Goal: Task Accomplishment & Management: Use online tool/utility

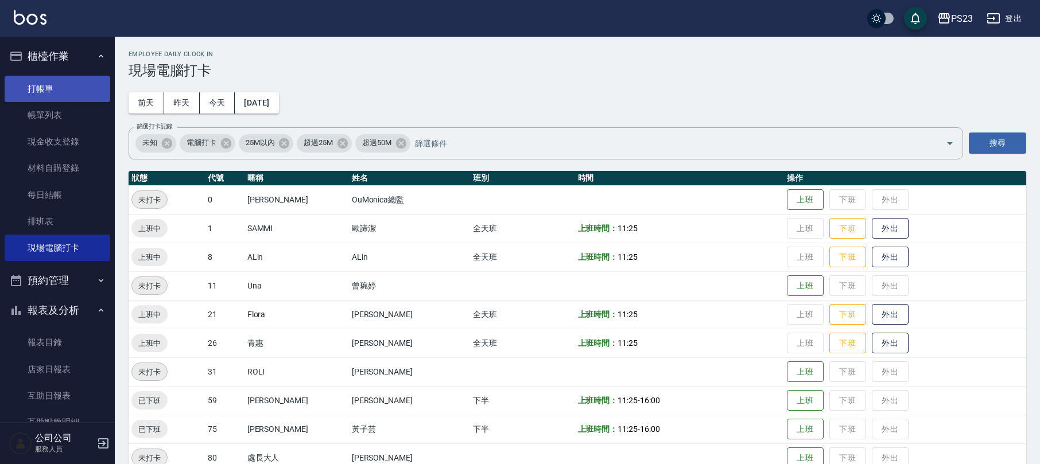
click at [65, 92] on link "打帳單" at bounding box center [58, 89] width 106 height 26
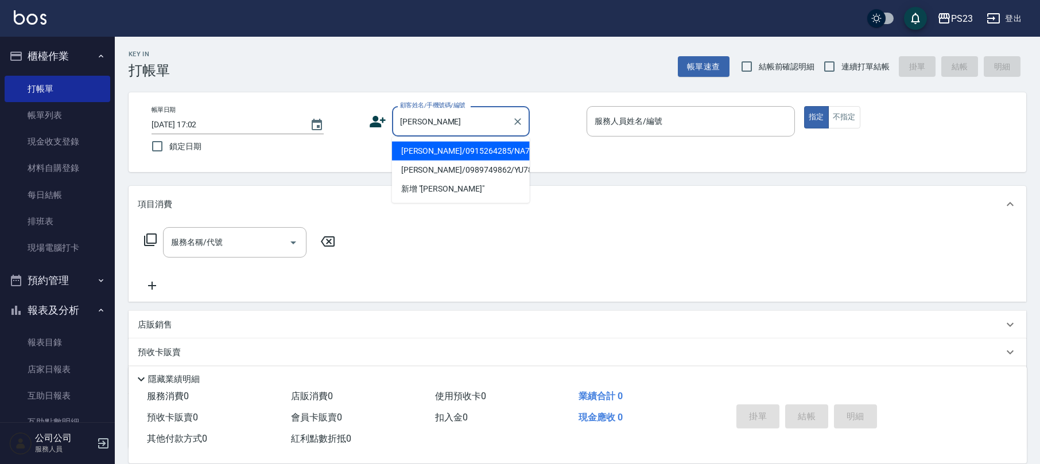
click at [474, 152] on li "[PERSON_NAME]/0915264285/NA770411" at bounding box center [461, 151] width 138 height 19
type input "[PERSON_NAME]/0915264285/NA770411"
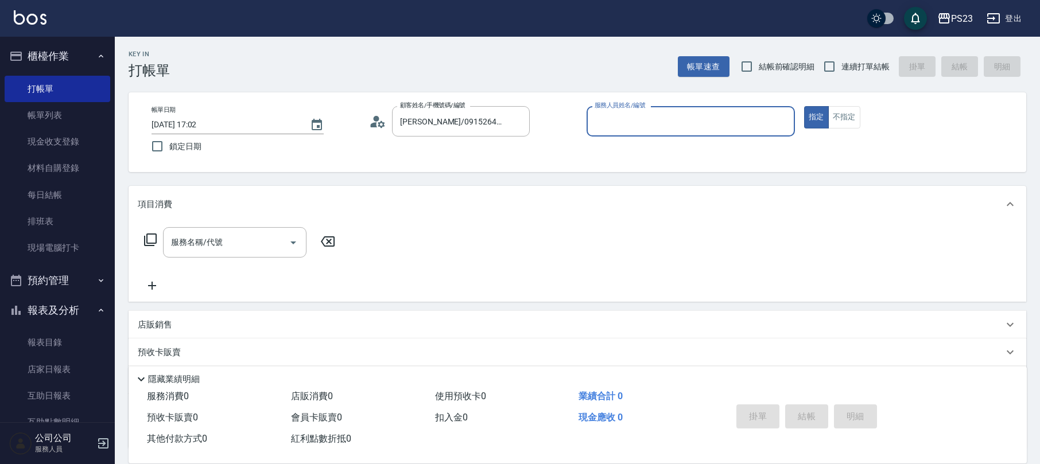
type input "Nanako-59"
click at [846, 63] on span "連續打單結帳" at bounding box center [865, 67] width 48 height 12
click at [841, 63] on input "連續打單結帳" at bounding box center [829, 67] width 24 height 24
checkbox input "true"
click at [237, 248] on input "服務名稱/代號" at bounding box center [226, 242] width 116 height 20
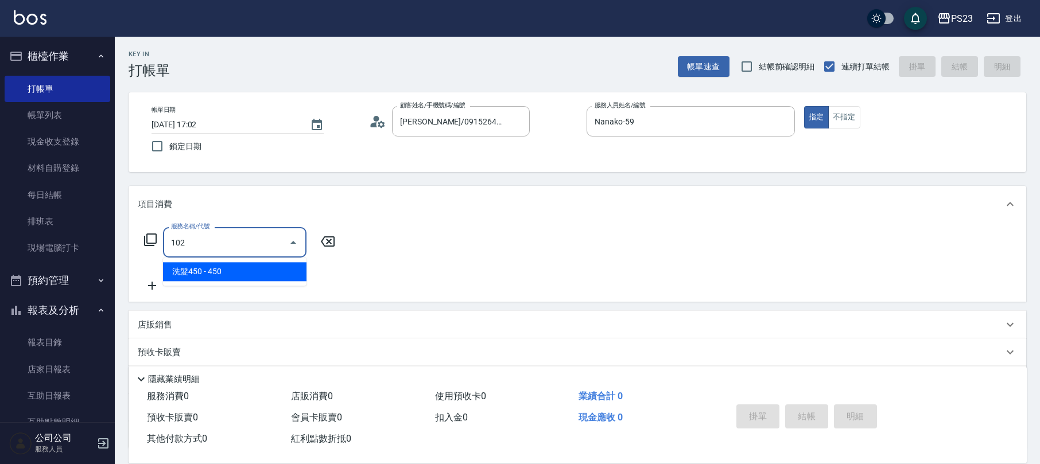
type input "洗髮450(102)"
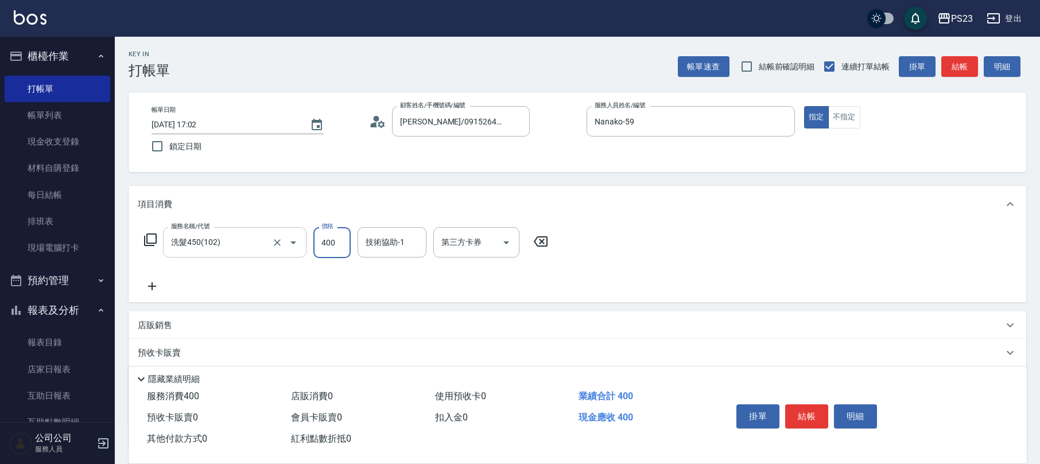
type input "400"
type input "Nanako-59"
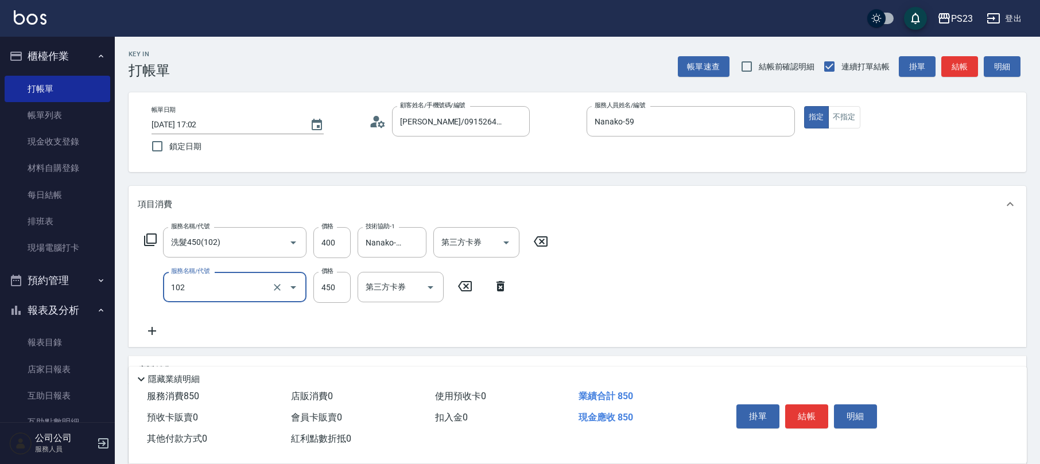
type input "洗髮450(102)"
type input "400"
type input "1"
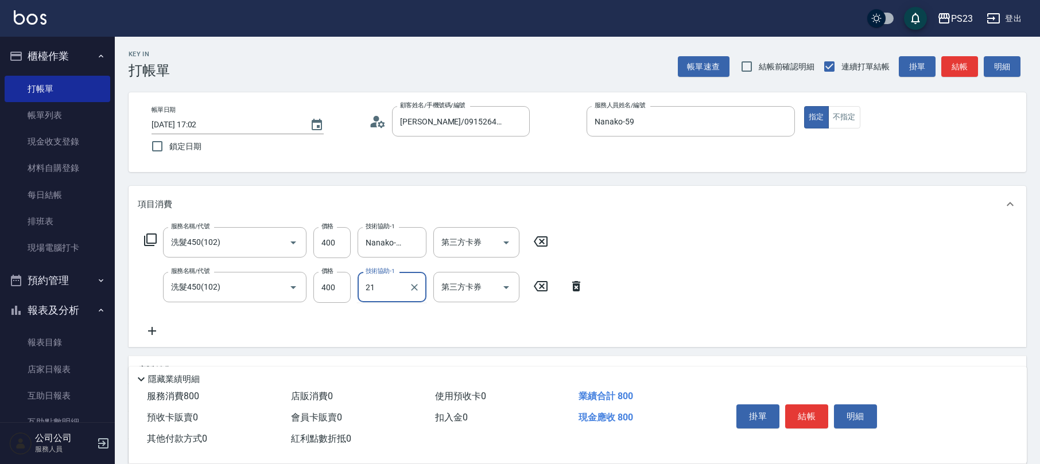
type input "Flora-21"
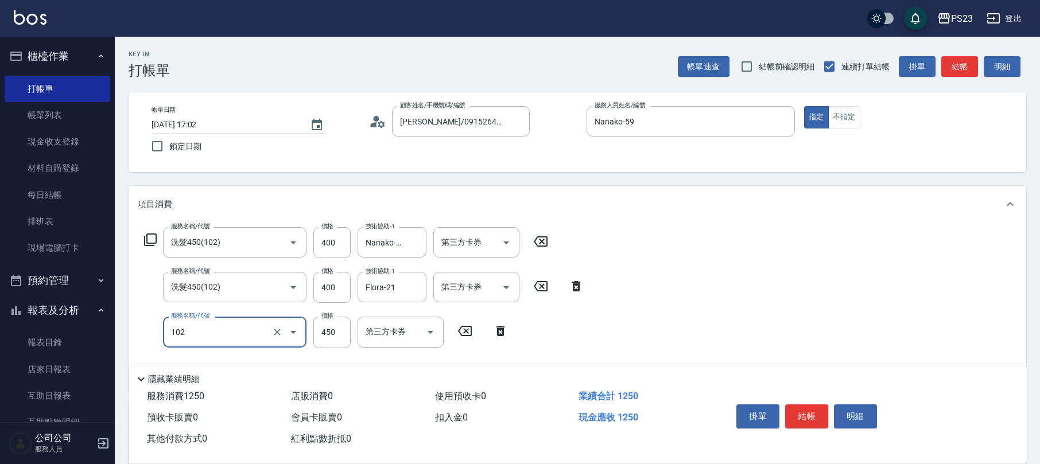
type input "洗髮450(102)"
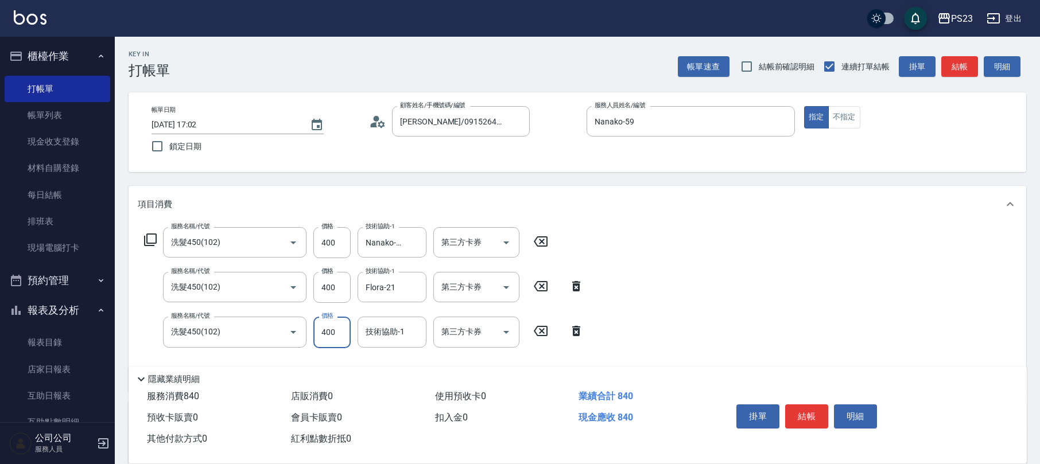
type input "400"
type input "Flora-21"
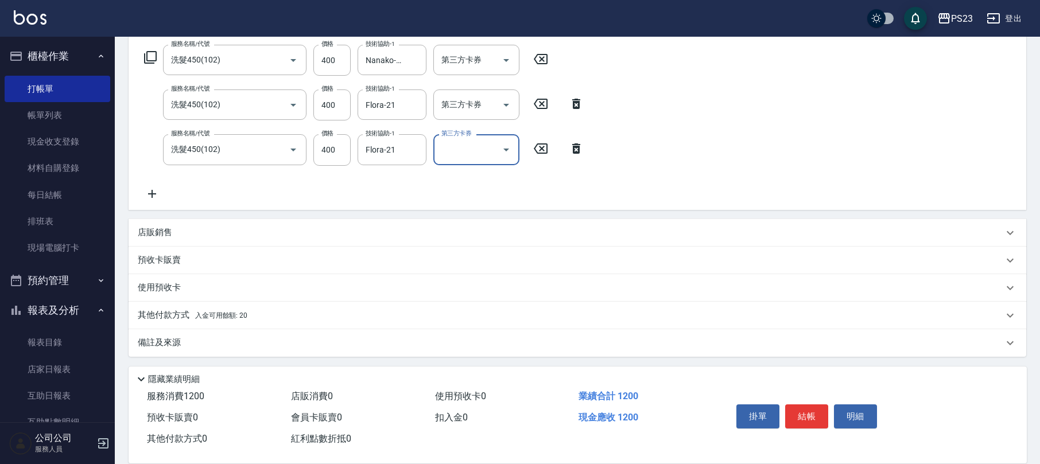
click at [198, 348] on div "備註及來源" at bounding box center [571, 343] width 866 height 12
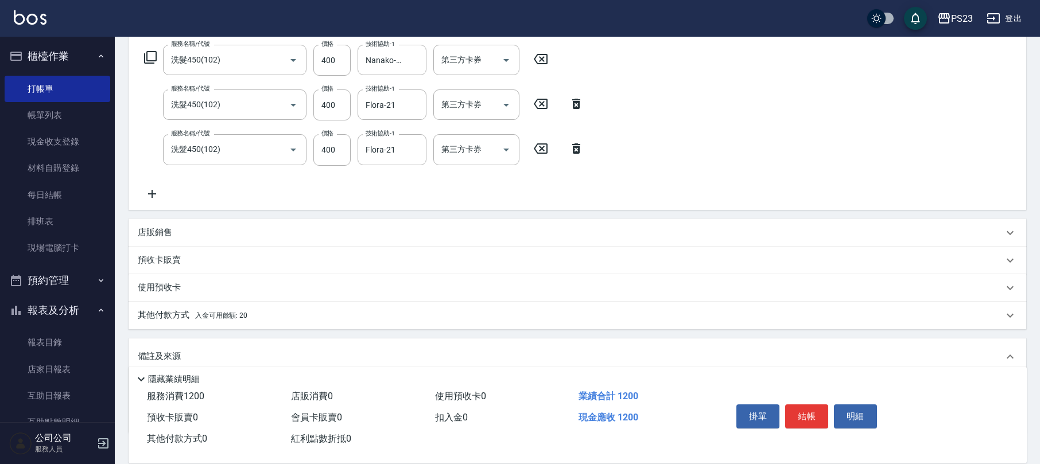
scroll to position [258, 0]
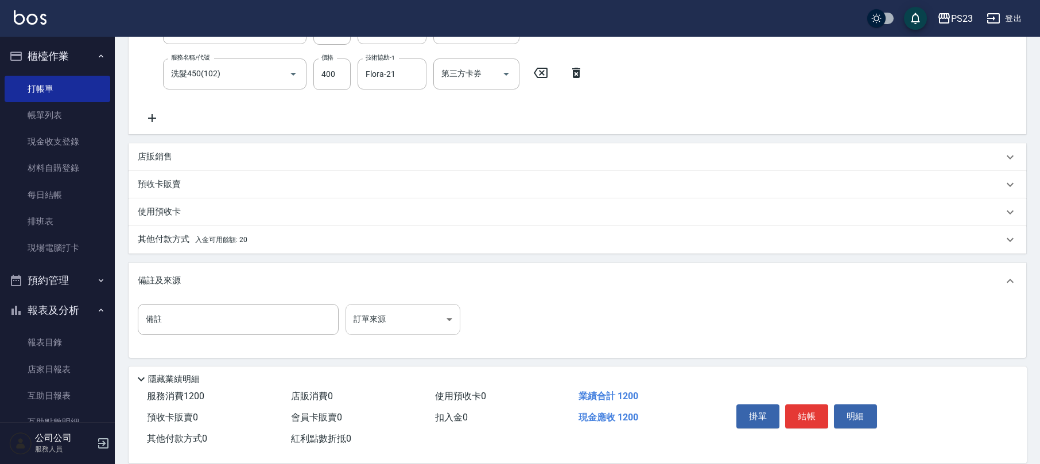
click at [432, 324] on body "PS23 登出 櫃檯作業 打帳單 帳單列表 現金收支登錄 材料自購登錄 每日結帳 排班表 現場電腦打卡 預約管理 預約管理 單日預約紀錄 單週預約紀錄 報表及…" at bounding box center [520, 104] width 1040 height 724
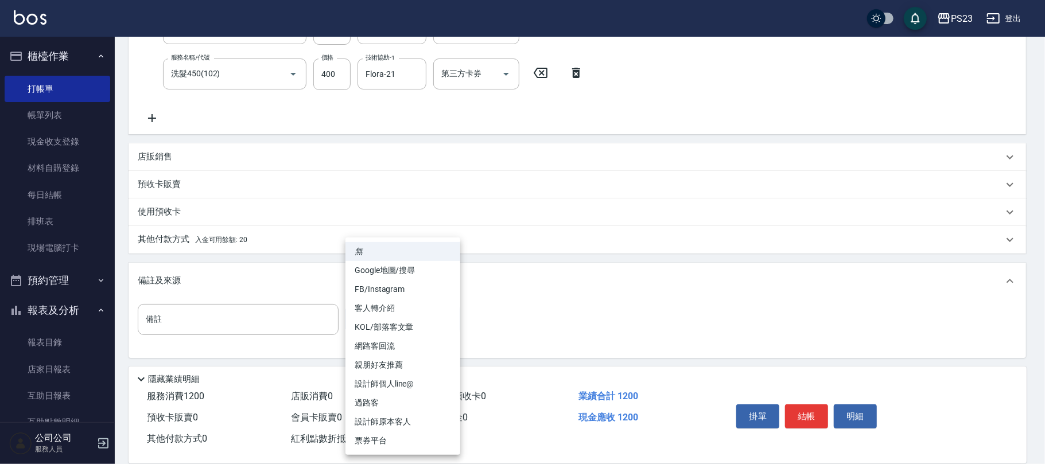
click at [397, 421] on li "設計師原本客人" at bounding box center [403, 422] width 115 height 19
type input "設計師原本客人"
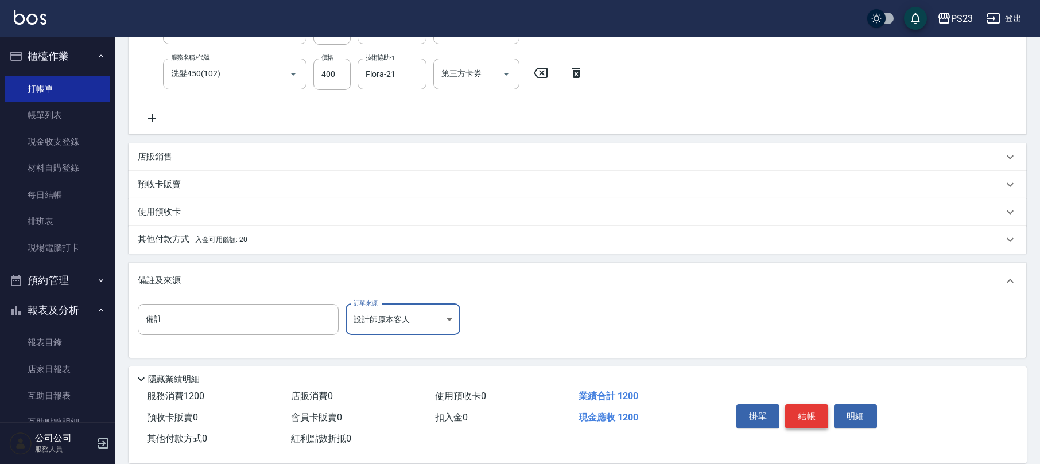
click at [801, 412] on button "結帳" at bounding box center [806, 417] width 43 height 24
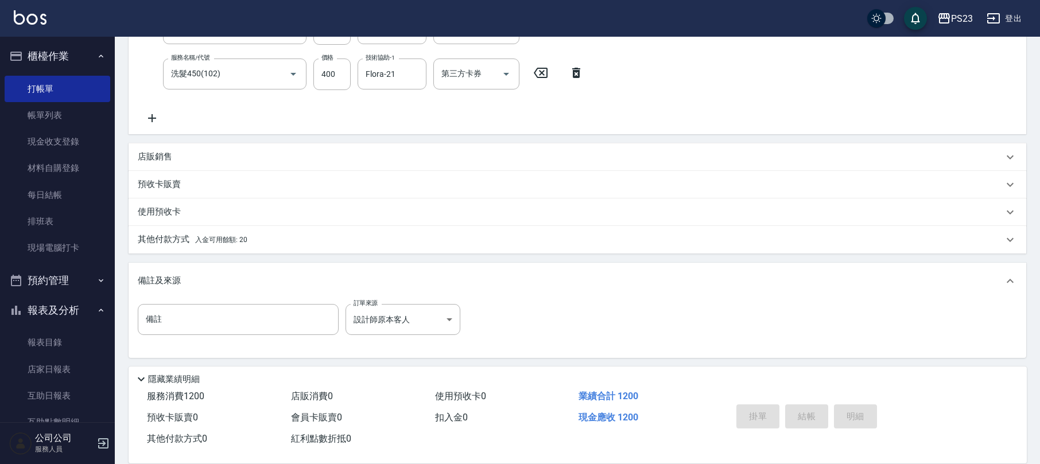
type input "[DATE] 17:03"
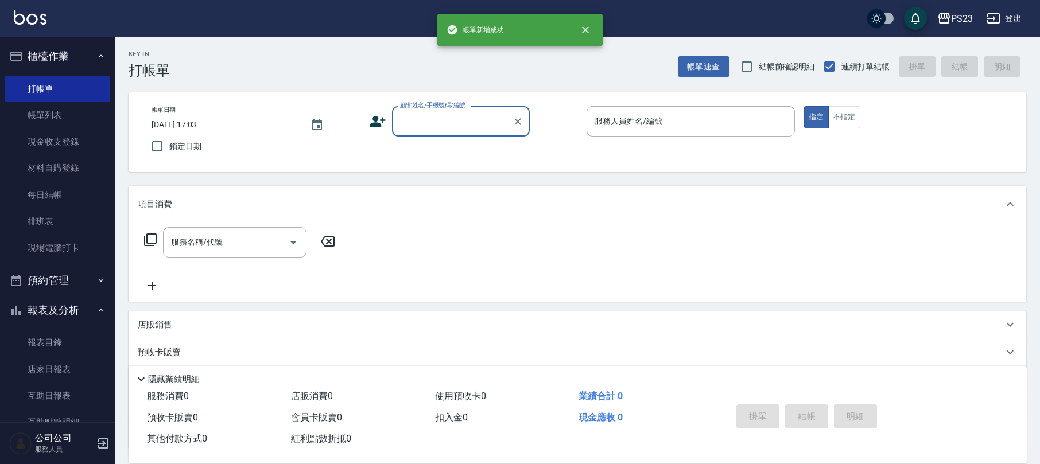
scroll to position [0, 0]
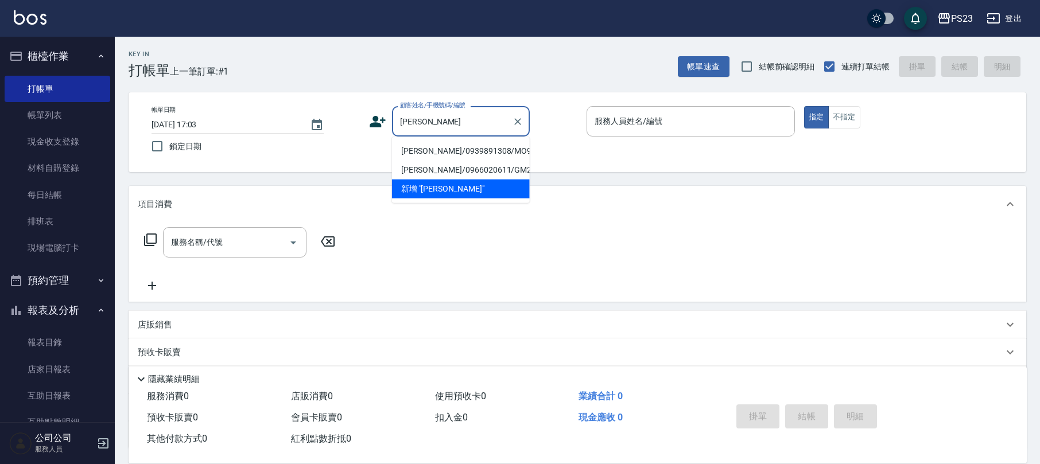
click at [478, 154] on li "[PERSON_NAME]/0939891308/MO98765" at bounding box center [461, 151] width 138 height 19
type input "[PERSON_NAME]/0939891308/MO98765"
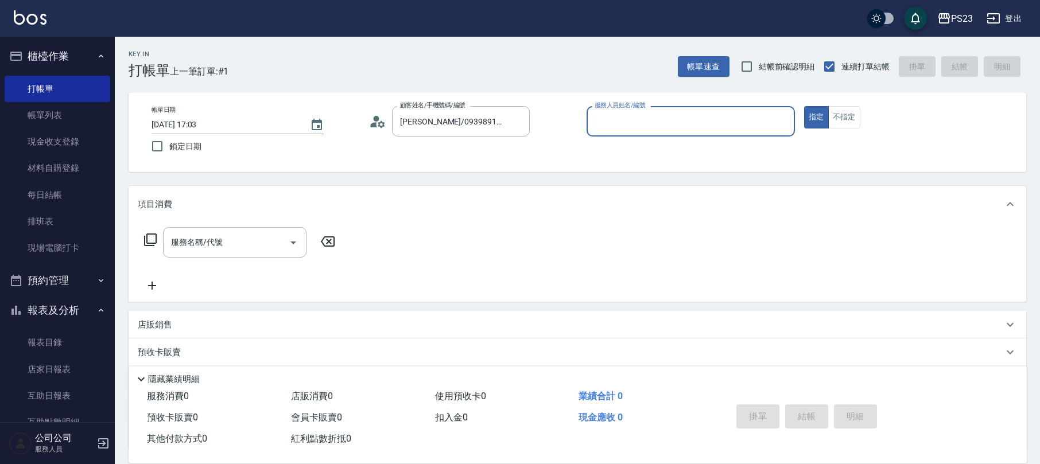
type input "[PERSON_NAME]-0"
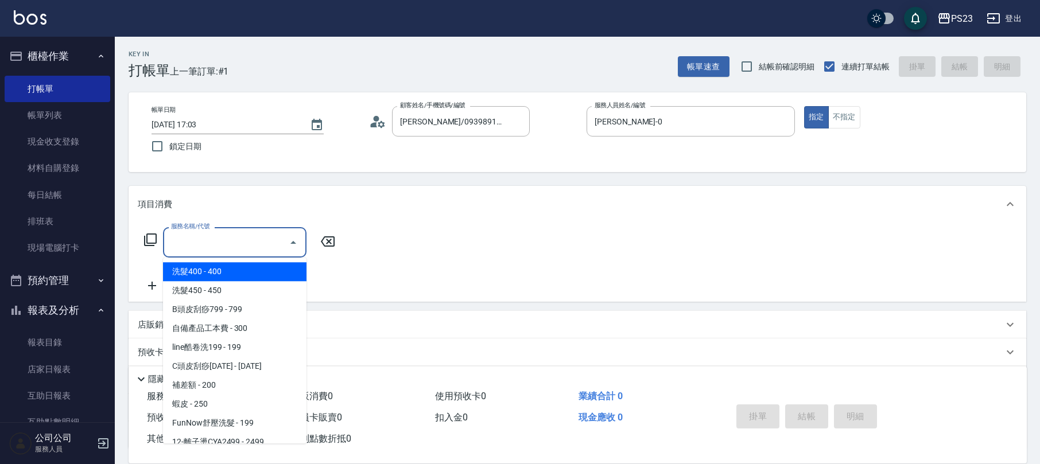
click at [221, 246] on input "服務名稱/代號" at bounding box center [226, 242] width 116 height 20
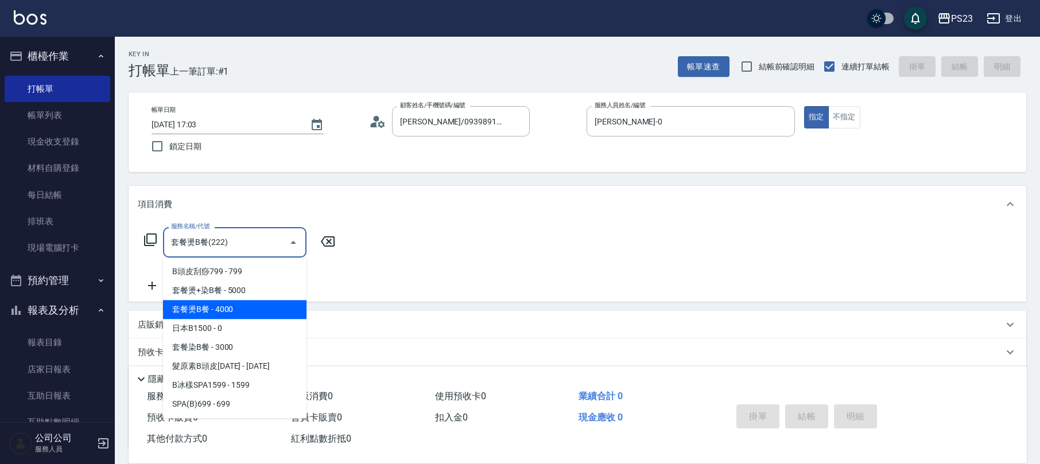
type input "套餐燙B餐(222)"
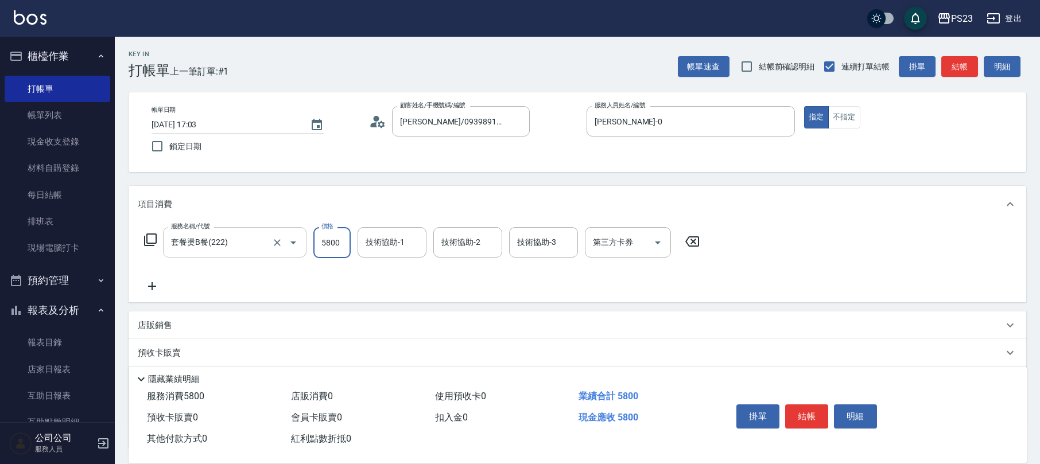
type input "5800"
type input "青惠-26"
type input "[PERSON_NAME]-0"
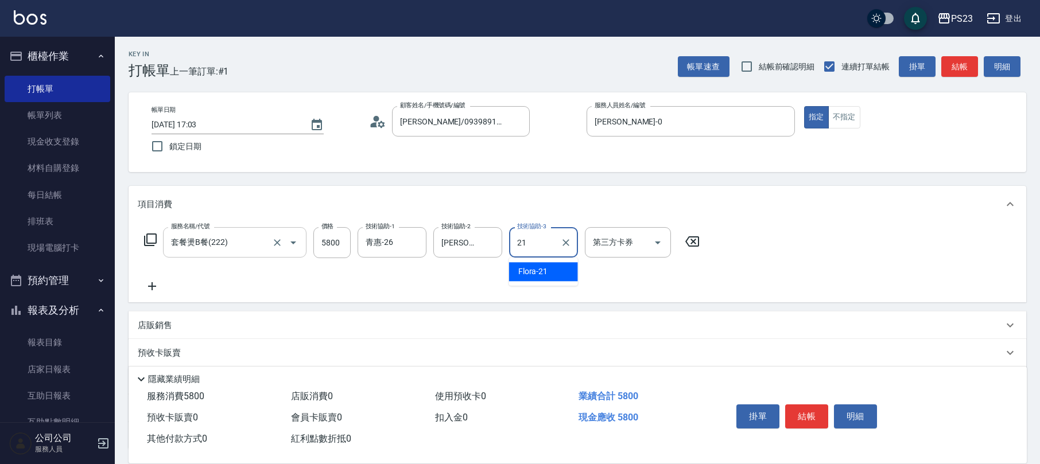
type input "Flora-21"
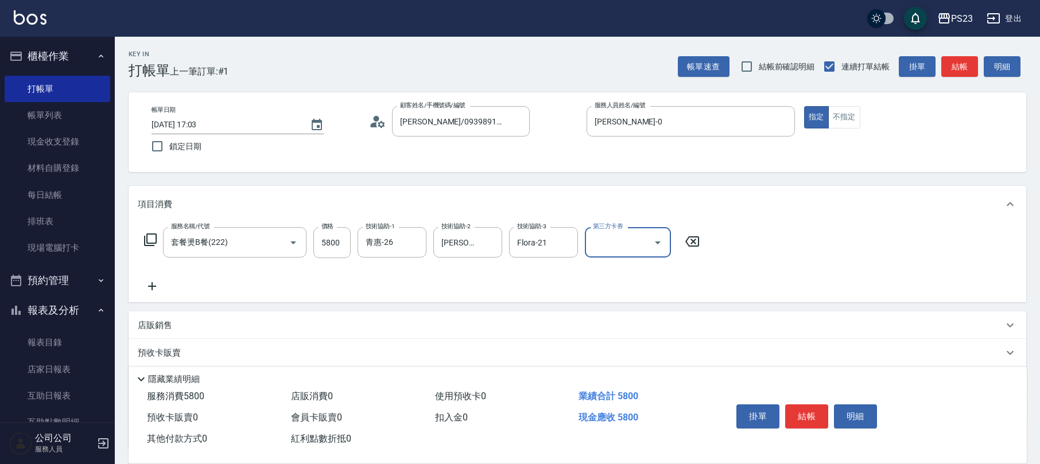
scroll to position [92, 0]
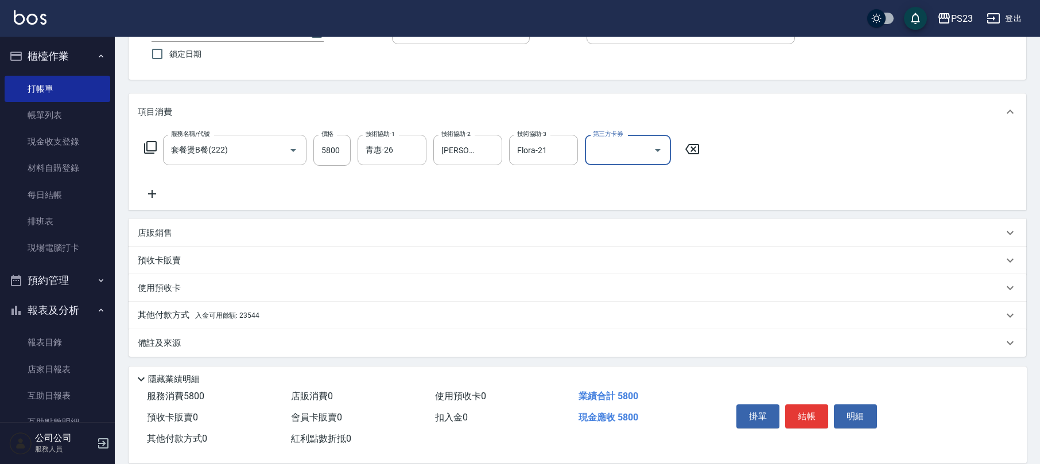
click at [187, 347] on div "備註及來源" at bounding box center [571, 343] width 866 height 12
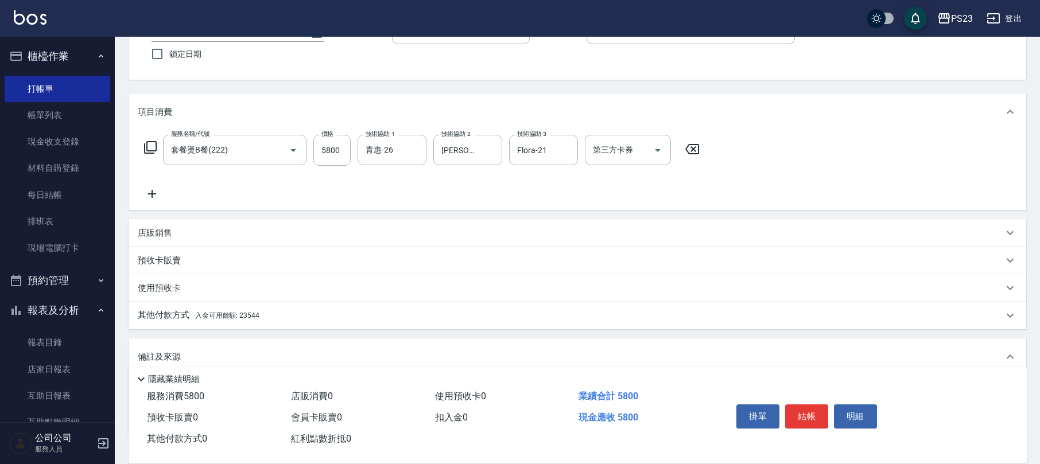
scroll to position [170, 0]
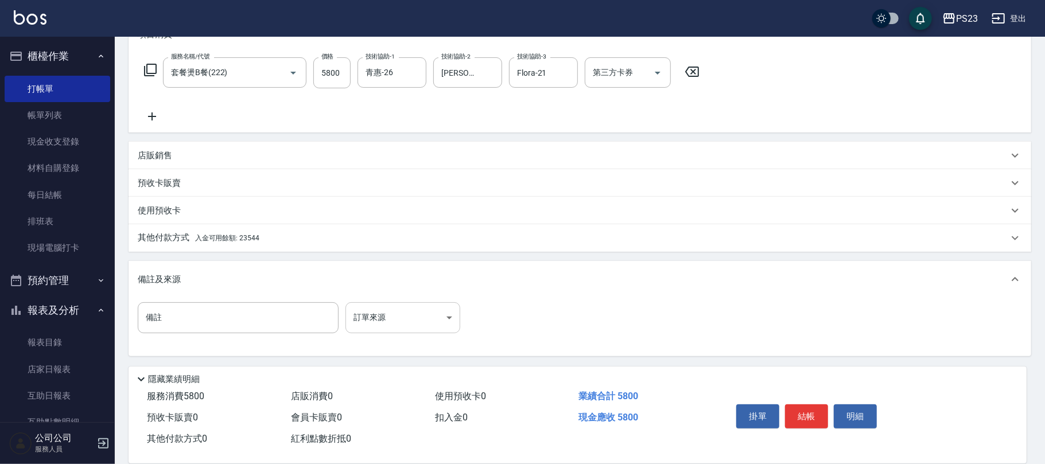
click at [389, 310] on body "PS23 登出 櫃檯作業 打帳單 帳單列表 現金收支登錄 材料自購登錄 每日結帳 排班表 現場電腦打卡 預約管理 預約管理 單日預約紀錄 單週預約紀錄 報表及…" at bounding box center [522, 147] width 1045 height 634
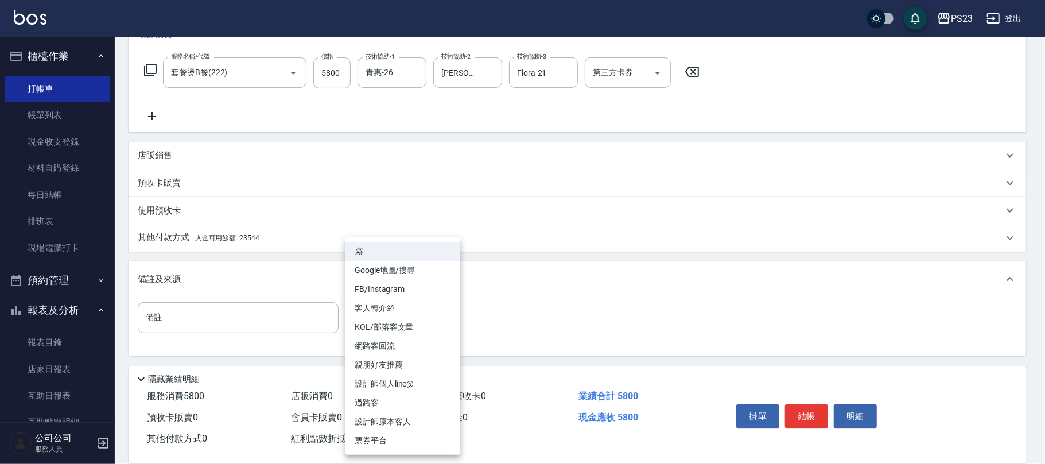
click at [401, 419] on li "設計師原本客人" at bounding box center [403, 422] width 115 height 19
type input "設計師原本客人"
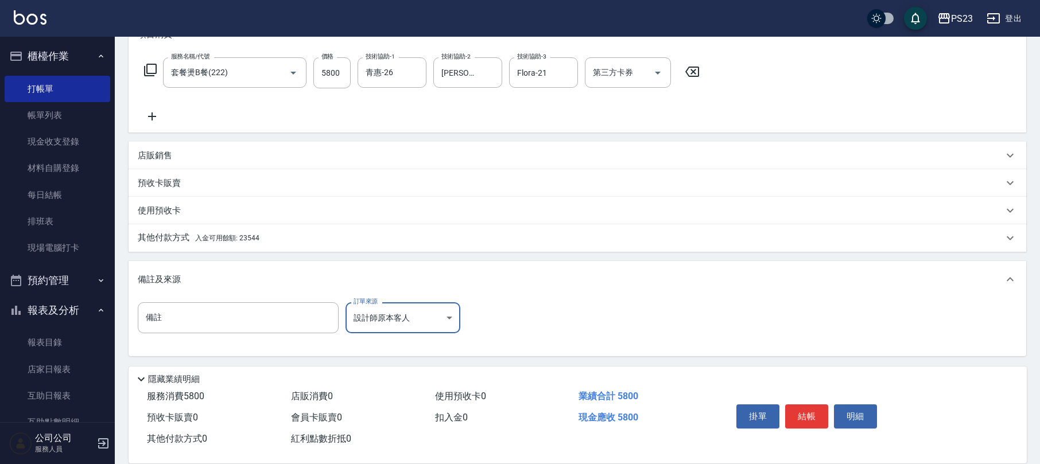
click at [261, 233] on div "其他付款方式 入金可用餘額: 23544" at bounding box center [571, 238] width 866 height 13
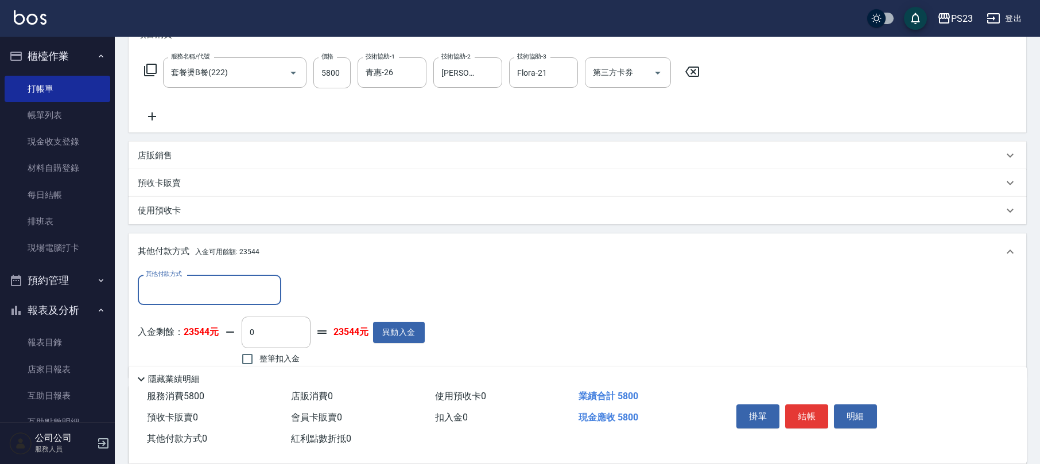
scroll to position [292, 0]
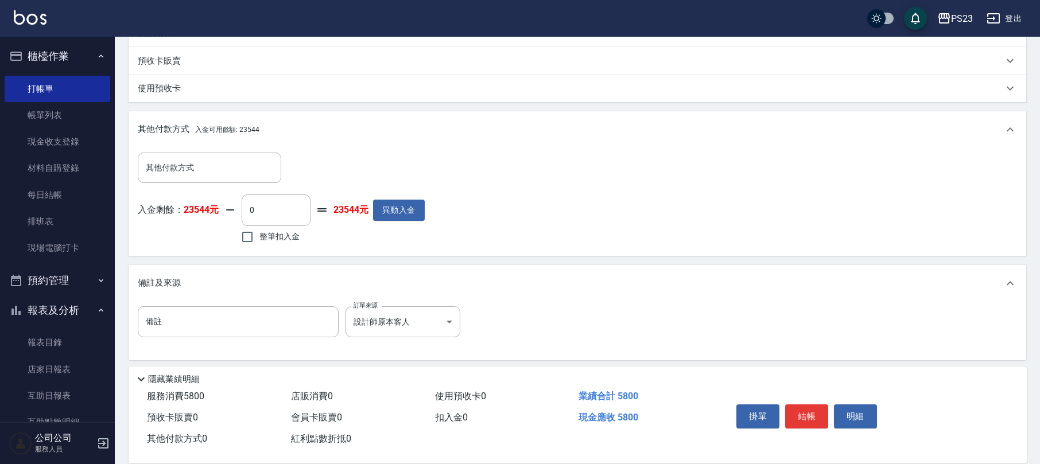
click at [279, 240] on span "整筆扣入金" at bounding box center [279, 237] width 40 height 12
click at [259, 240] on input "整筆扣入金" at bounding box center [247, 237] width 24 height 24
checkbox input "true"
type input "5800"
click at [793, 411] on button "結帳" at bounding box center [806, 417] width 43 height 24
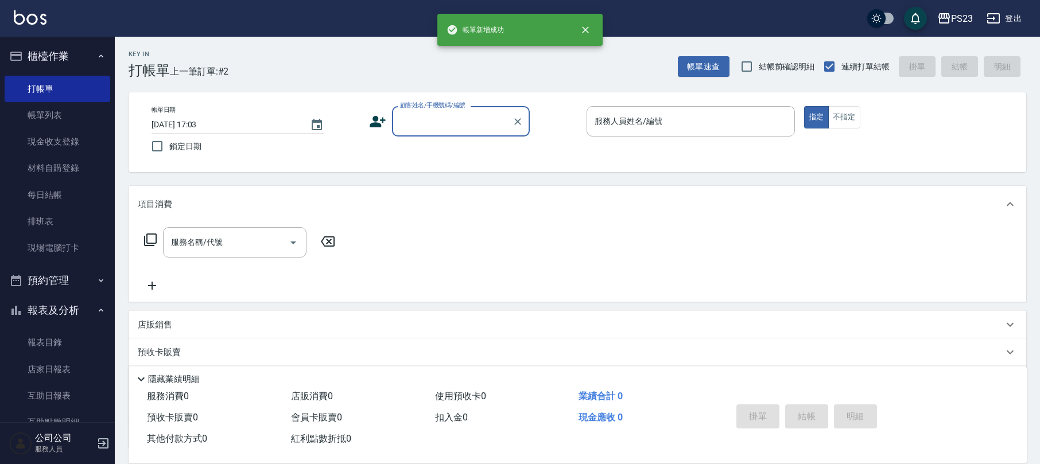
scroll to position [0, 0]
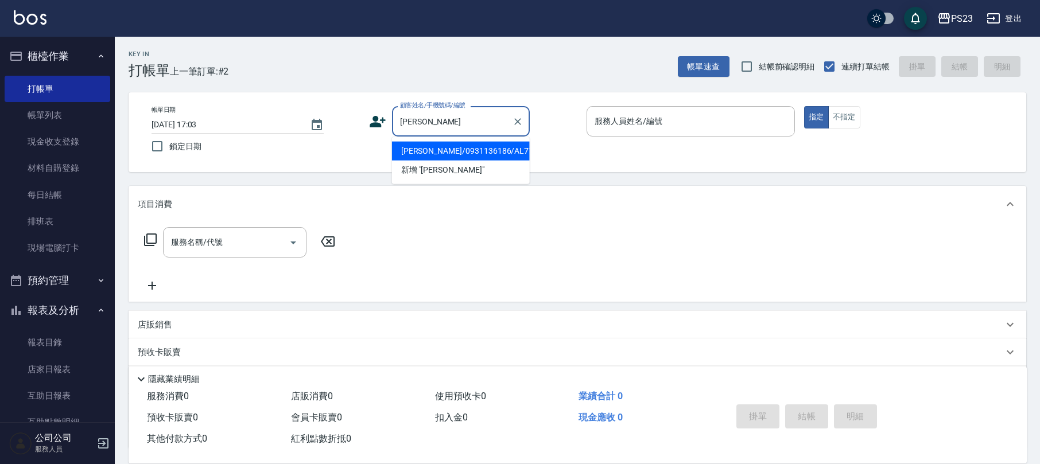
click at [507, 149] on li "[PERSON_NAME]/0931136186/AL771013" at bounding box center [461, 151] width 138 height 19
type input "[PERSON_NAME]/0931136186/AL771013"
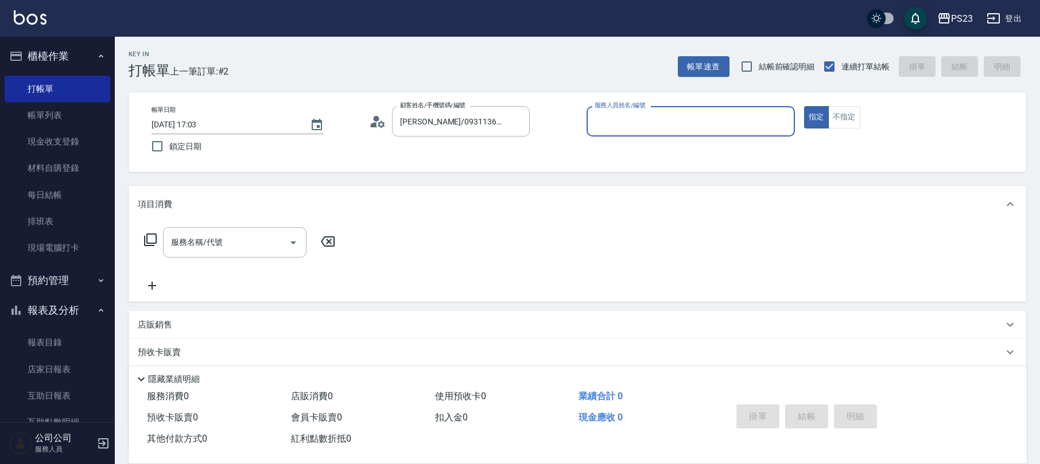
type input "ALin-8"
click at [255, 244] on input "服務名稱/代號" at bounding box center [226, 242] width 116 height 20
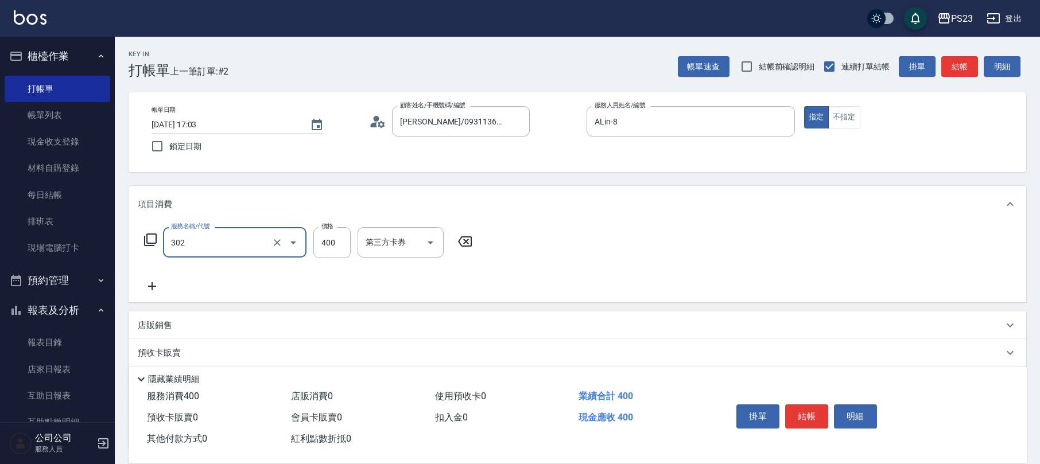
type input "單剪400(302)"
type input "600"
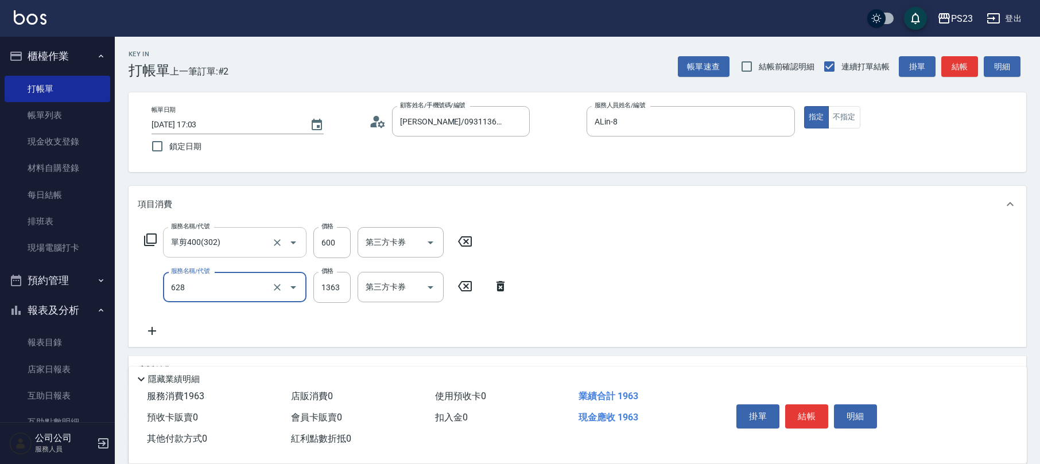
type input "中草藥2000(628)"
type input "1500"
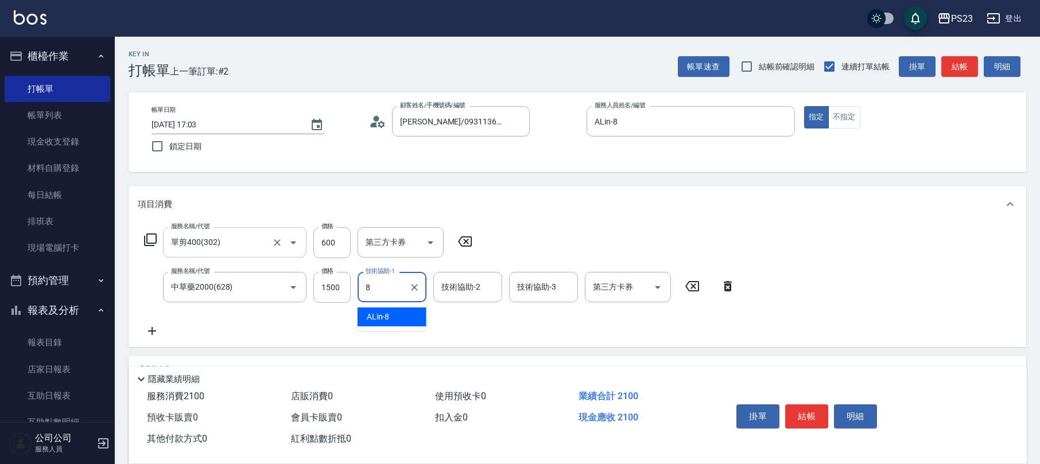
type input "ALin-8"
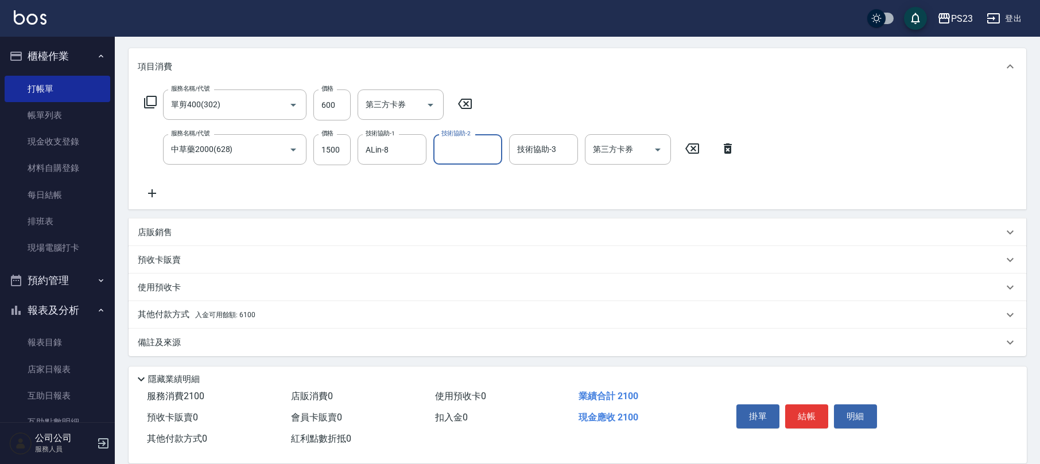
click at [174, 343] on p "備註及來源" at bounding box center [159, 343] width 43 height 12
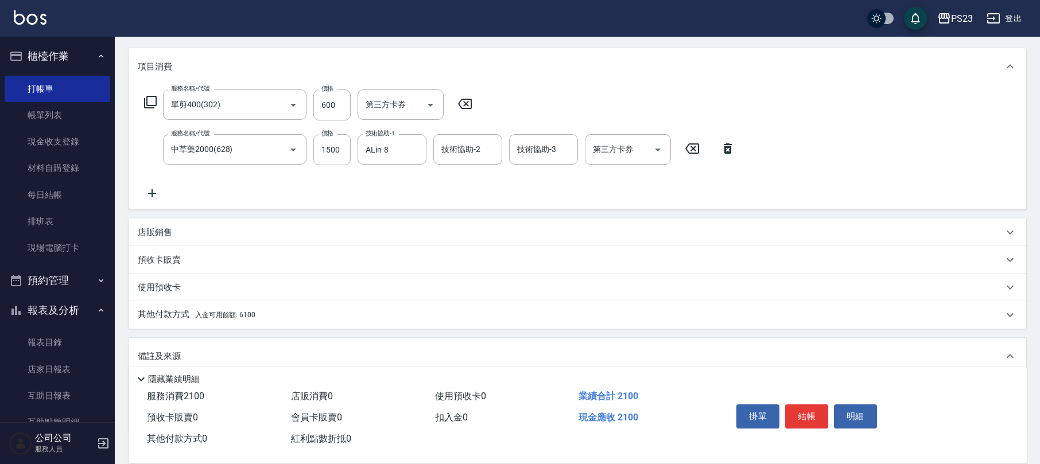
scroll to position [214, 0]
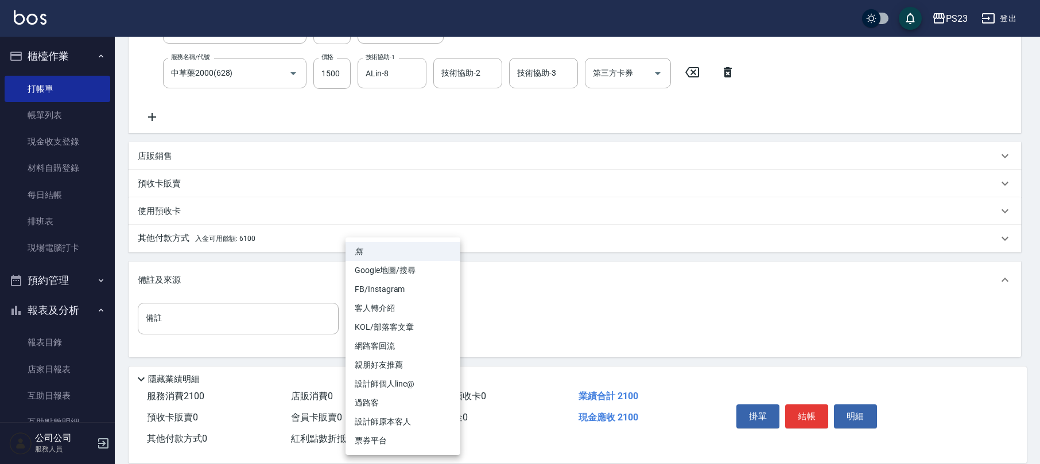
click at [377, 315] on body "PS23 登出 櫃檯作業 打帳單 帳單列表 現金收支登錄 材料自購登錄 每日結帳 排班表 現場電腦打卡 預約管理 預約管理 單日預約紀錄 單週預約紀錄 報表及…" at bounding box center [520, 126] width 1040 height 680
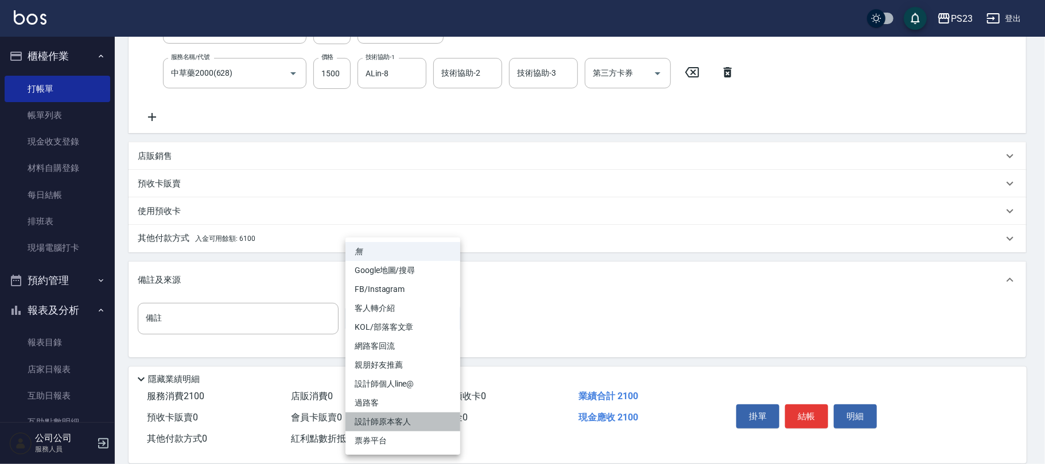
click at [377, 417] on li "設計師原本客人" at bounding box center [403, 422] width 115 height 19
type input "設計師原本客人"
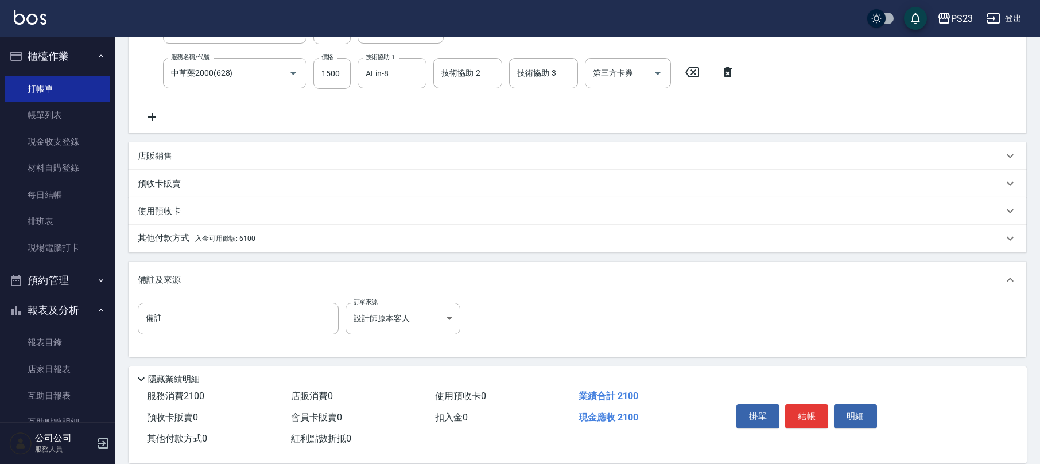
click at [244, 233] on p "其他付款方式 入金可用餘額: 6100" at bounding box center [197, 238] width 118 height 13
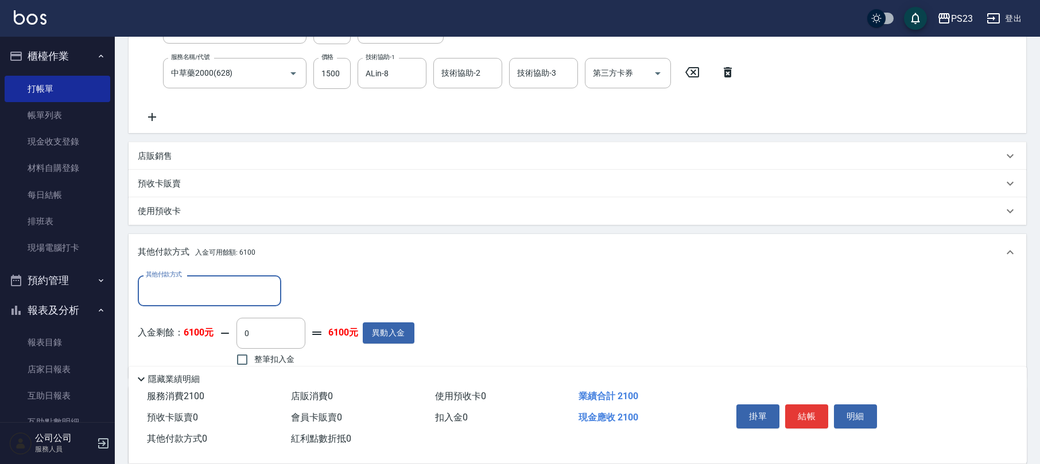
scroll to position [290, 0]
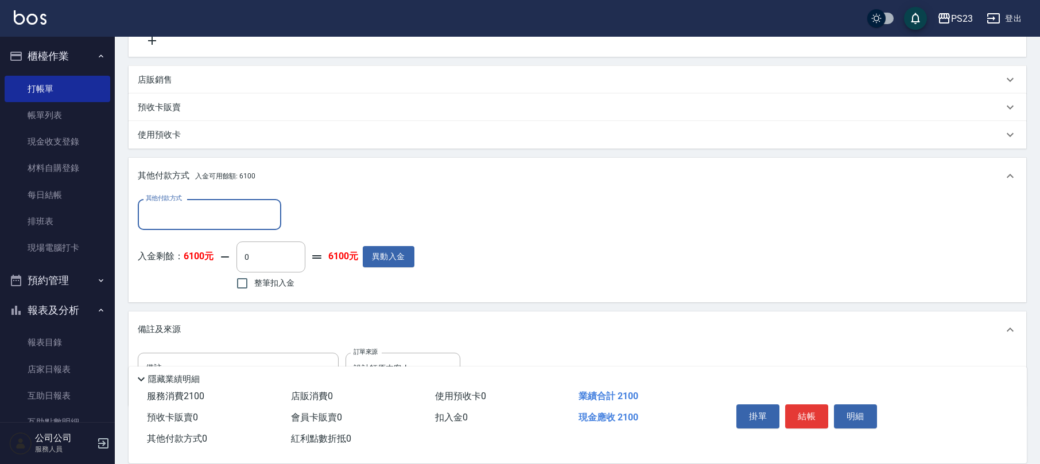
click at [283, 282] on span "整筆扣入金" at bounding box center [274, 283] width 40 height 12
click at [254, 282] on input "整筆扣入金" at bounding box center [242, 283] width 24 height 24
checkbox input "true"
type input "2100"
click at [808, 418] on button "結帳" at bounding box center [806, 417] width 43 height 24
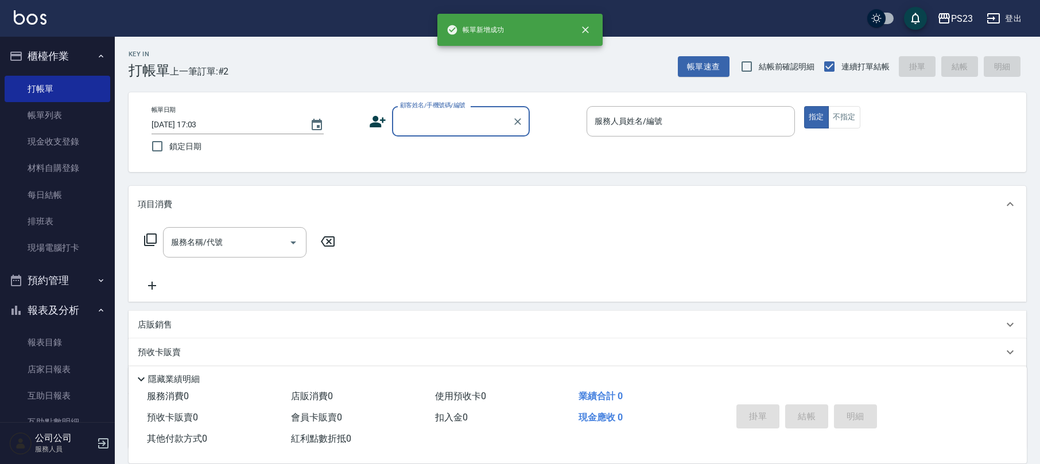
scroll to position [0, 0]
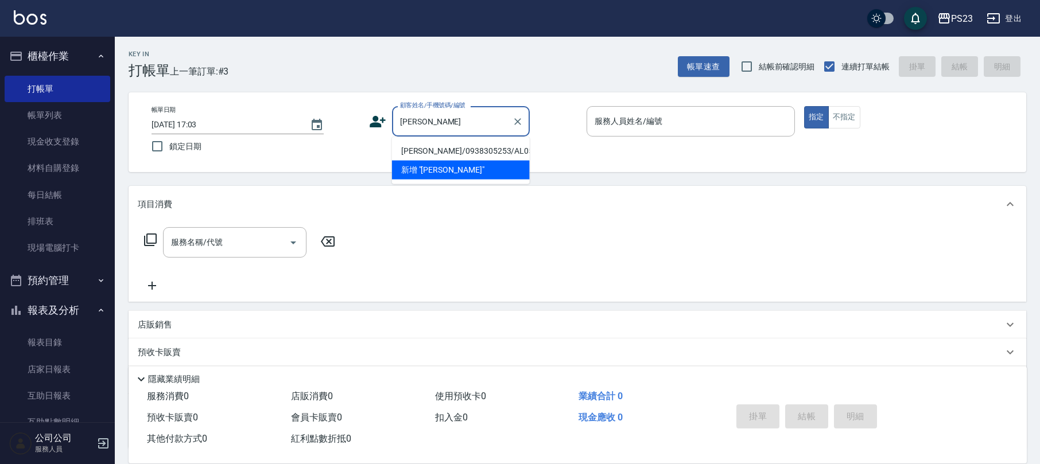
drag, startPoint x: 510, startPoint y: 148, endPoint x: 499, endPoint y: 148, distance: 10.9
click at [510, 146] on li "[PERSON_NAME]/0938305253/AL0525" at bounding box center [461, 151] width 138 height 19
type input "[PERSON_NAME]/0938305253/AL0525"
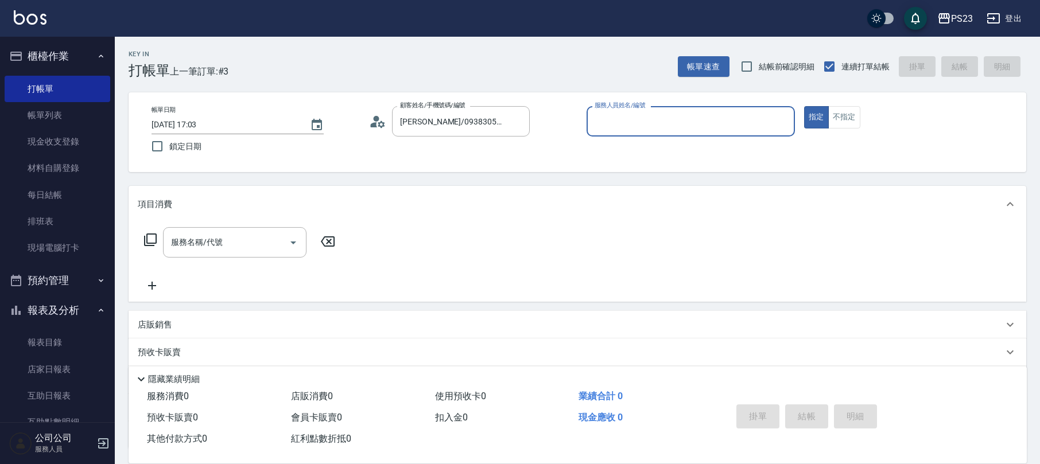
type input "ALin-8"
click at [237, 235] on input "服務名稱/代號" at bounding box center [226, 242] width 116 height 20
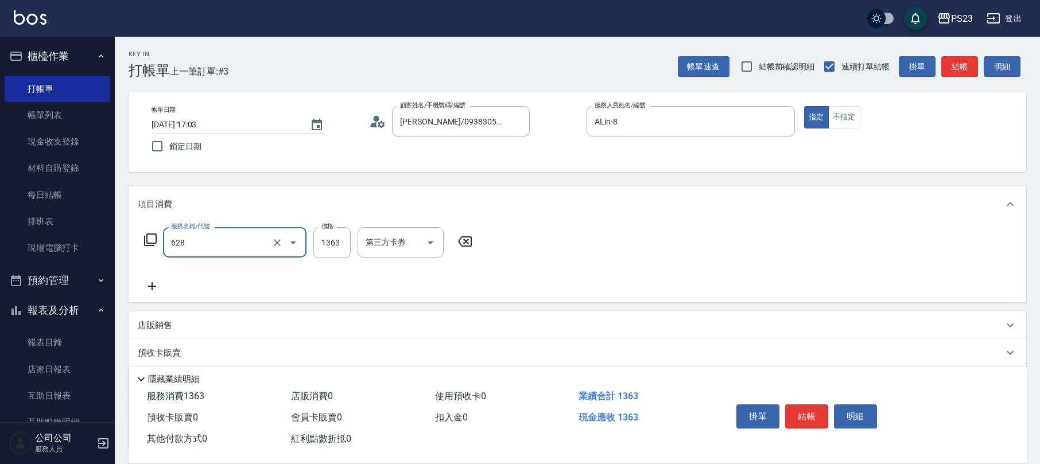
type input "中草藥2000(628)"
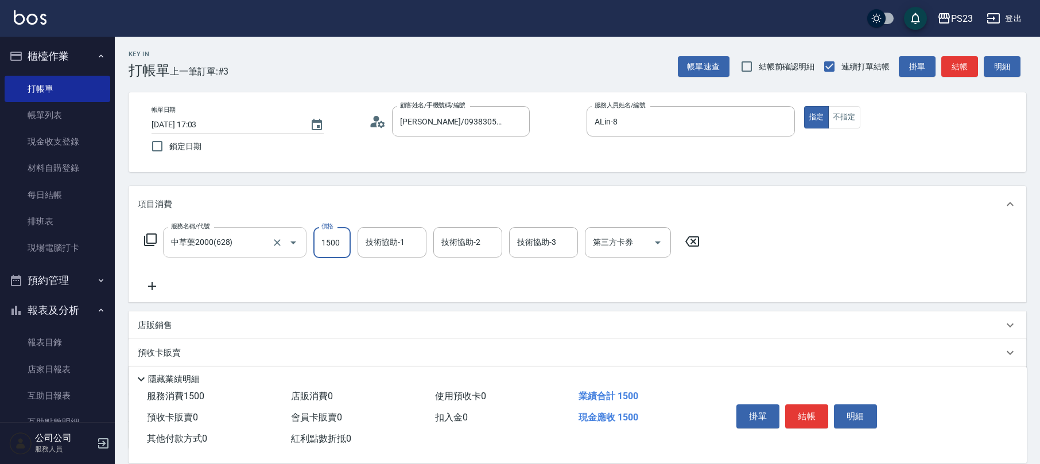
type input "1500"
type input "ALin-8"
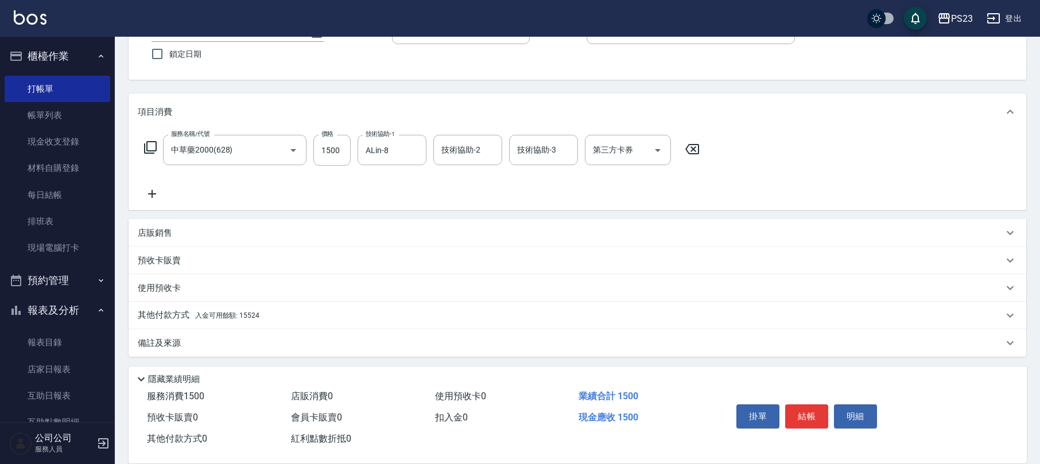
click at [187, 342] on div "備註及來源" at bounding box center [571, 343] width 866 height 12
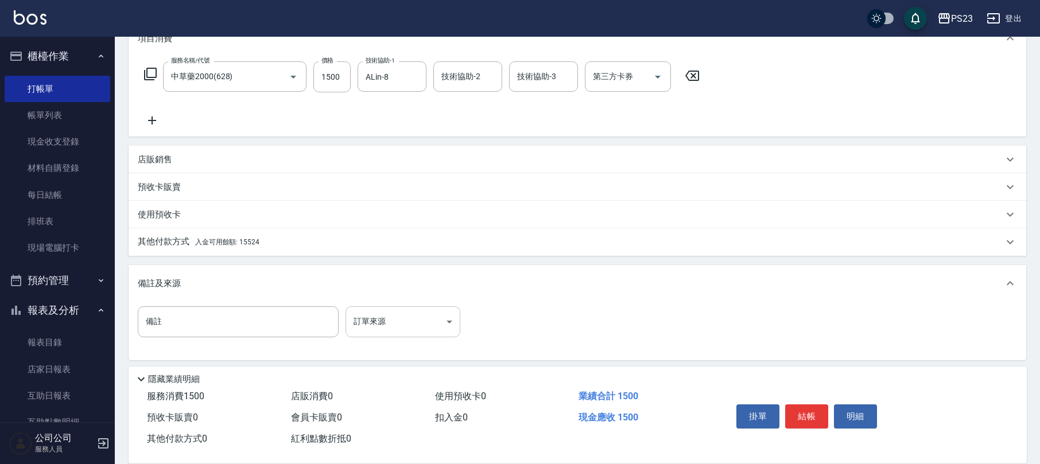
scroll to position [170, 0]
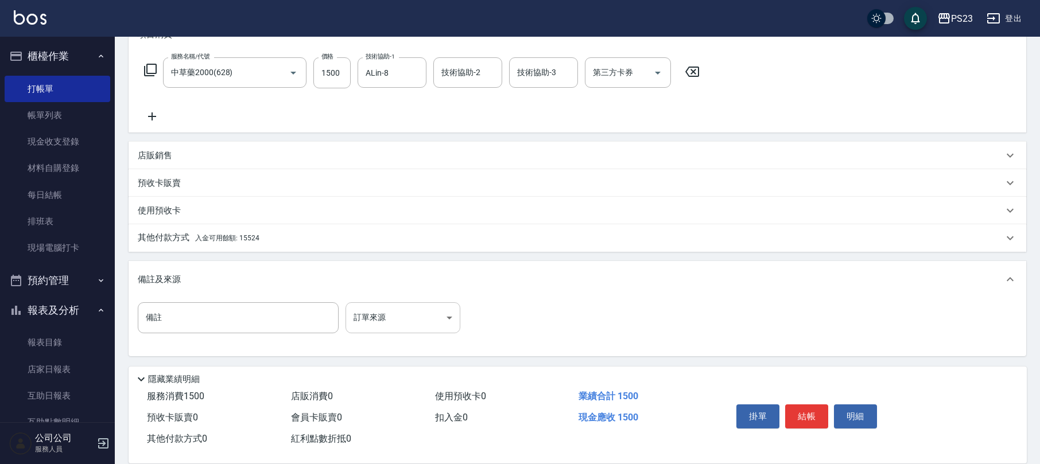
click at [373, 323] on body "PS23 登出 櫃檯作業 打帳單 帳單列表 現金收支登錄 材料自購登錄 每日結帳 排班表 現場電腦打卡 預約管理 預約管理 單日預約紀錄 單週預約紀錄 報表及…" at bounding box center [520, 147] width 1040 height 634
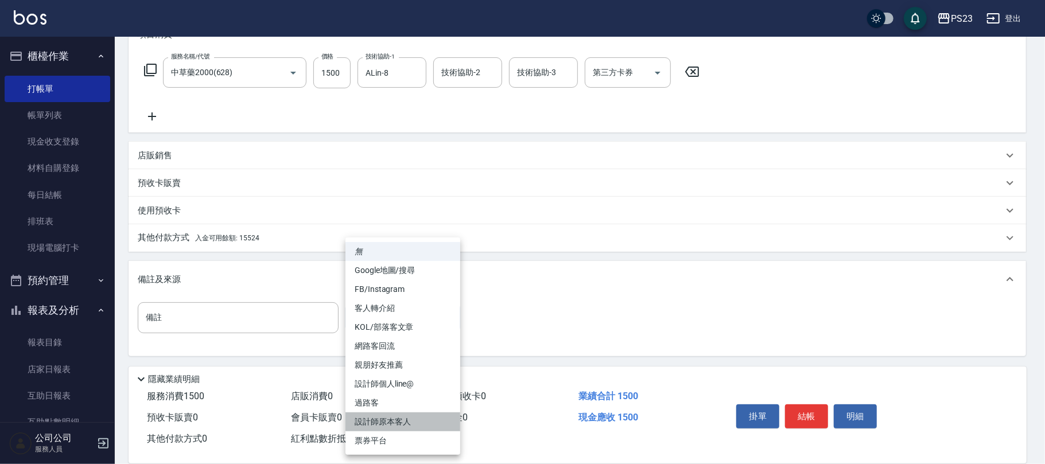
click at [372, 424] on li "設計師原本客人" at bounding box center [403, 422] width 115 height 19
type input "設計師原本客人"
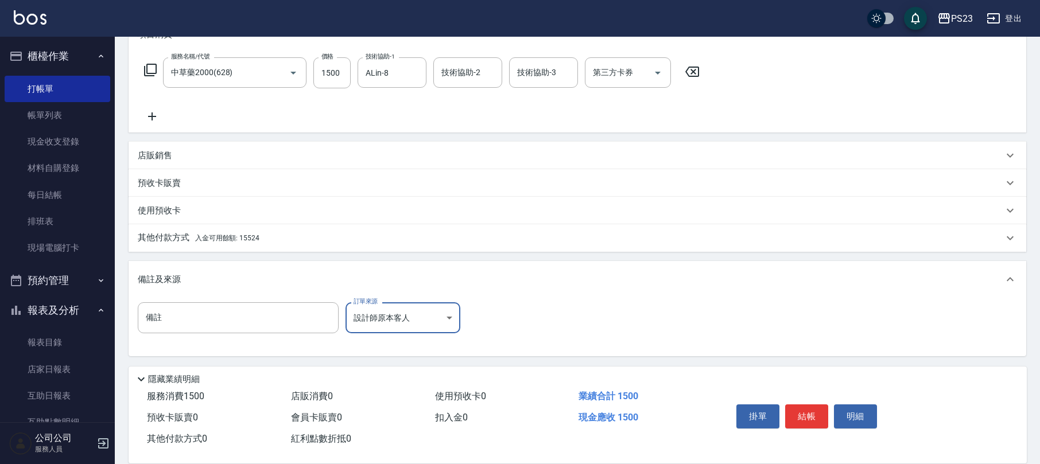
click at [251, 235] on span "入金可用餘額: 15524" at bounding box center [227, 238] width 64 height 8
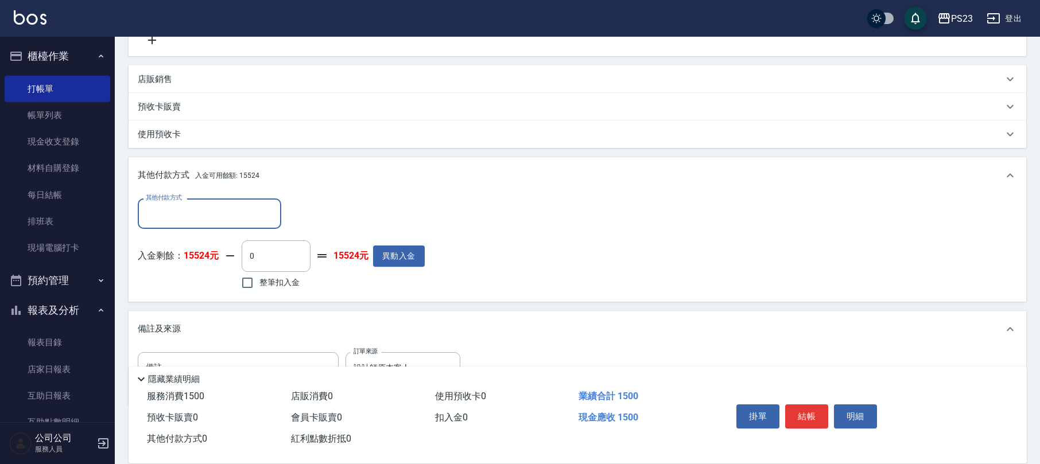
scroll to position [295, 0]
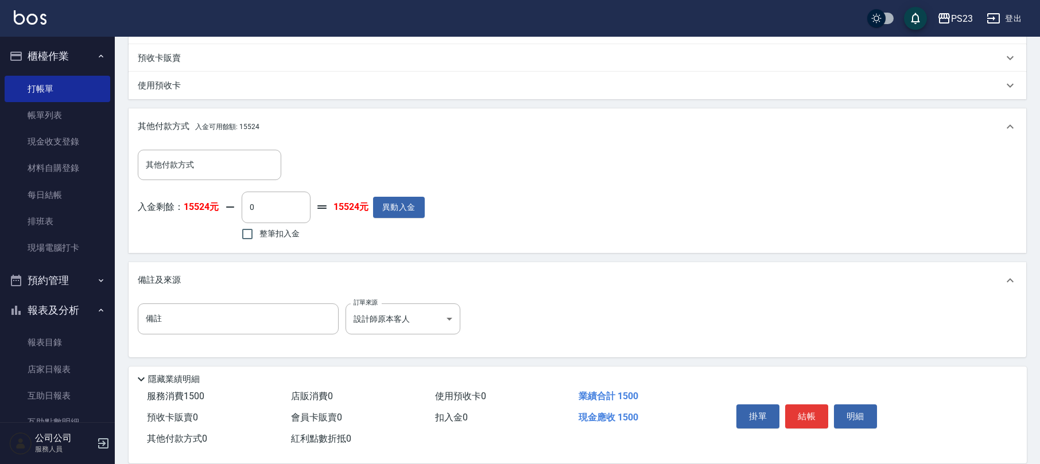
click at [282, 235] on span "整筆扣入金" at bounding box center [279, 234] width 40 height 12
click at [259, 235] on input "整筆扣入金" at bounding box center [247, 234] width 24 height 24
checkbox input "true"
type input "1500"
click at [804, 416] on button "結帳" at bounding box center [806, 417] width 43 height 24
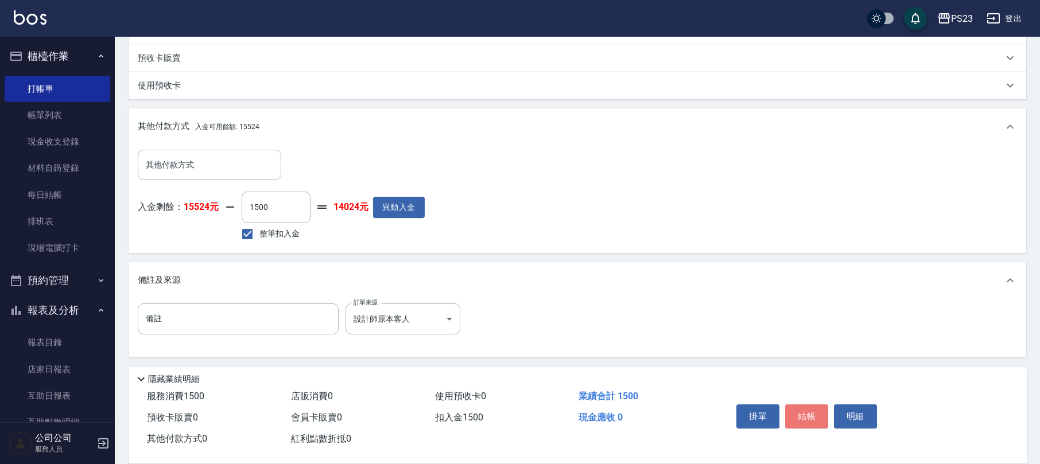
type input "[DATE] 17:04"
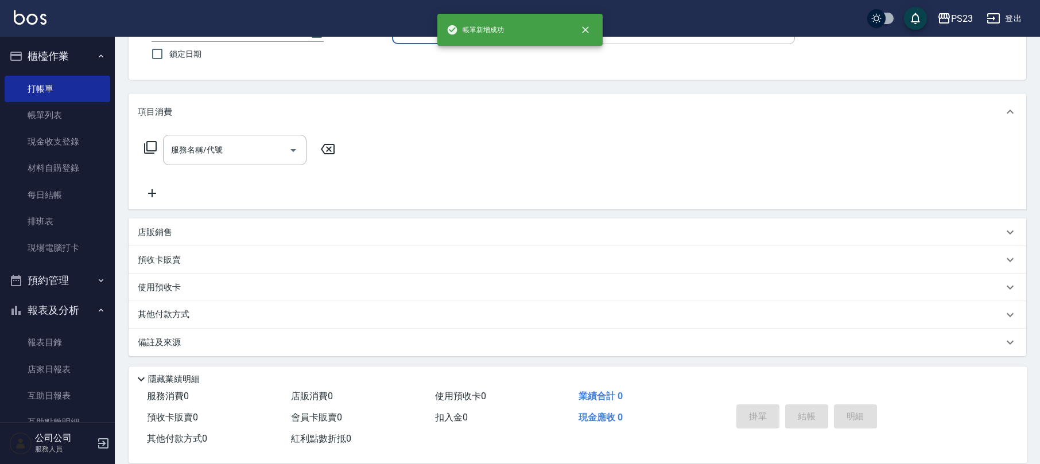
scroll to position [0, 0]
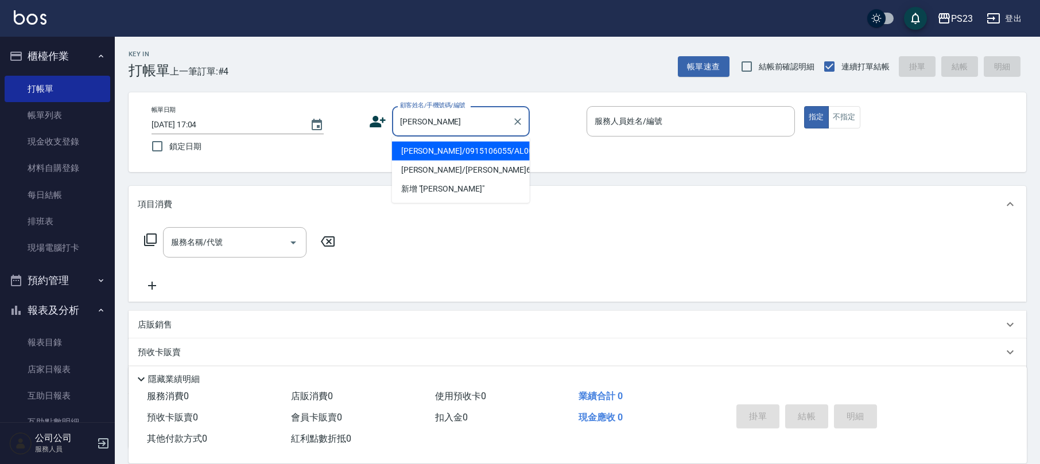
click at [425, 148] on li "[PERSON_NAME]/0915106055/AL001018" at bounding box center [461, 151] width 138 height 19
type input "[PERSON_NAME]/0915106055/AL001018"
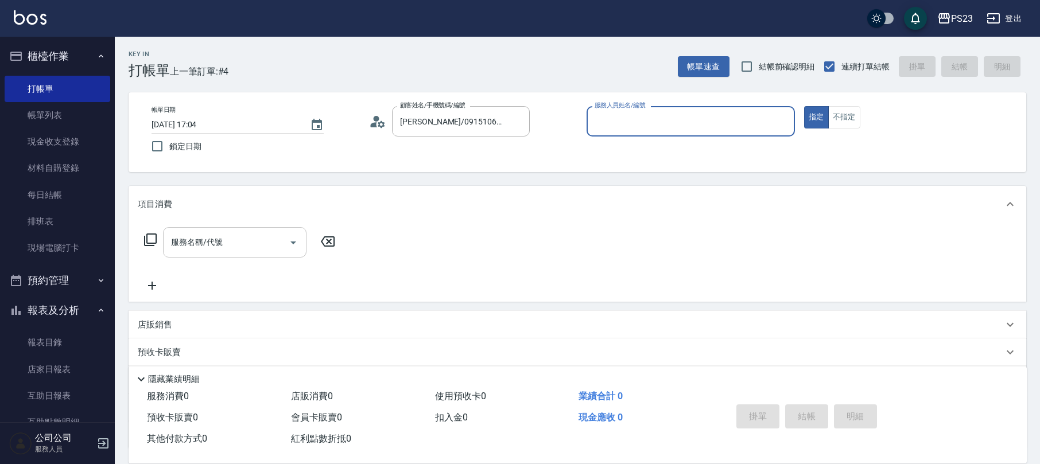
type input "ALin-8"
drag, startPoint x: 243, startPoint y: 232, endPoint x: 239, endPoint y: 219, distance: 14.3
click at [244, 232] on input "服務名稱/代號" at bounding box center [226, 242] width 116 height 20
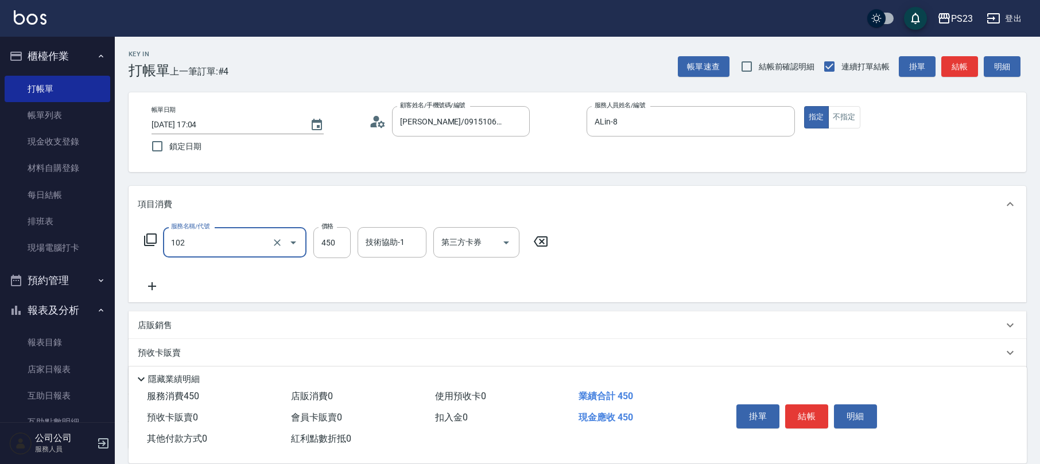
type input "洗髮450(102)"
type input "500"
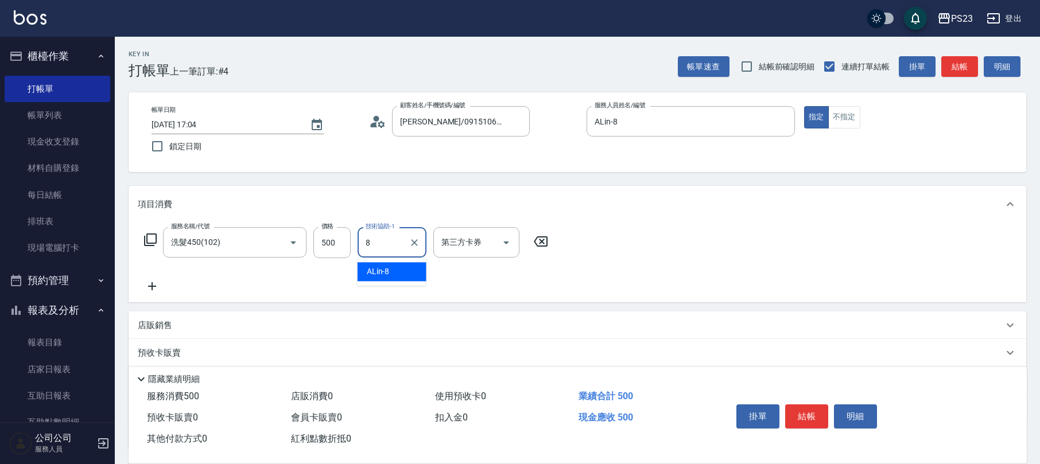
type input "ALin-8"
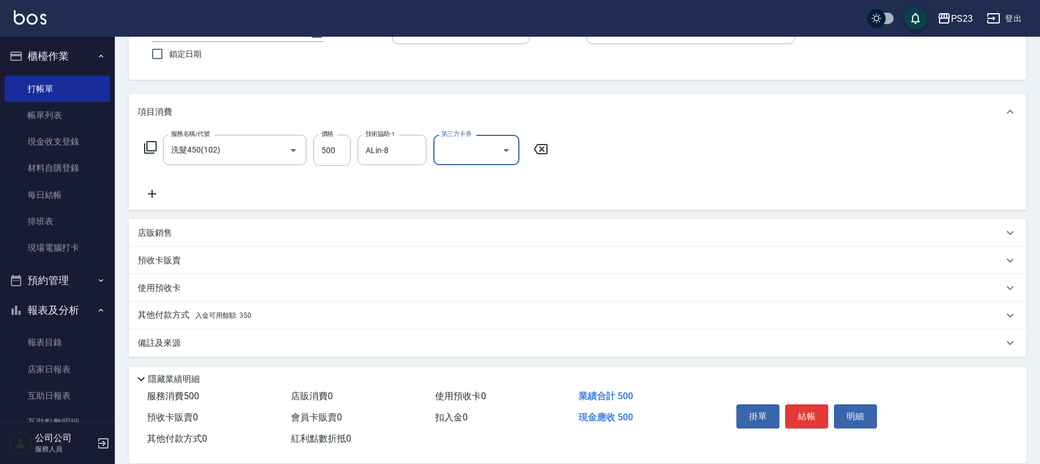
click at [198, 340] on div "備註及來源" at bounding box center [571, 343] width 866 height 12
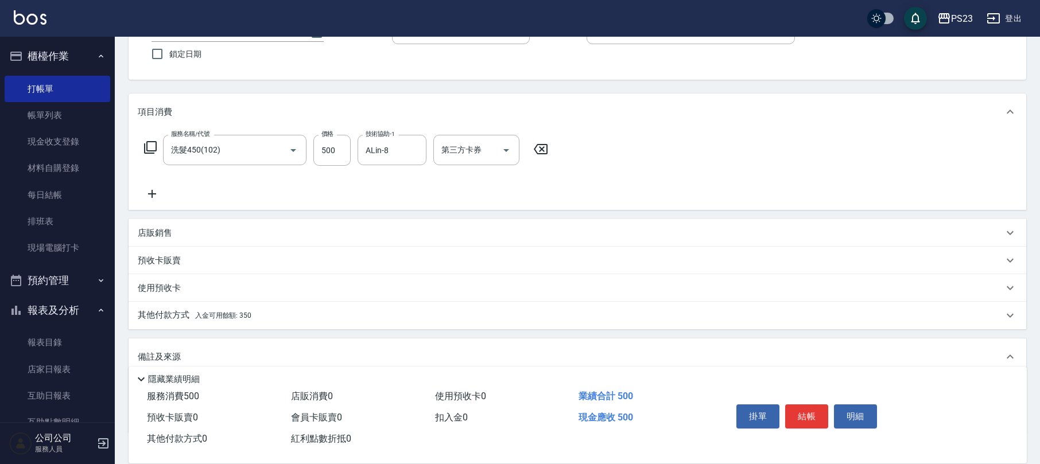
scroll to position [170, 0]
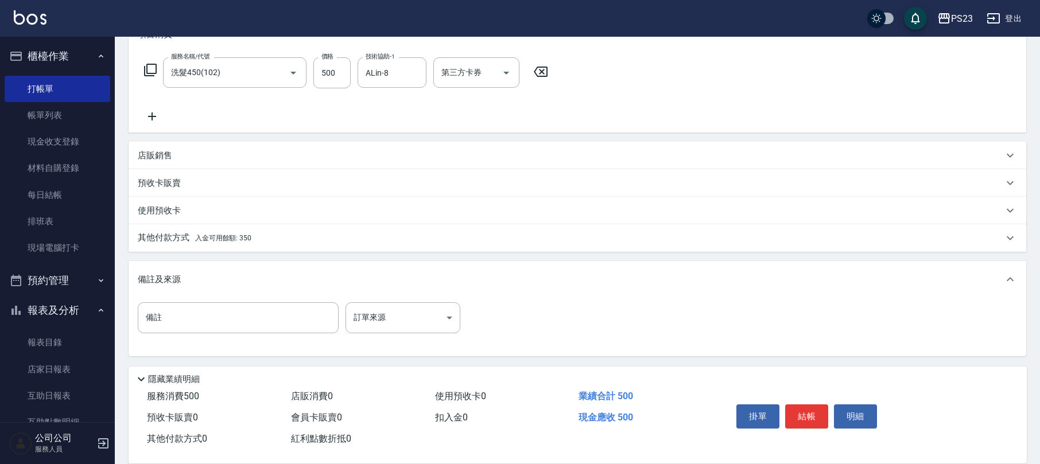
click at [425, 298] on div "備註 備註 訂單來源 ​ 訂單來源" at bounding box center [578, 327] width 898 height 59
click at [412, 316] on body "PS23 登出 櫃檯作業 打帳單 帳單列表 現金收支登錄 材料自購登錄 每日結帳 排班表 現場電腦打卡 預約管理 預約管理 單日預約紀錄 單週預約紀錄 報表及…" at bounding box center [520, 147] width 1040 height 634
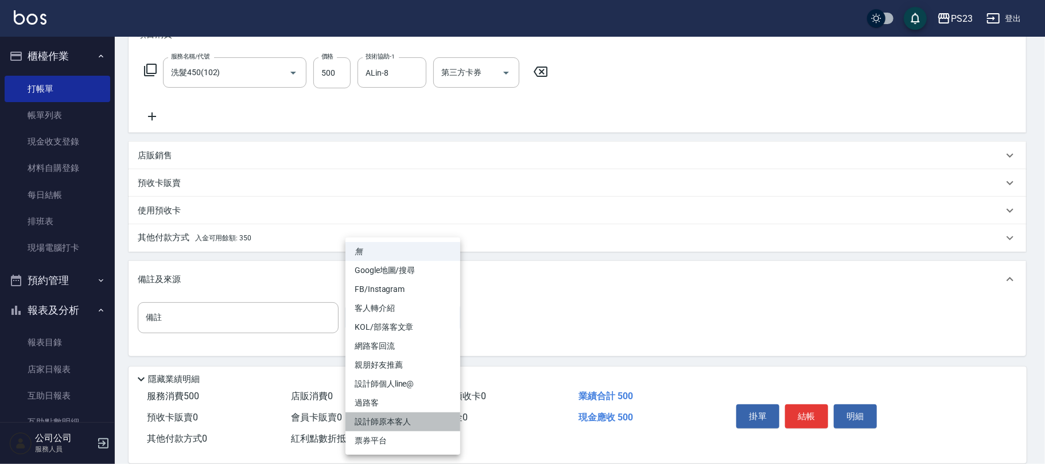
click at [418, 426] on li "設計師原本客人" at bounding box center [403, 422] width 115 height 19
type input "設計師原本客人"
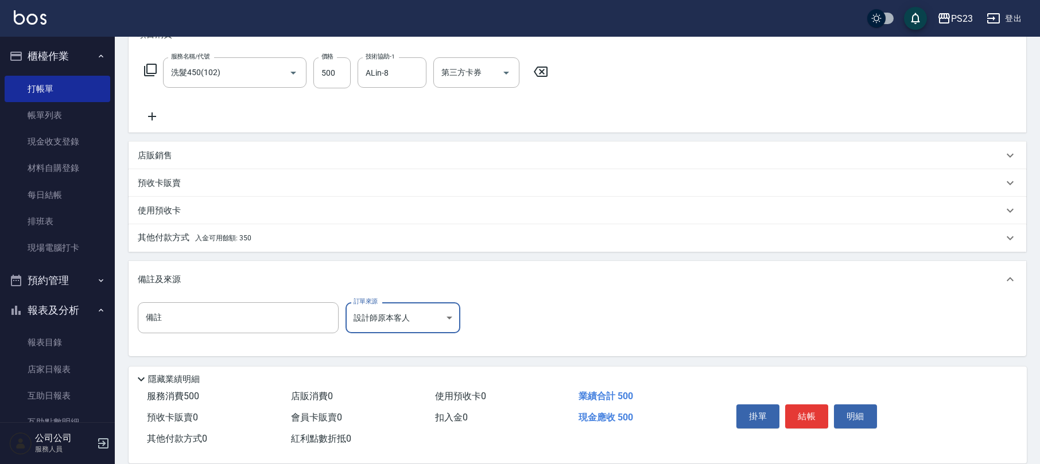
click at [813, 416] on button "結帳" at bounding box center [806, 417] width 43 height 24
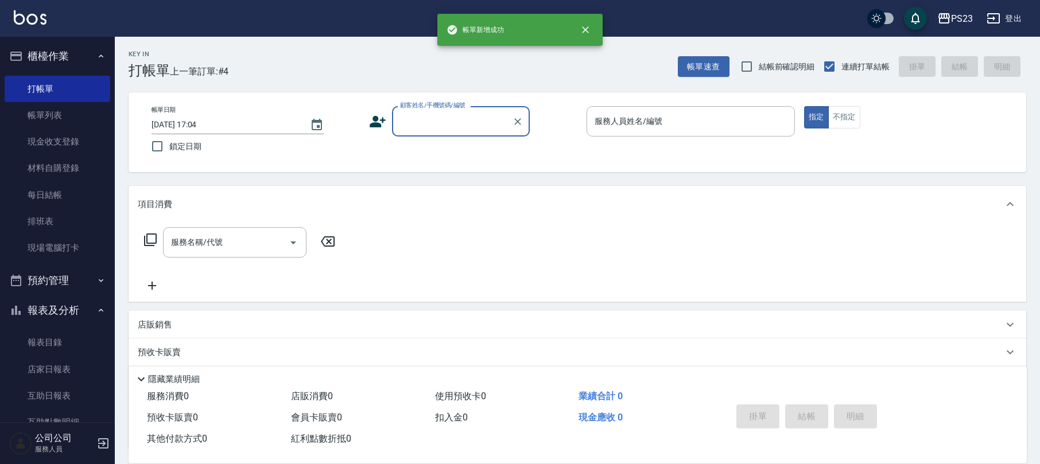
scroll to position [0, 0]
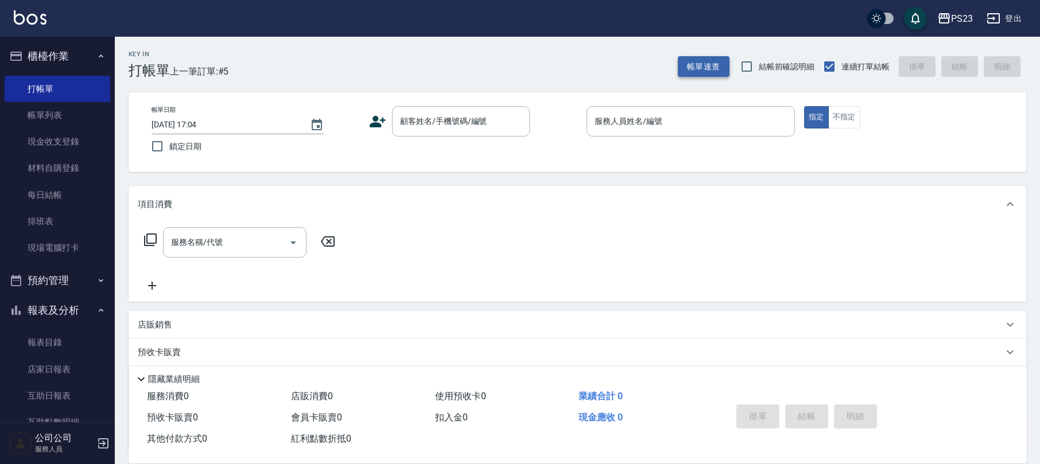
drag, startPoint x: 674, startPoint y: 53, endPoint x: 681, endPoint y: 65, distance: 13.4
click at [676, 56] on div "Key In 打帳單 上一筆訂單:#5 帳單速查 結帳前確認明細 連續打單結帳 掛單 結帳 明細" at bounding box center [570, 58] width 911 height 42
click at [685, 65] on button "帳單速查" at bounding box center [704, 66] width 52 height 21
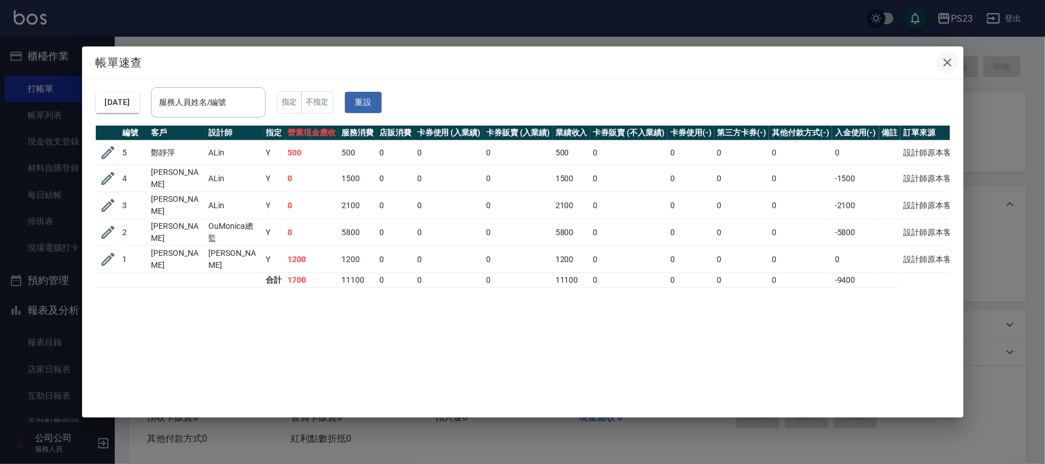
click at [946, 65] on icon "button" at bounding box center [948, 63] width 14 height 14
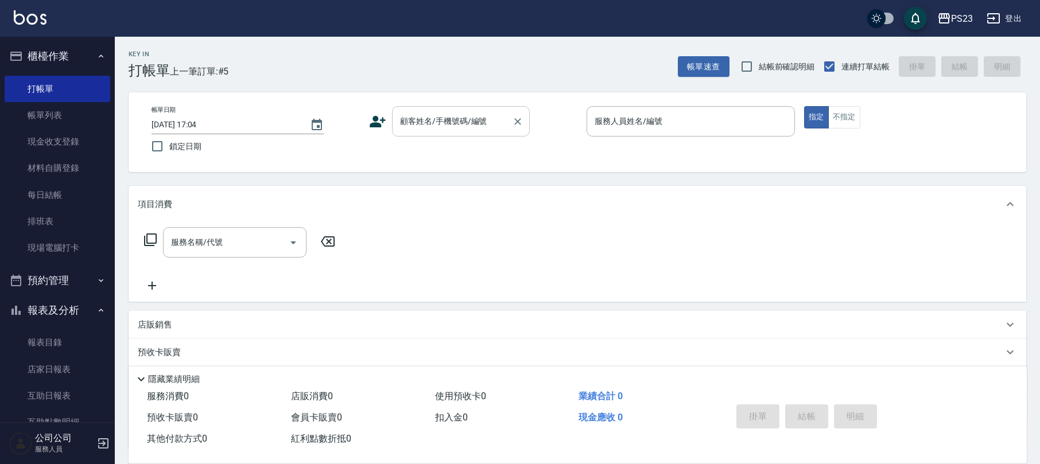
click at [457, 134] on div "顧客姓名/手機號碼/編號" at bounding box center [461, 121] width 138 height 30
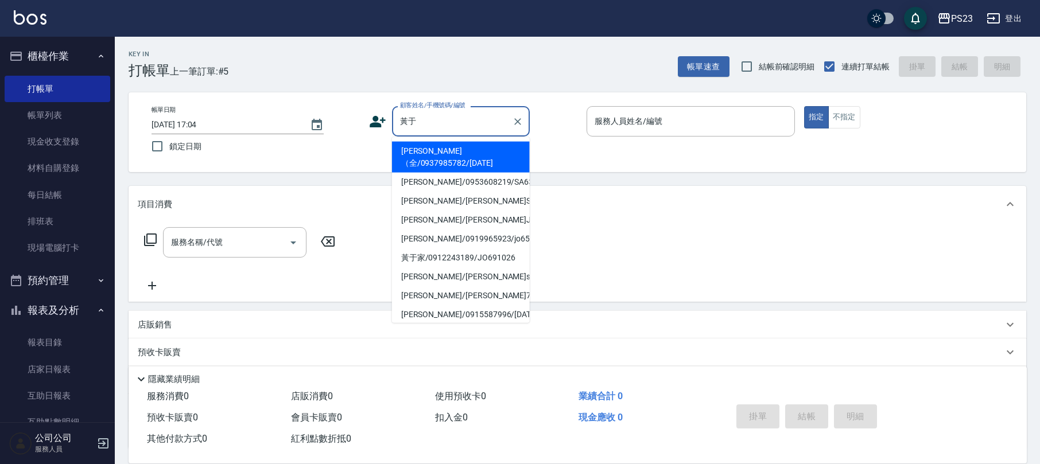
click at [472, 166] on li "[PERSON_NAME]（全/0937985782/[DATE]" at bounding box center [461, 157] width 138 height 31
type input "[PERSON_NAME]（全/0937985782/[DATE]"
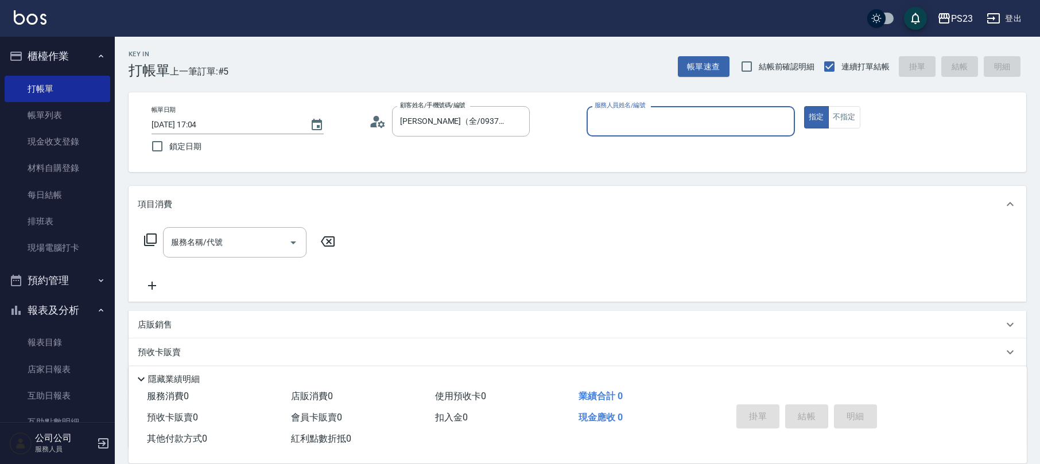
type input "SAMMI-1"
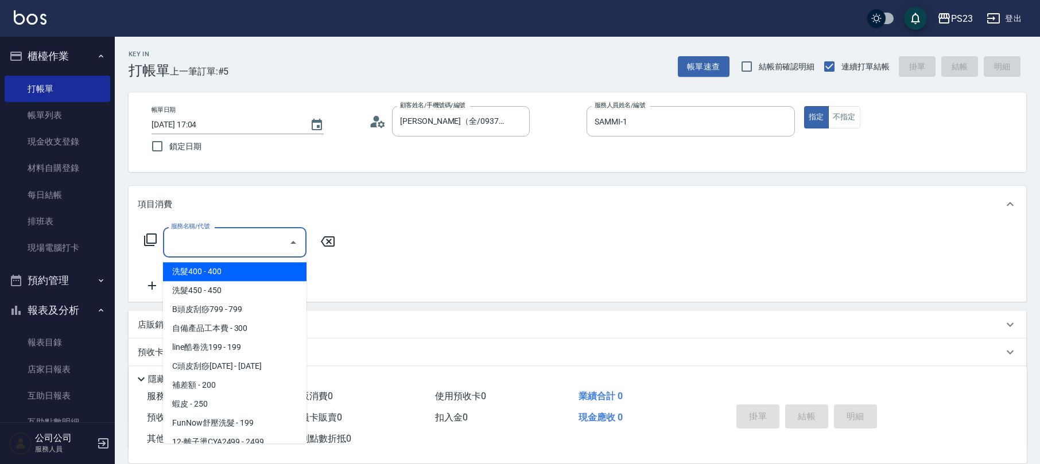
click at [200, 246] on input "服務名稱/代號" at bounding box center [226, 242] width 116 height 20
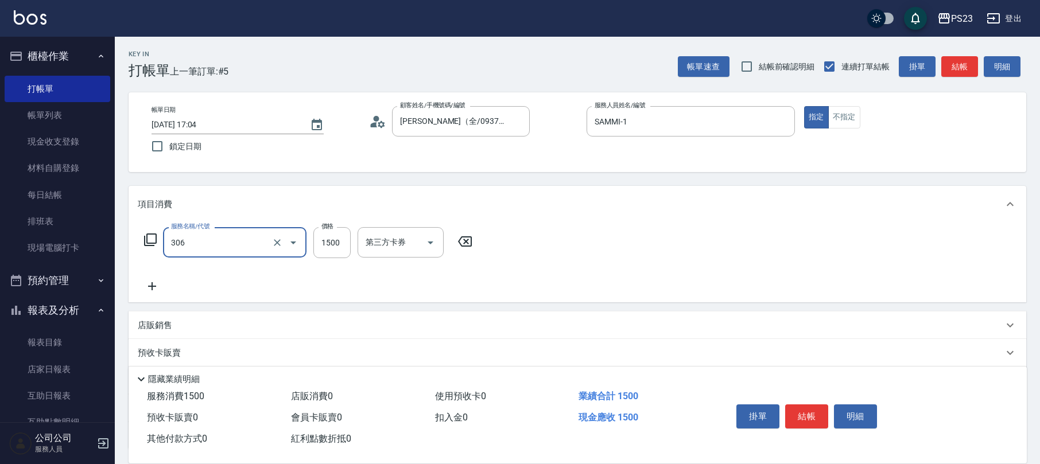
type input "指定洗+剪髮1500(306)"
type input "850"
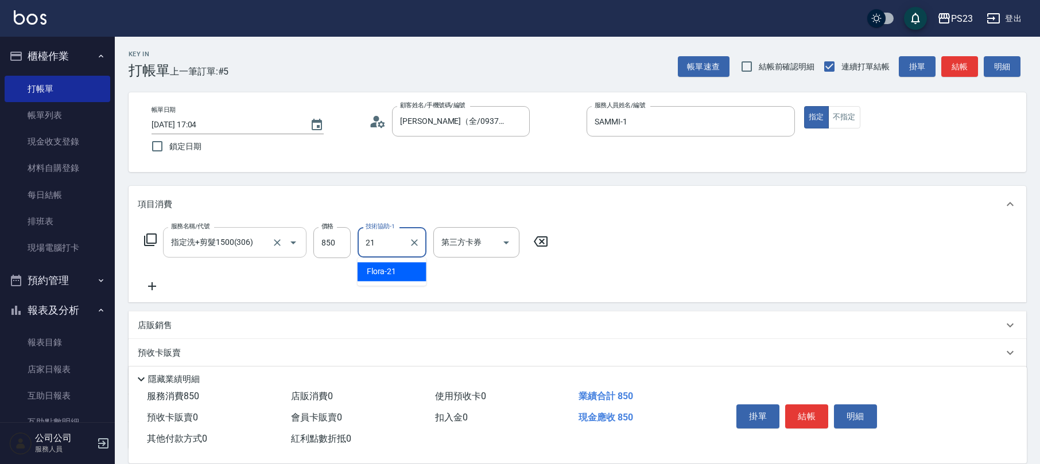
type input "Flora-21"
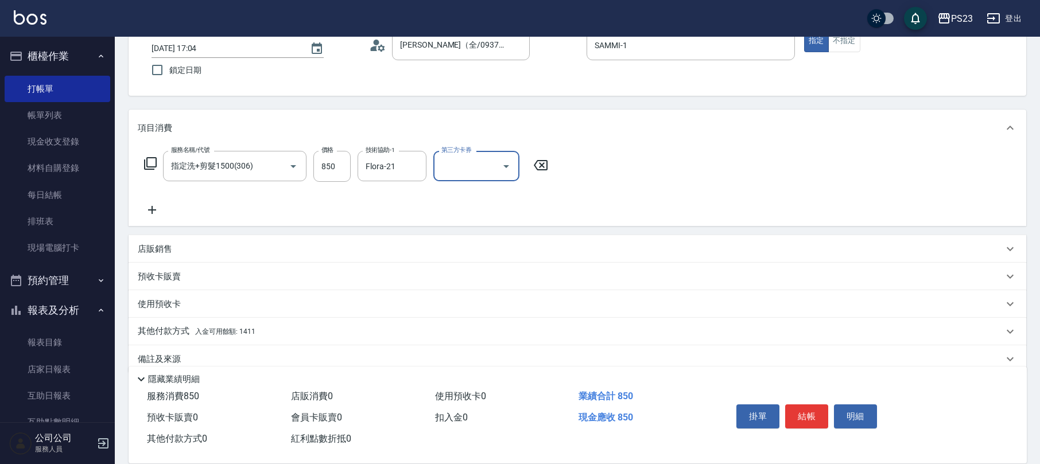
click at [232, 352] on div "備註及來源" at bounding box center [578, 360] width 898 height 28
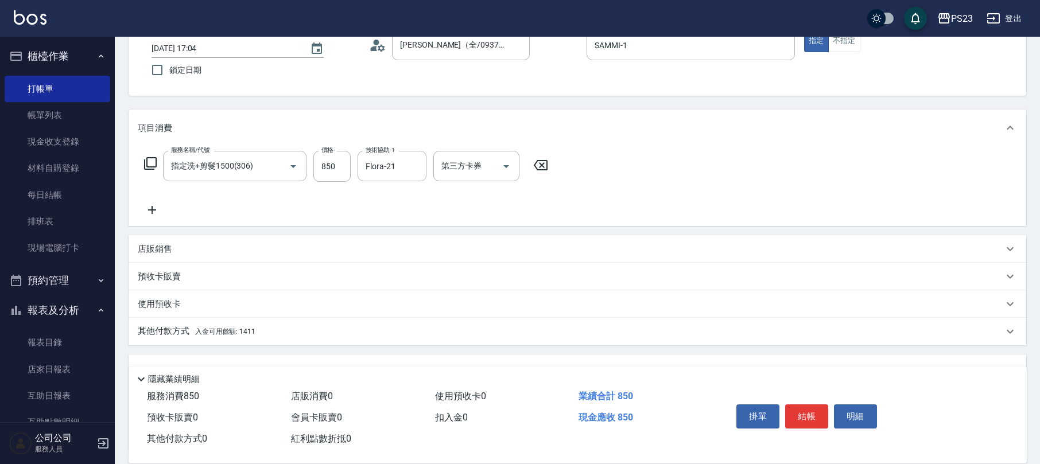
scroll to position [170, 0]
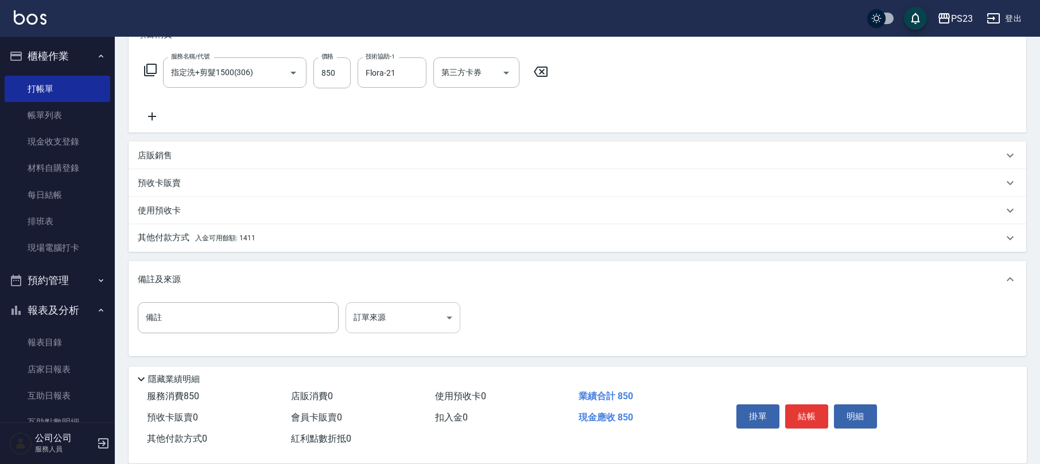
click at [389, 328] on body "PS23 登出 櫃檯作業 打帳單 帳單列表 現金收支登錄 材料自購登錄 每日結帳 排班表 現場電腦打卡 預約管理 預約管理 單日預約紀錄 單週預約紀錄 報表及…" at bounding box center [520, 147] width 1040 height 634
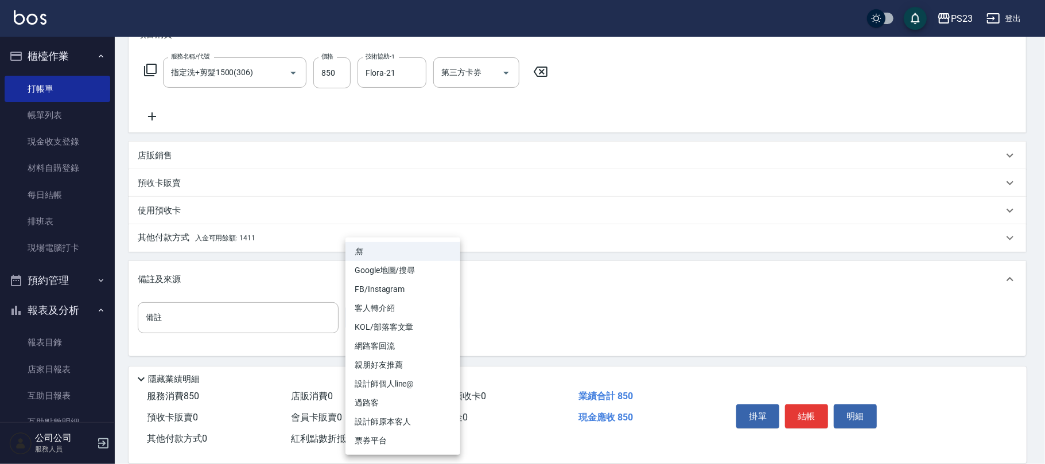
click at [389, 420] on li "設計師原本客人" at bounding box center [403, 422] width 115 height 19
type input "設計師原本客人"
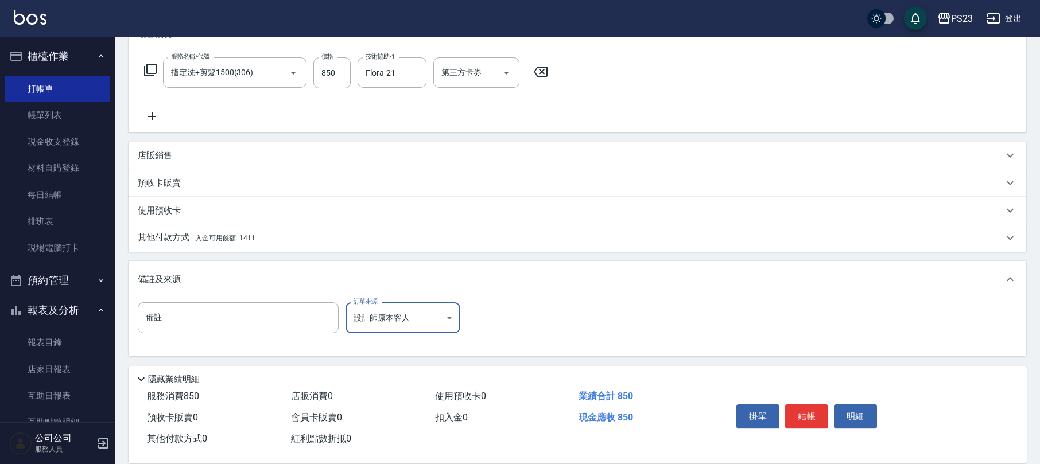
click at [241, 230] on div "其他付款方式 入金可用餘額: 1411" at bounding box center [578, 238] width 898 height 28
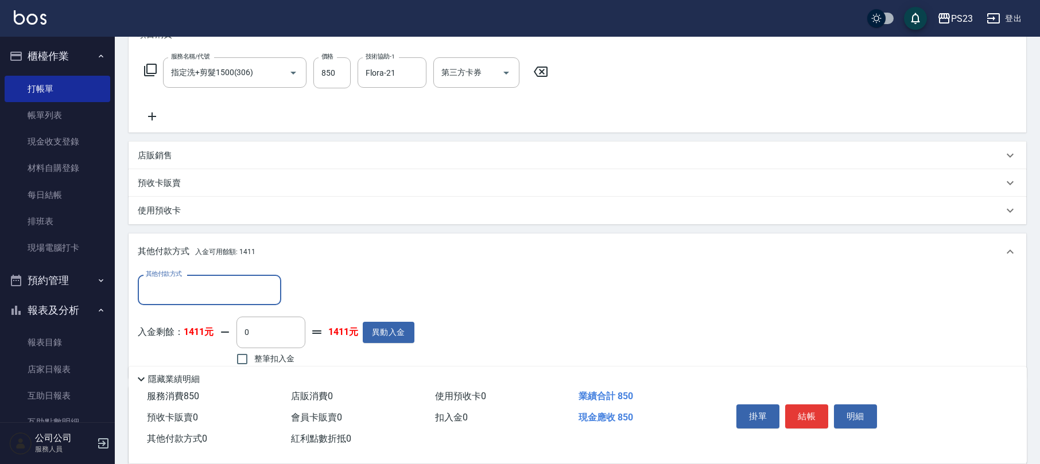
scroll to position [295, 0]
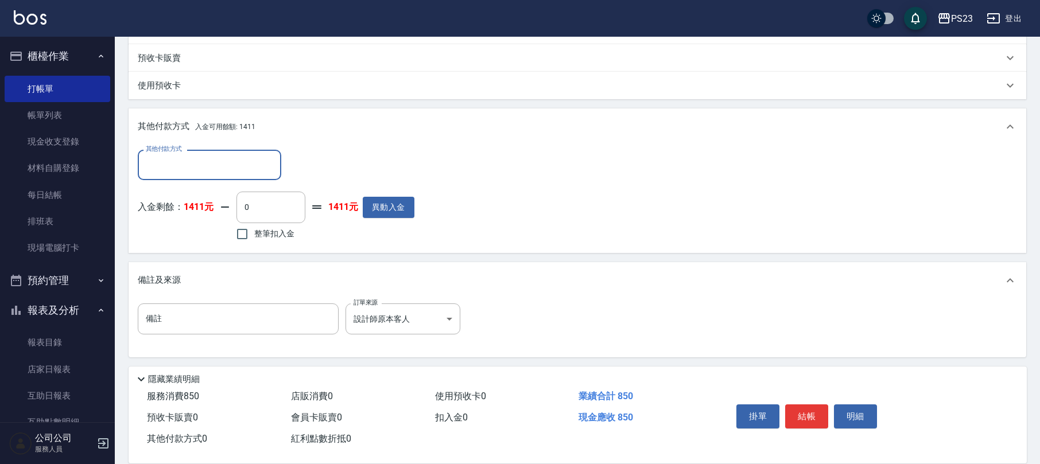
click at [282, 237] on span "整筆扣入金" at bounding box center [274, 234] width 40 height 12
click at [254, 237] on input "整筆扣入金" at bounding box center [242, 234] width 24 height 24
checkbox input "true"
type input "850"
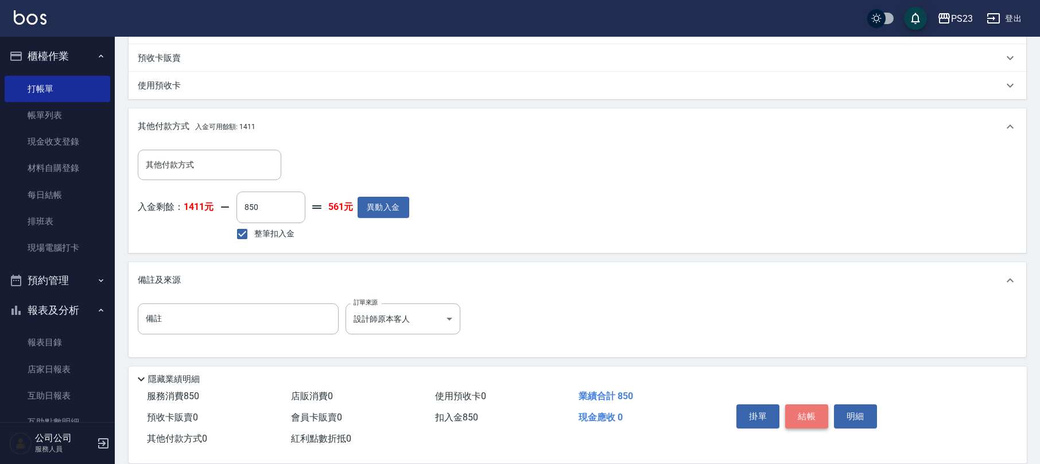
click at [799, 412] on button "結帳" at bounding box center [806, 417] width 43 height 24
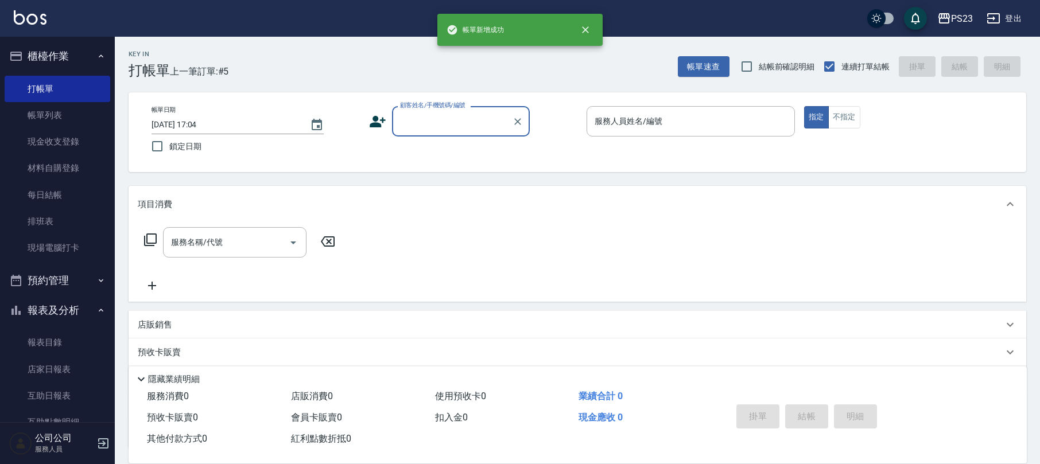
scroll to position [0, 0]
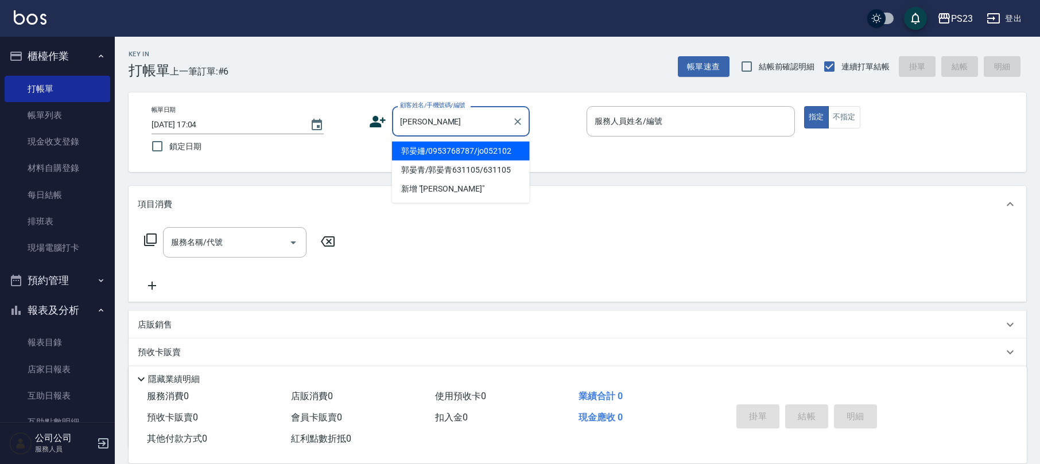
click at [503, 157] on li "郭晏姍/0953768787/jo052102" at bounding box center [461, 151] width 138 height 19
type input "郭晏姍/0953768787/jo052102"
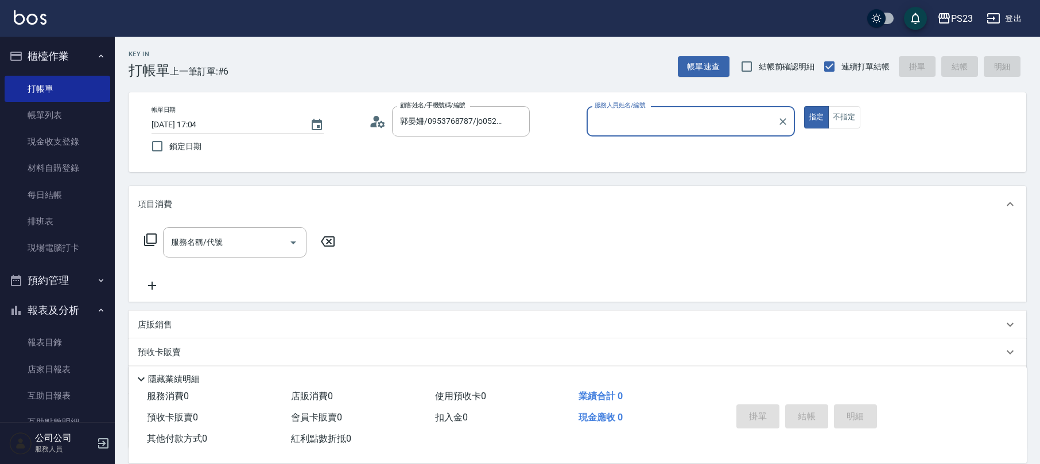
type input "[PERSON_NAME]-89"
click at [256, 240] on input "服務名稱/代號" at bounding box center [226, 242] width 116 height 20
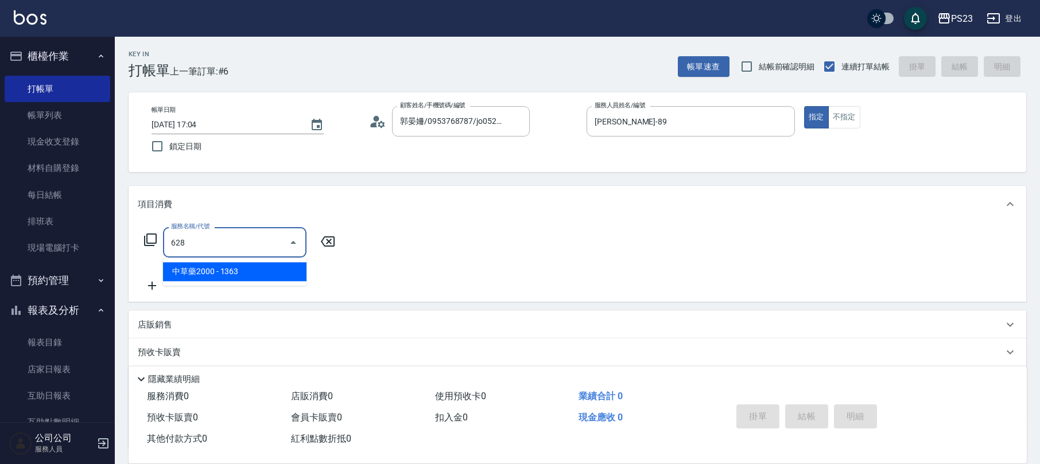
type input "中草藥2000(628)"
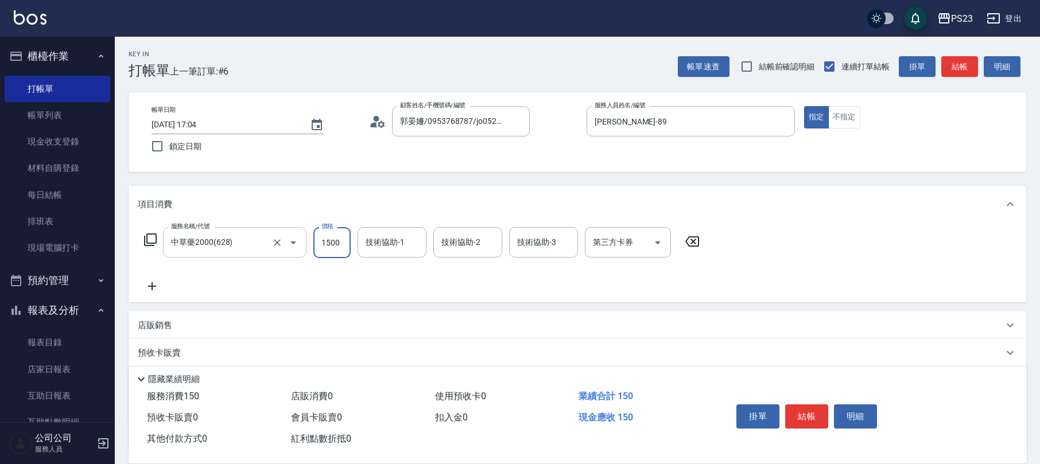
type input "1500"
type input "[PERSON_NAME]-89"
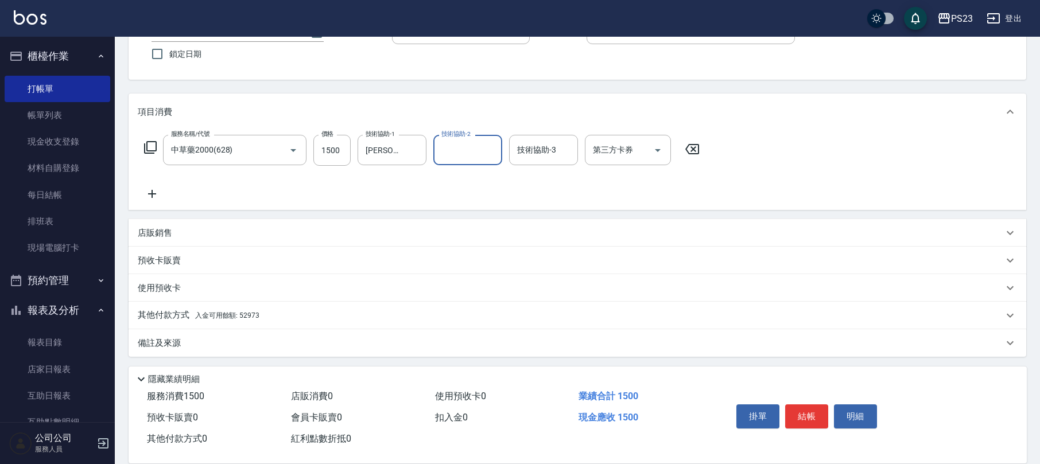
click at [181, 347] on div "備註及來源" at bounding box center [571, 343] width 866 height 12
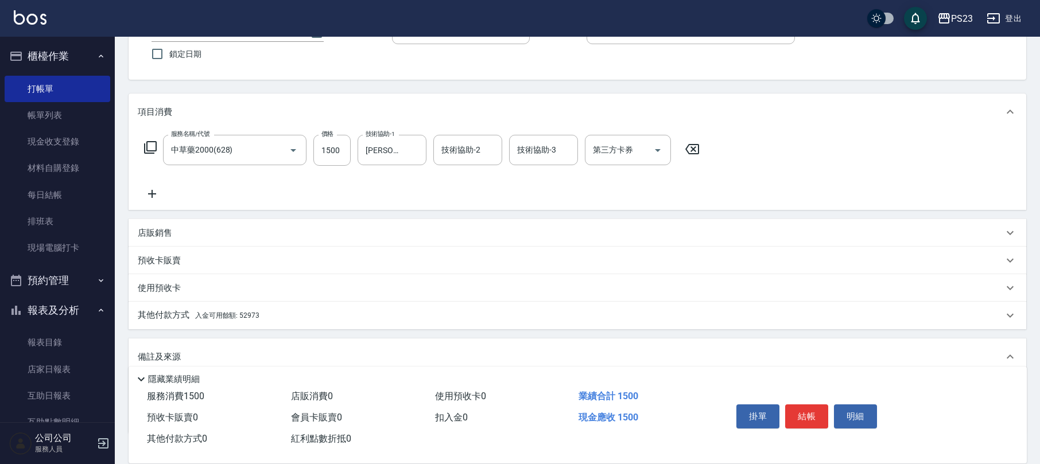
scroll to position [169, 0]
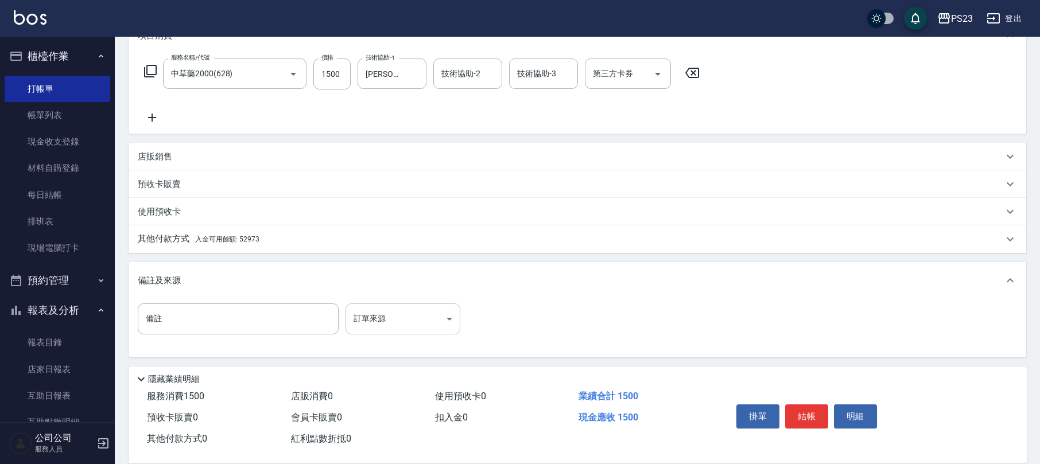
click at [359, 324] on body "PS23 登出 櫃檯作業 打帳單 帳單列表 現金收支登錄 材料自購登錄 每日結帳 排班表 現場電腦打卡 預約管理 預約管理 單日預約紀錄 單週預約紀錄 報表及…" at bounding box center [520, 148] width 1040 height 634
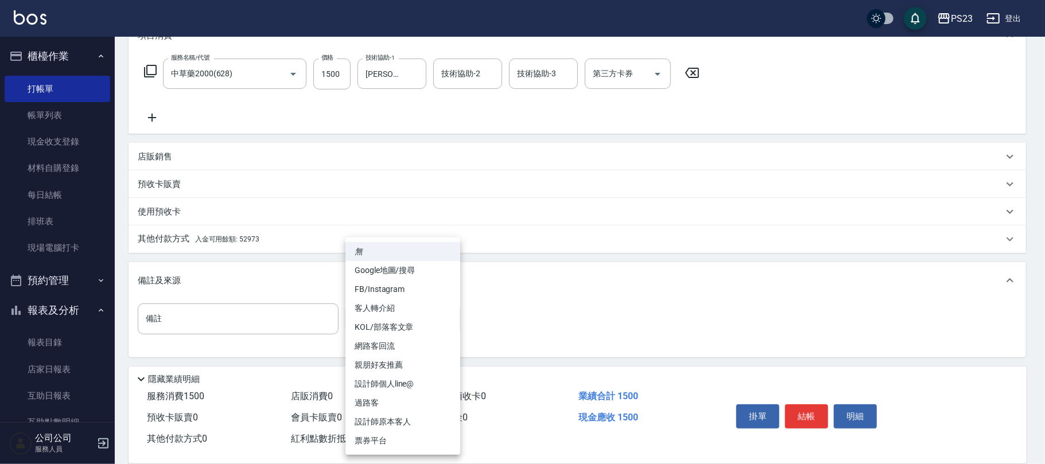
click at [384, 421] on li "設計師原本客人" at bounding box center [403, 422] width 115 height 19
type input "設計師原本客人"
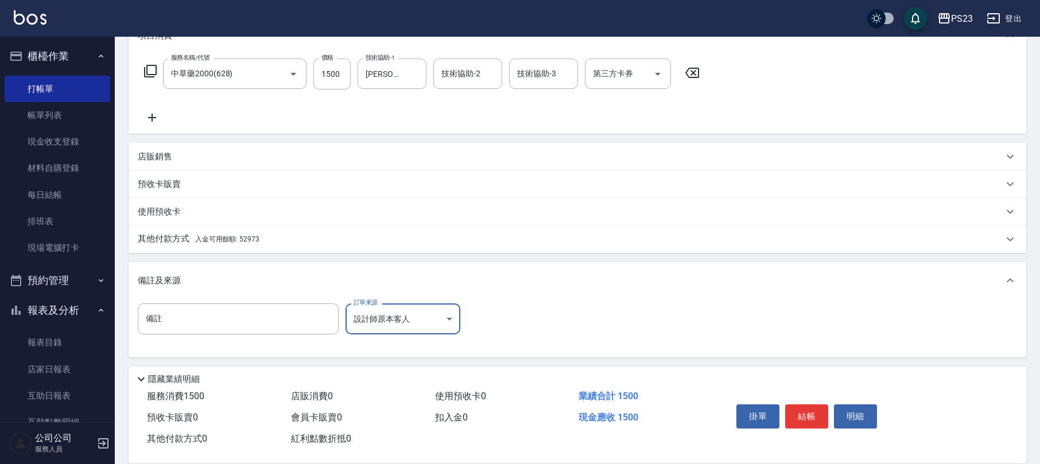
click at [236, 241] on span "入金可用餘額: 52973" at bounding box center [227, 239] width 64 height 8
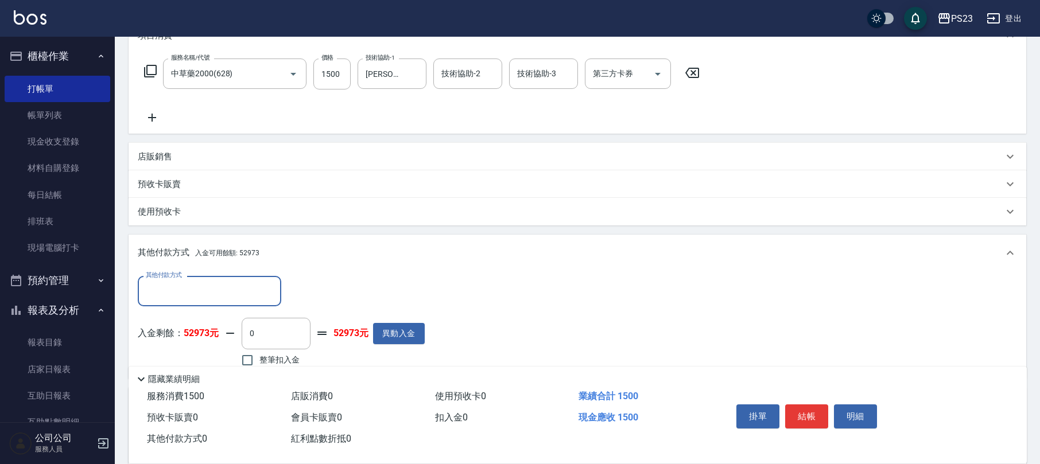
scroll to position [295, 0]
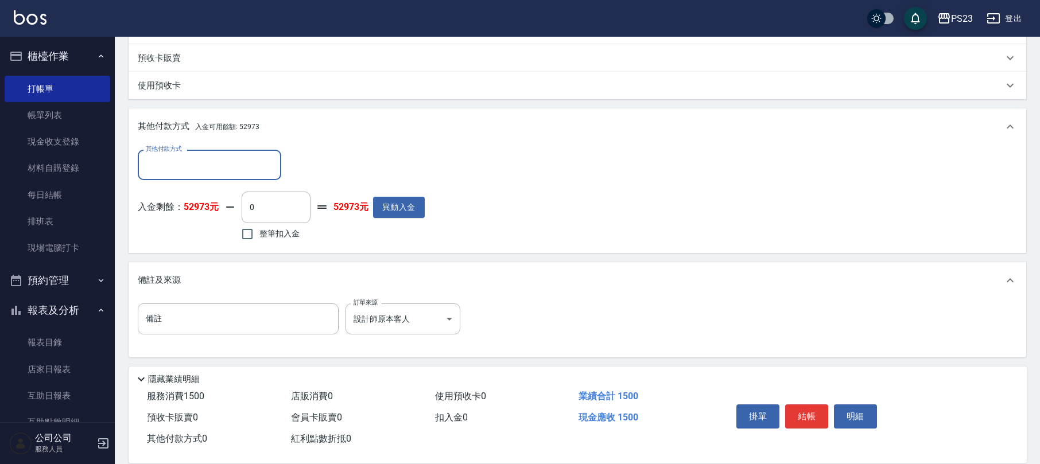
click at [260, 232] on span "整筆扣入金" at bounding box center [279, 234] width 40 height 12
click at [259, 232] on input "整筆扣入金" at bounding box center [247, 234] width 24 height 24
checkbox input "true"
type input "1500"
drag, startPoint x: 816, startPoint y: 400, endPoint x: 810, endPoint y: 423, distance: 23.5
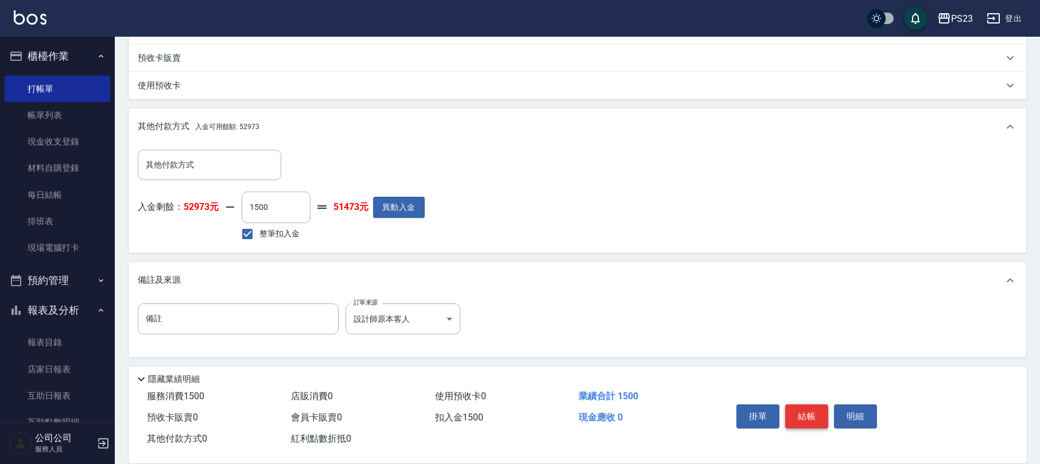
click at [816, 402] on div "掛單 結帳 明細" at bounding box center [807, 418] width 150 height 36
click at [808, 414] on button "結帳" at bounding box center [806, 417] width 43 height 24
type input "[DATE] 17:05"
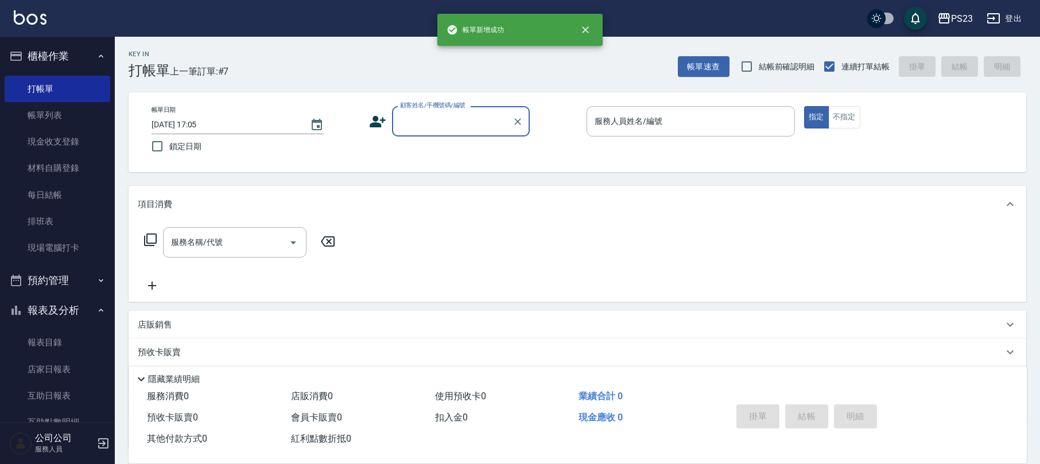
scroll to position [0, 0]
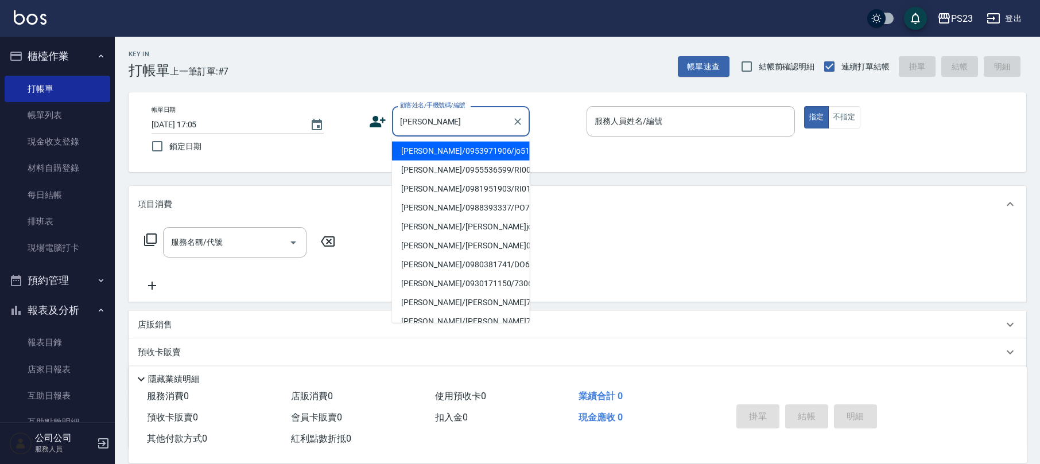
drag, startPoint x: 506, startPoint y: 150, endPoint x: 427, endPoint y: 148, distance: 79.2
click at [506, 149] on li "[PERSON_NAME]/0953971906/jo510112" at bounding box center [461, 151] width 138 height 19
type input "[PERSON_NAME]/0953971906/jo510112"
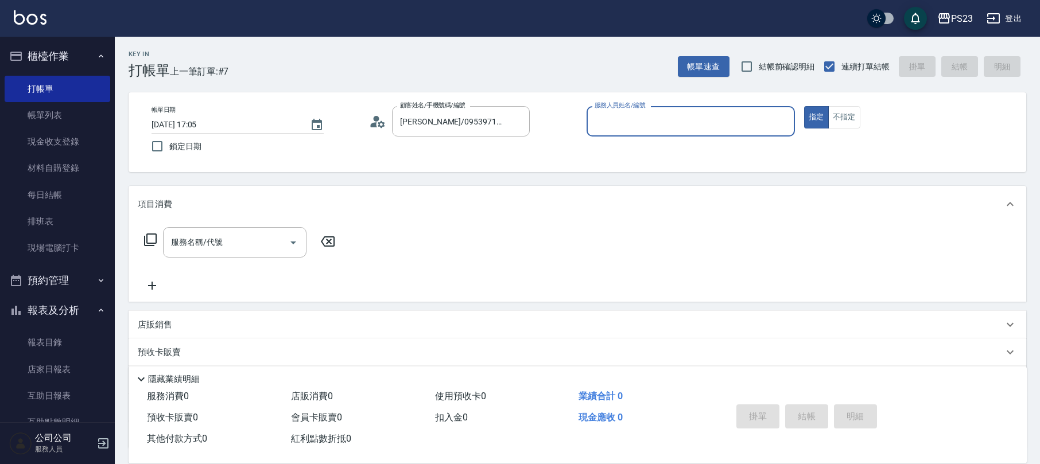
type input "[PERSON_NAME]-89"
click at [224, 236] on input "服務名稱/代號" at bounding box center [226, 242] width 116 height 20
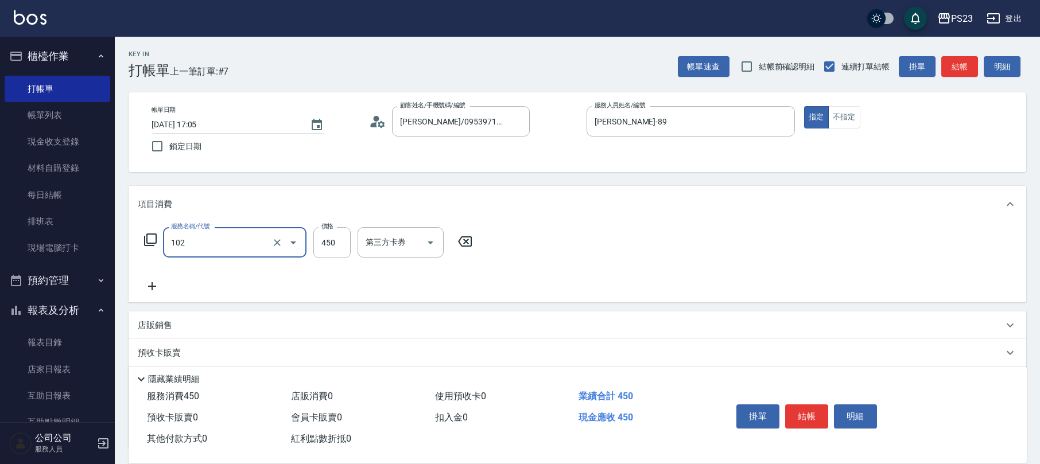
type input "洗髮450(102)"
type input "500"
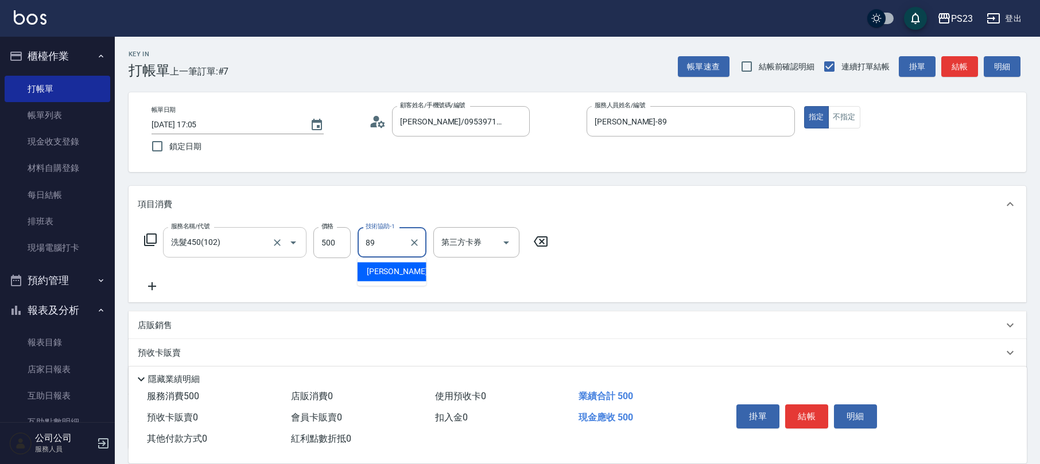
type input "[PERSON_NAME]-89"
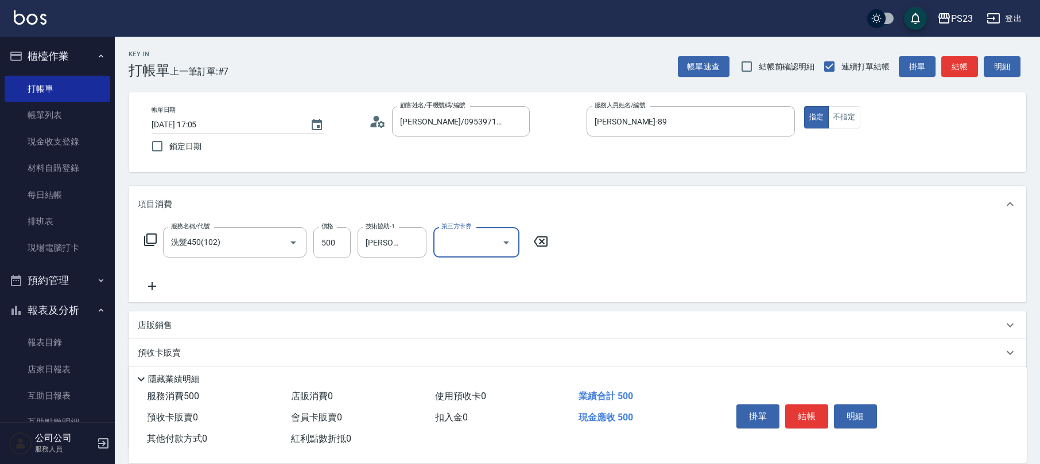
scroll to position [92, 0]
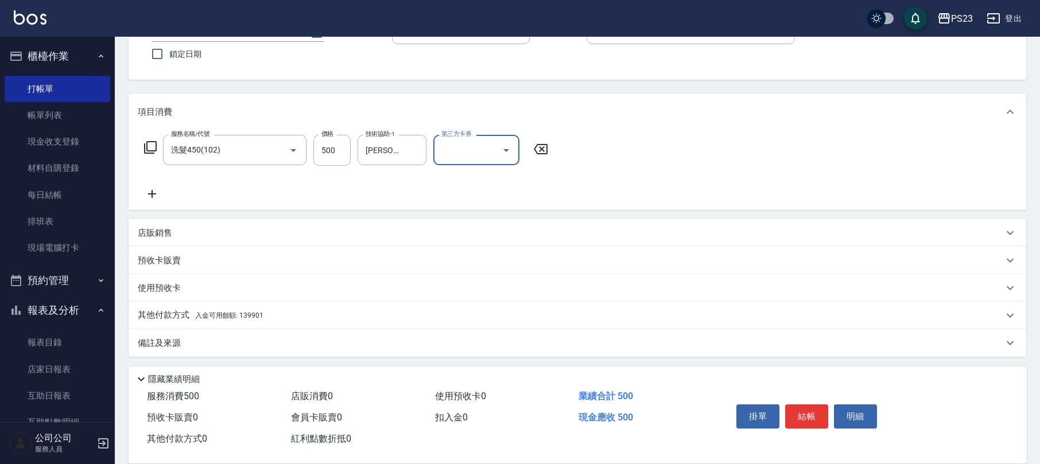
click at [168, 336] on div "備註及來源" at bounding box center [578, 343] width 898 height 28
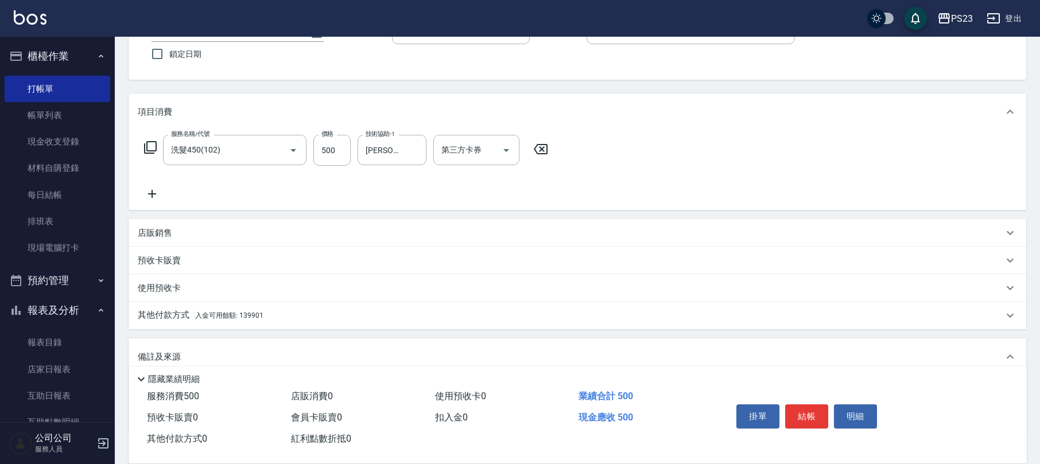
scroll to position [170, 0]
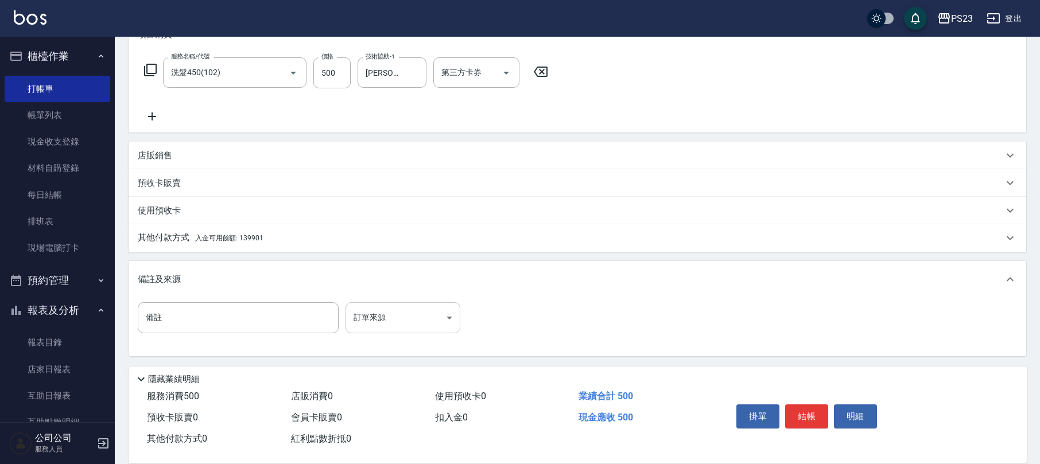
click at [378, 320] on body "PS23 登出 櫃檯作業 打帳單 帳單列表 現金收支登錄 材料自購登錄 每日結帳 排班表 現場電腦打卡 預約管理 預約管理 單日預約紀錄 單週預約紀錄 報表及…" at bounding box center [520, 147] width 1040 height 634
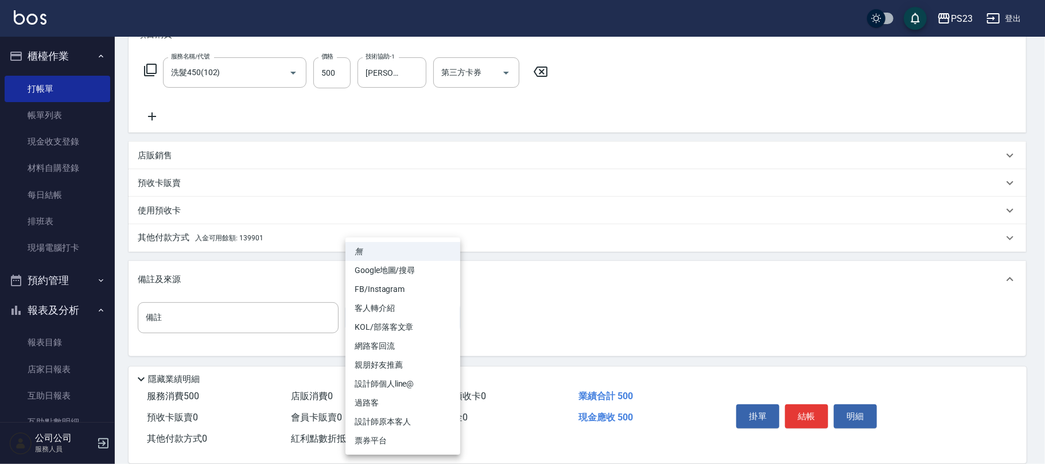
click at [387, 425] on li "設計師原本客人" at bounding box center [403, 422] width 115 height 19
type input "設計師原本客人"
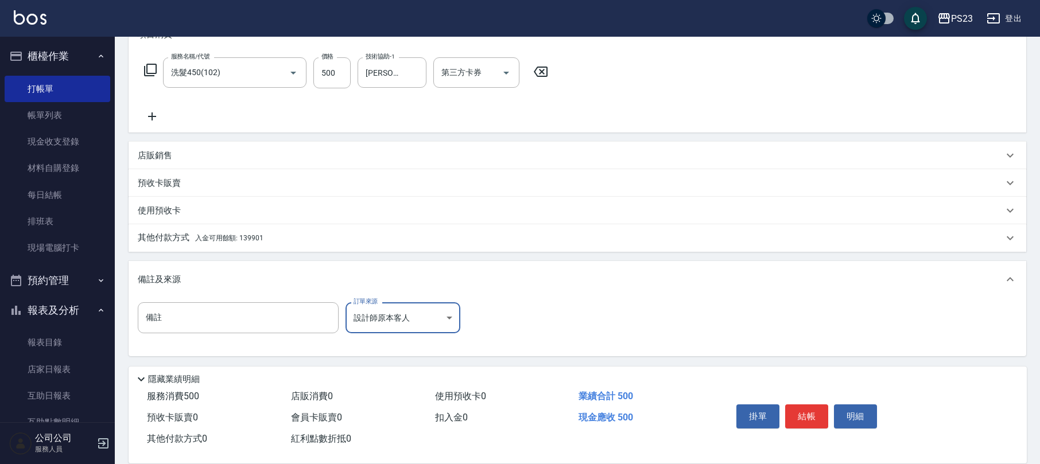
click at [242, 234] on span "入金可用餘額: 139901" at bounding box center [229, 238] width 68 height 8
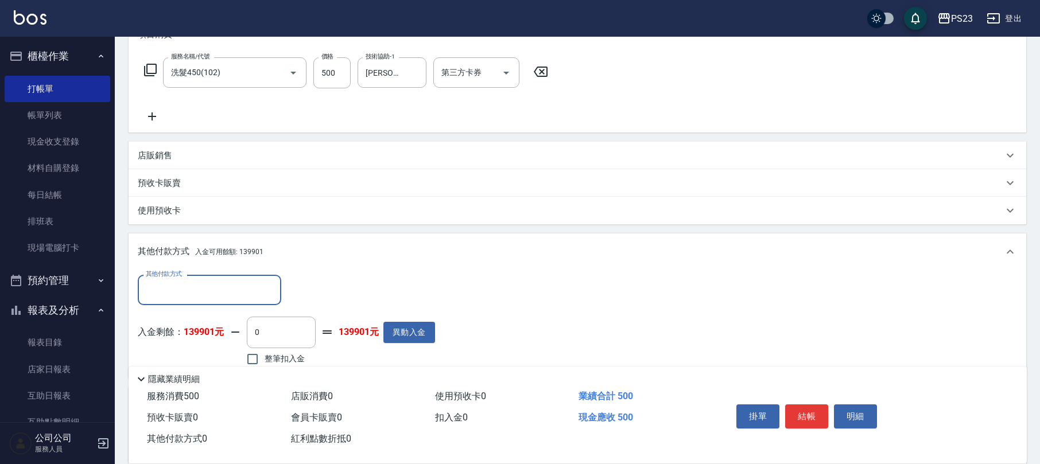
scroll to position [246, 0]
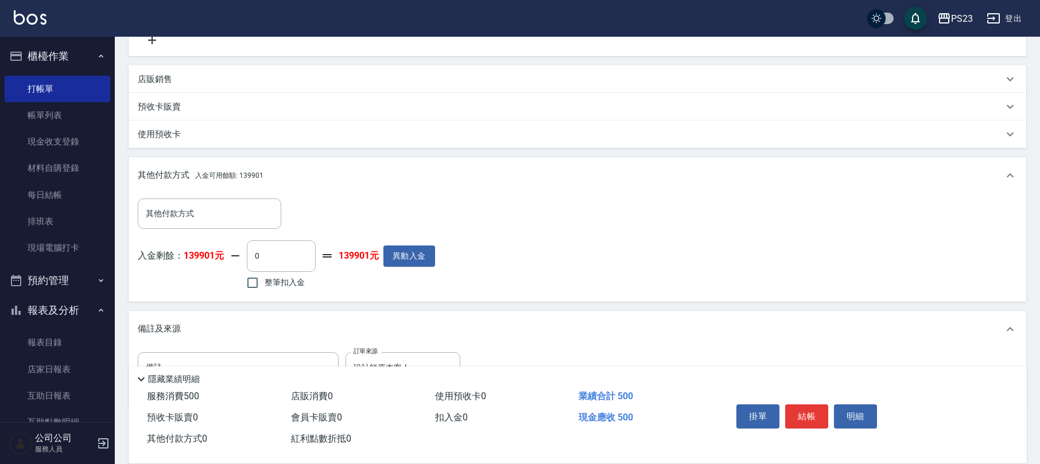
click at [274, 288] on span "整筆扣入金" at bounding box center [285, 283] width 40 height 12
click at [265, 288] on input "整筆扣入金" at bounding box center [252, 283] width 24 height 24
checkbox input "true"
type input "500"
click at [806, 414] on button "結帳" at bounding box center [806, 417] width 43 height 24
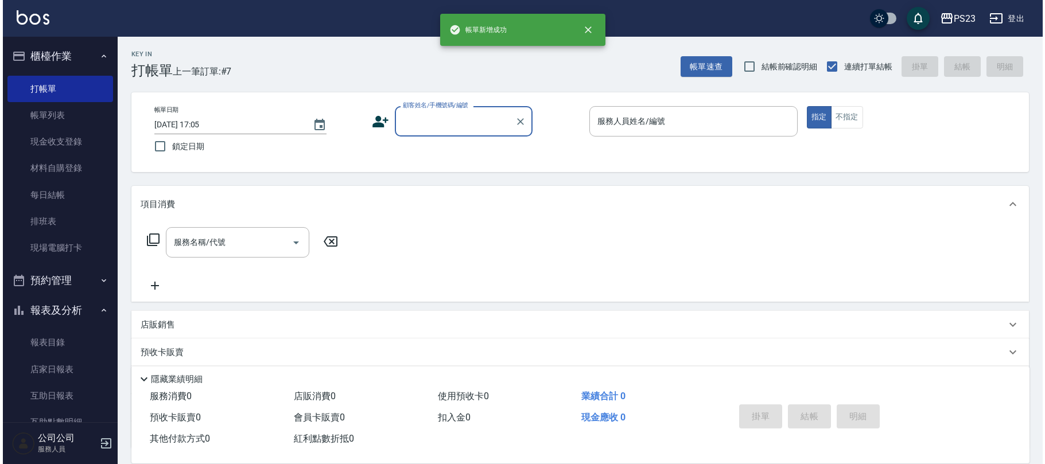
scroll to position [0, 0]
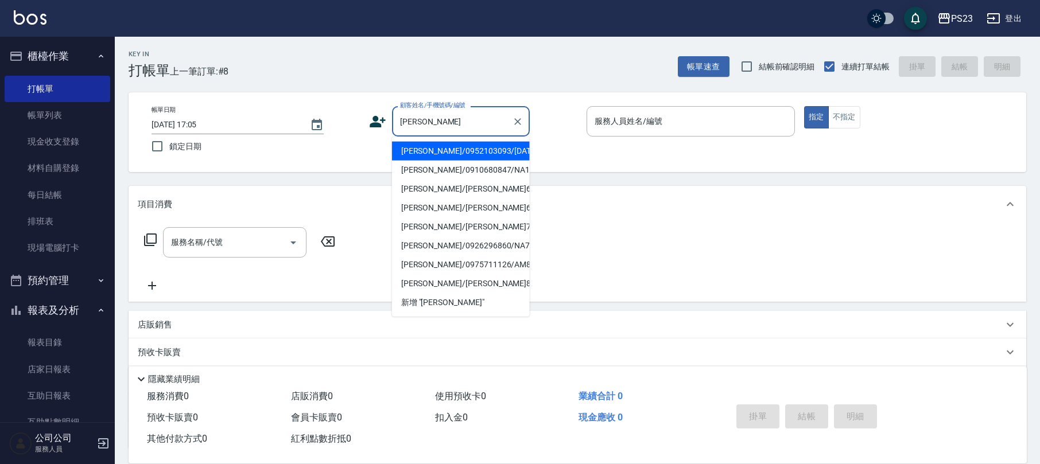
click at [467, 153] on li "[PERSON_NAME]/0952103093/[DATE]" at bounding box center [461, 151] width 138 height 19
type input "[PERSON_NAME]/0952103093/[DATE]"
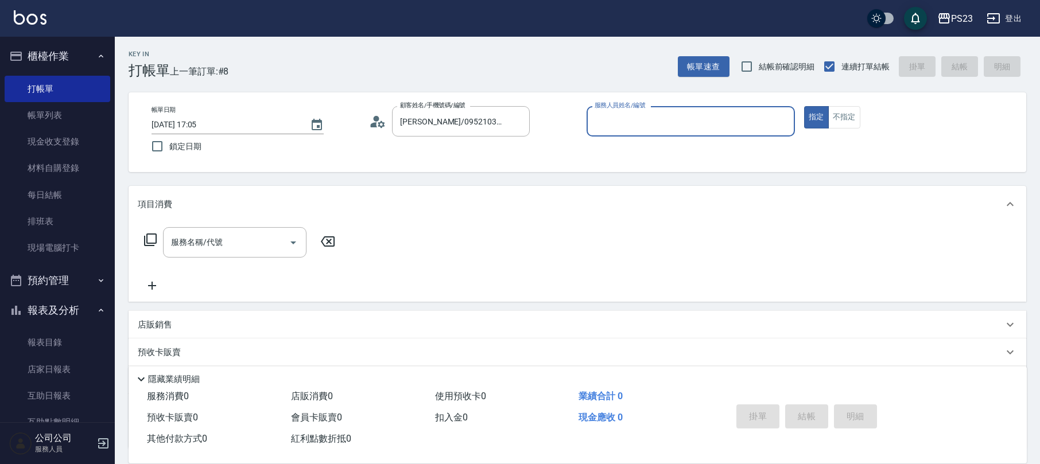
click at [375, 122] on icon at bounding box center [374, 124] width 7 height 5
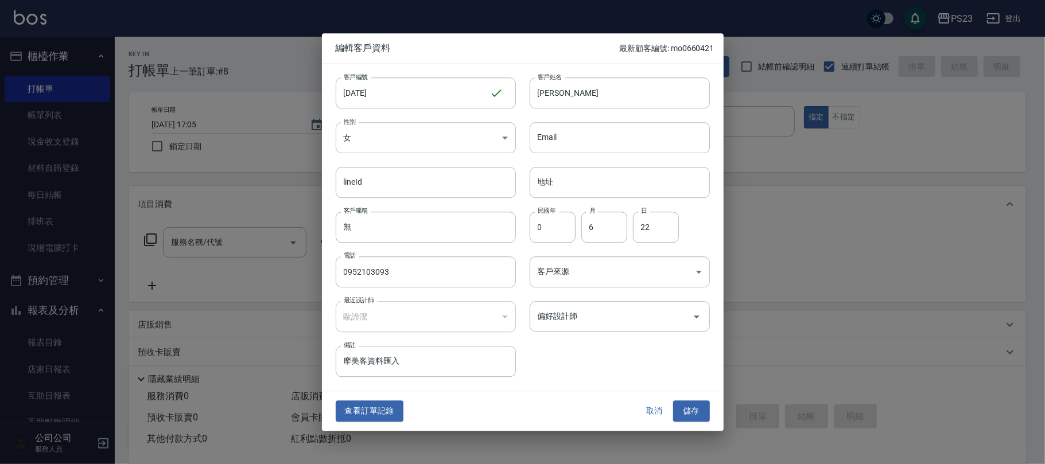
click at [558, 333] on div "客戶編號 [DATE] ​ 客戶編號 客戶姓名 [PERSON_NAME]姓名 性別 女 [DEMOGRAPHIC_DATA] 性別 Email Email …" at bounding box center [516, 221] width 388 height 314
click at [568, 322] on input "偏好設計師" at bounding box center [611, 316] width 153 height 20
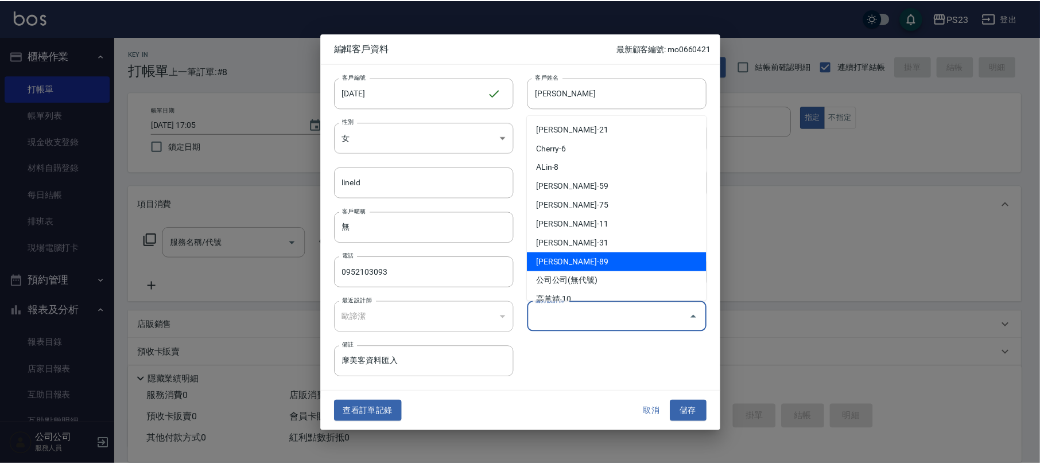
scroll to position [69, 0]
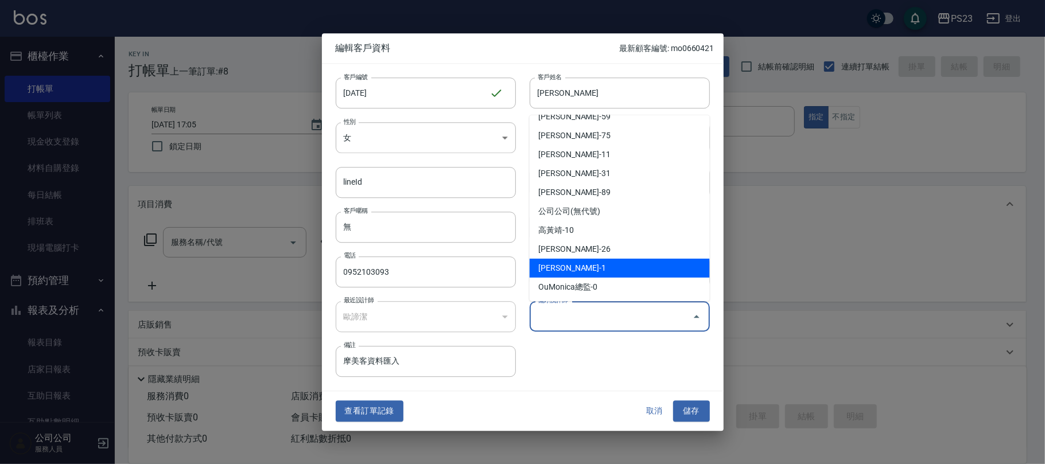
click at [609, 273] on li "[PERSON_NAME]-1" at bounding box center [620, 268] width 180 height 19
type input "歐諦潔"
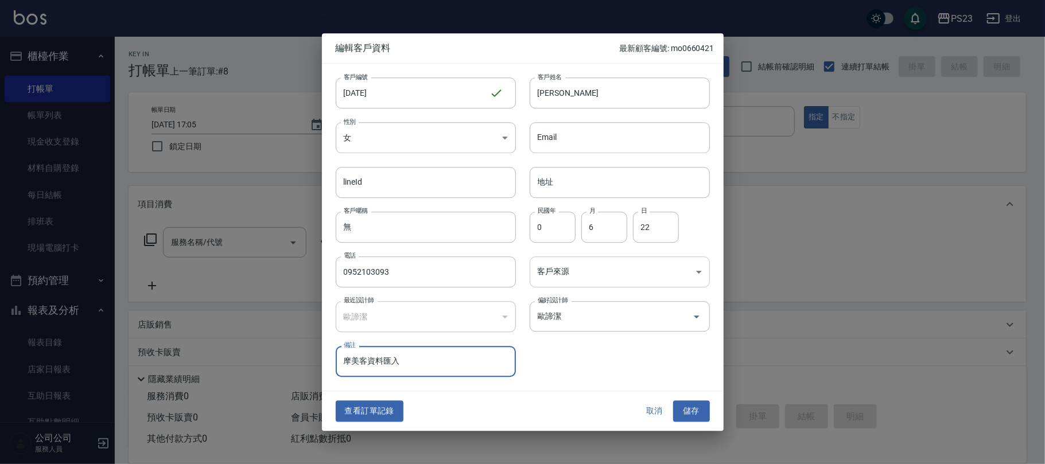
click at [592, 282] on body "PS23 登出 櫃檯作業 打帳單 帳單列表 現金收支登錄 材料自購登錄 每日結帳 排班表 現場電腦打卡 預約管理 預約管理 單日預約紀錄 單週預約紀錄 報表及…" at bounding box center [522, 278] width 1045 height 557
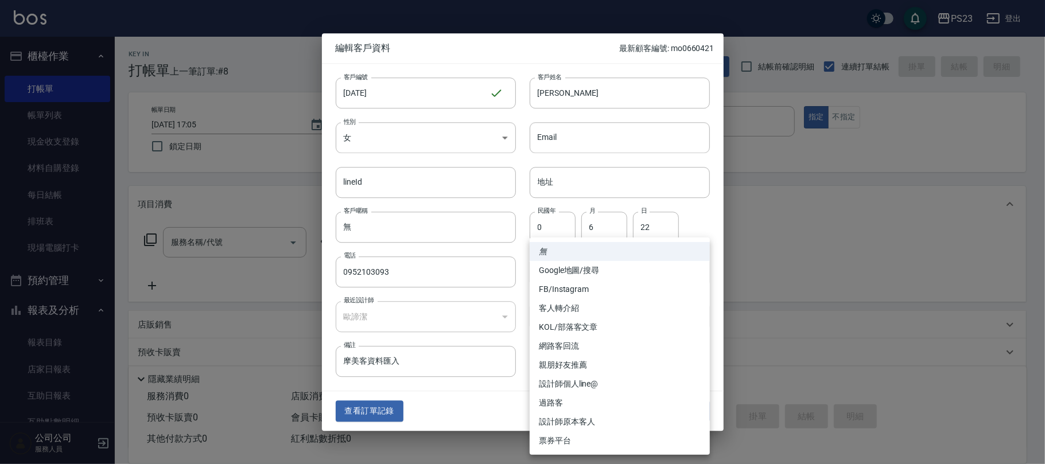
click at [566, 418] on li "設計師原本客人" at bounding box center [620, 422] width 180 height 19
type input "設計師原本客人"
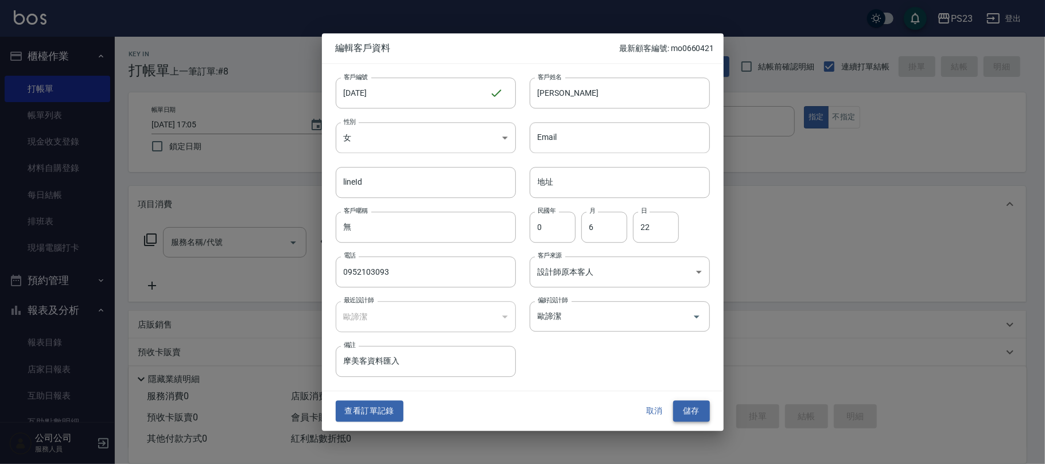
click at [694, 407] on button "儲存" at bounding box center [691, 411] width 37 height 21
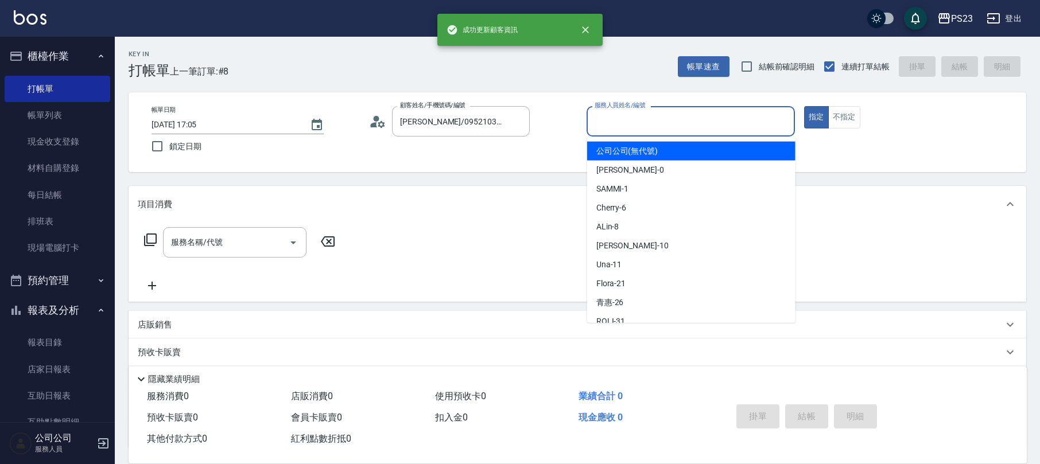
click at [651, 127] on input "服務人員姓名/編號" at bounding box center [691, 121] width 198 height 20
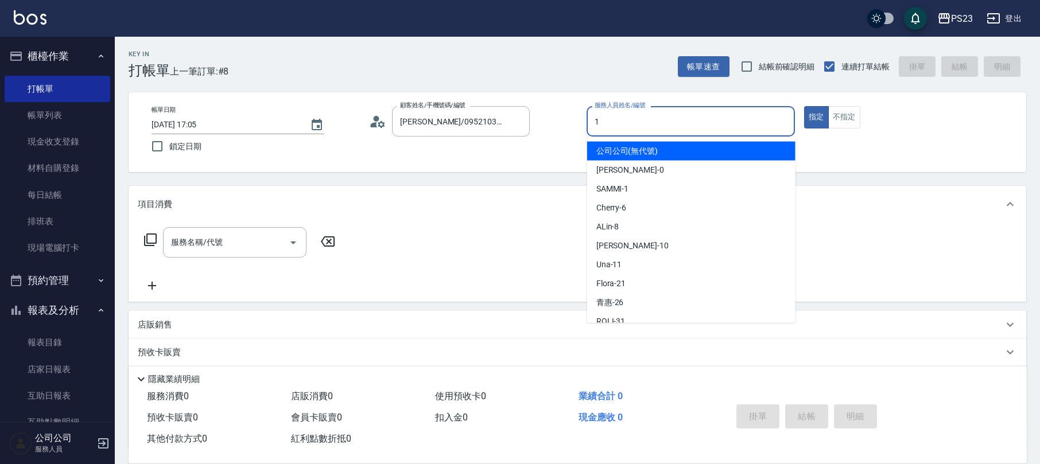
type input "SAMMI-1"
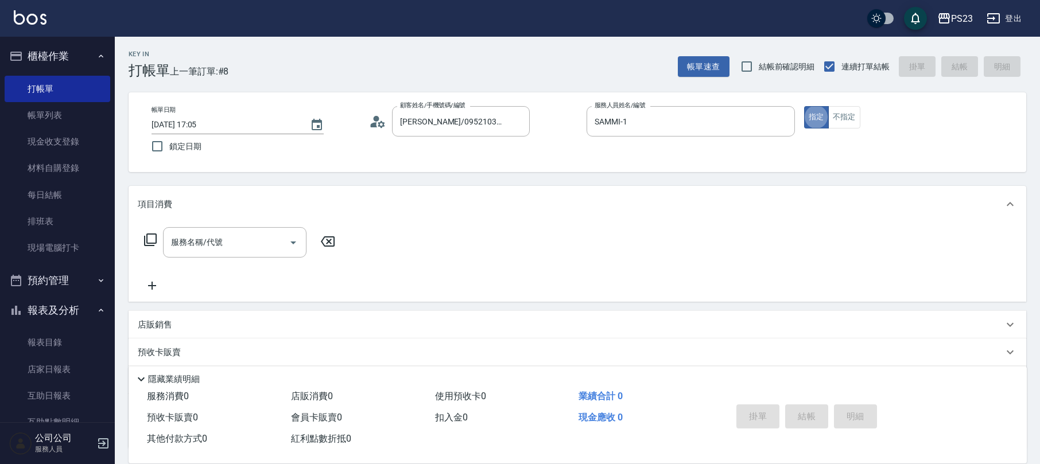
type button "true"
click at [222, 242] on input "服務名稱/代號" at bounding box center [226, 242] width 116 height 20
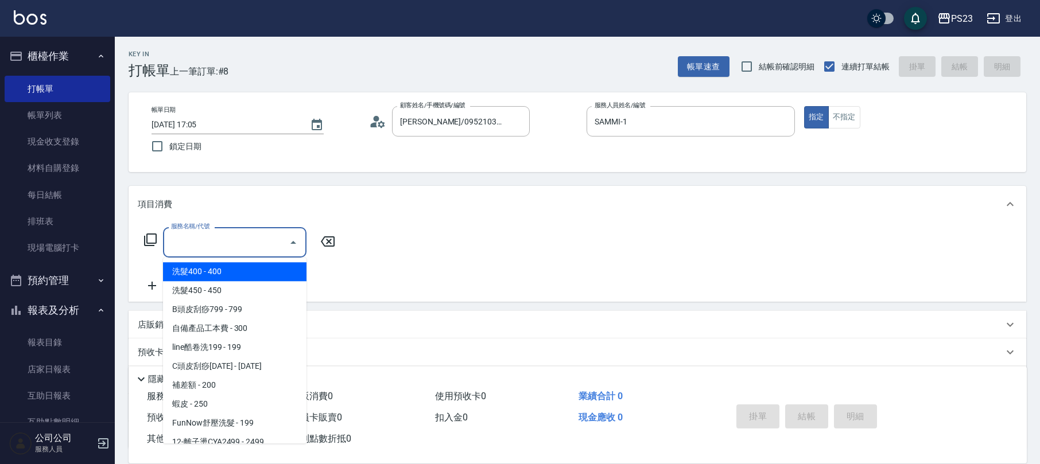
type input "3"
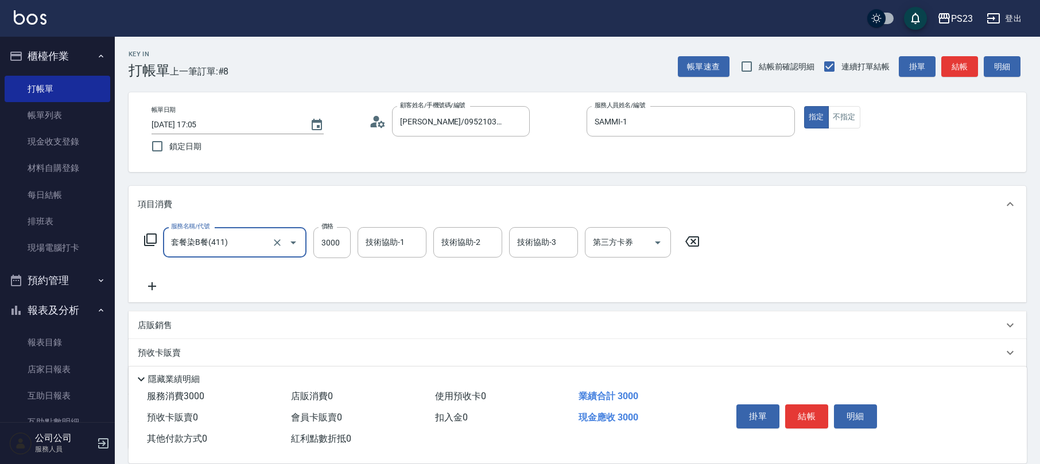
type input "套餐染B餐(411)"
type input "3800"
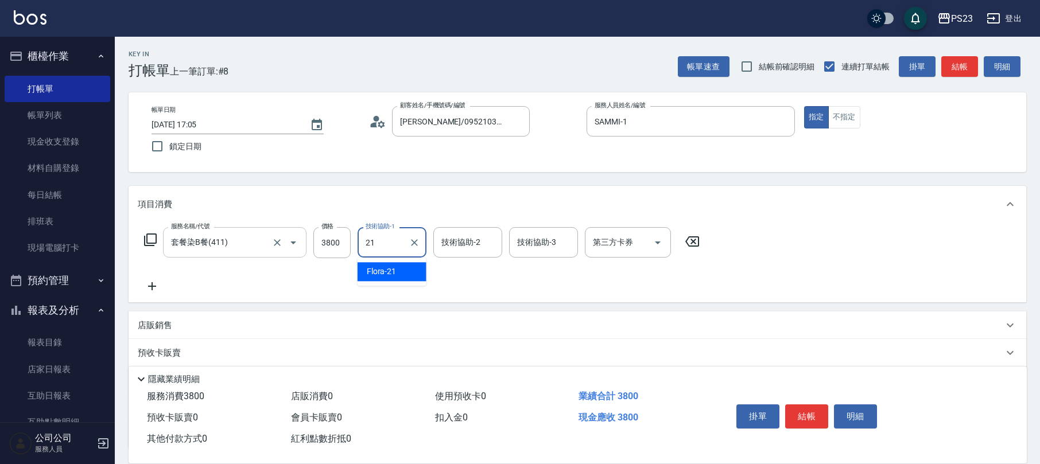
type input "Flora-21"
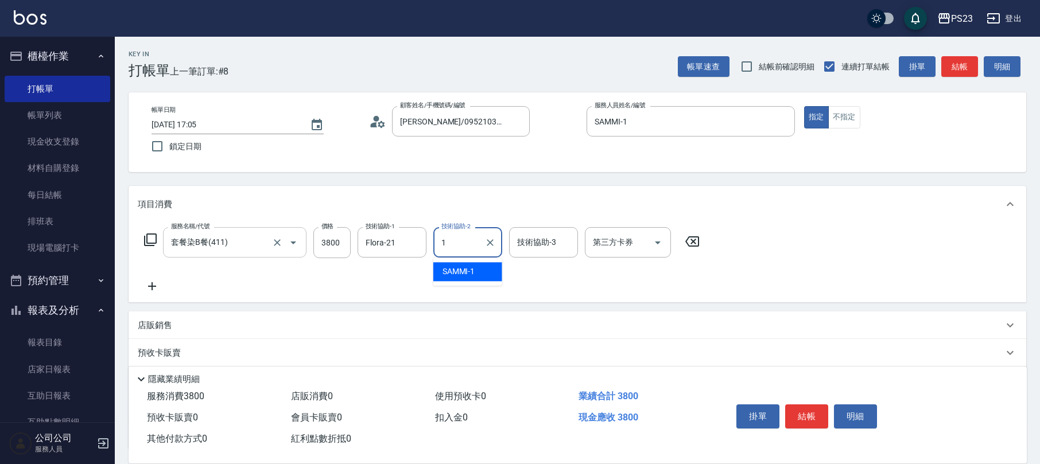
type input "SAMMI-1"
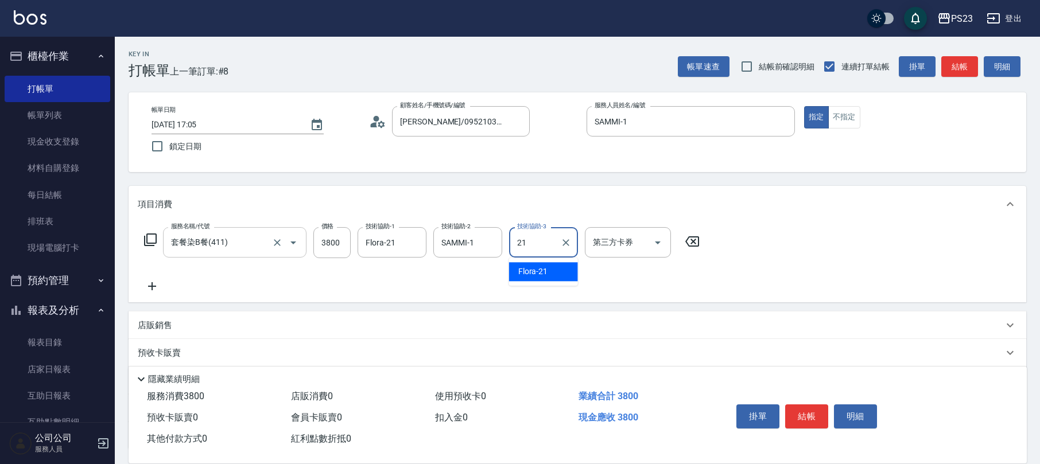
type input "Flora-21"
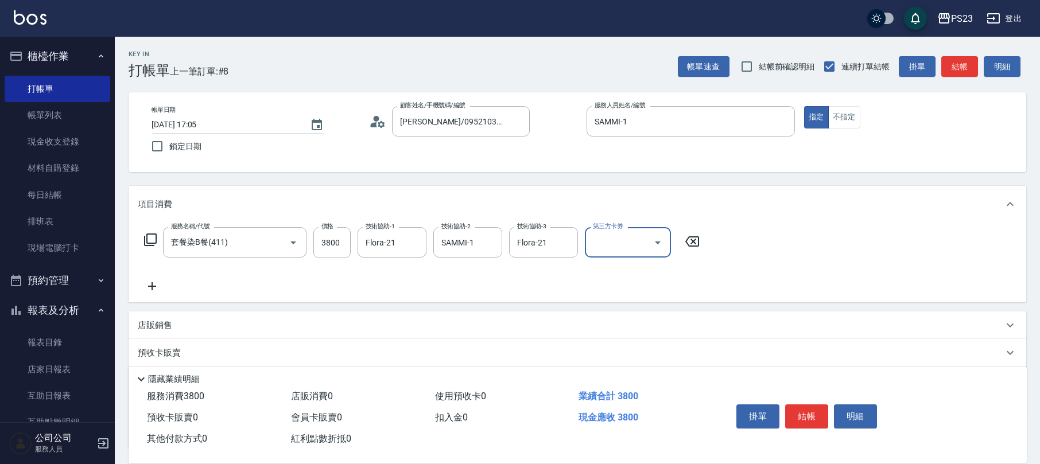
scroll to position [92, 0]
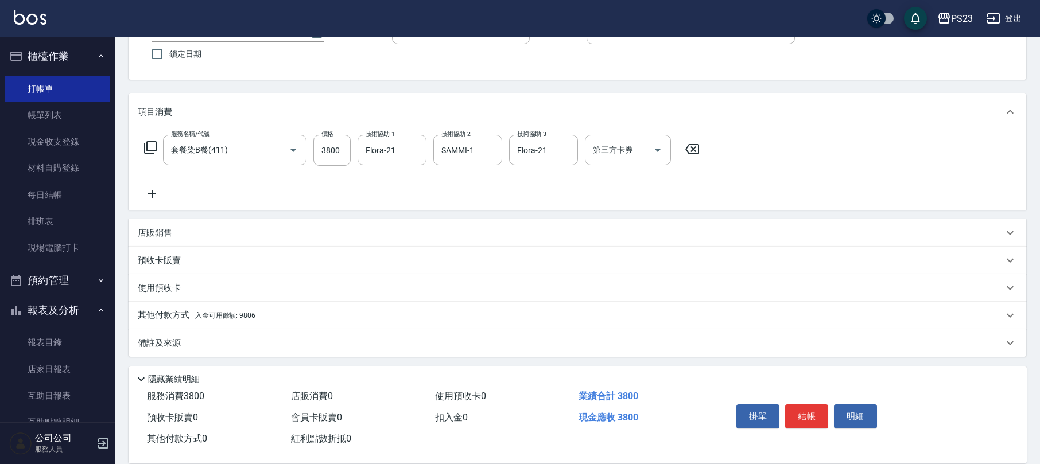
click at [239, 318] on span "入金可用餘額: 9806" at bounding box center [225, 316] width 60 height 8
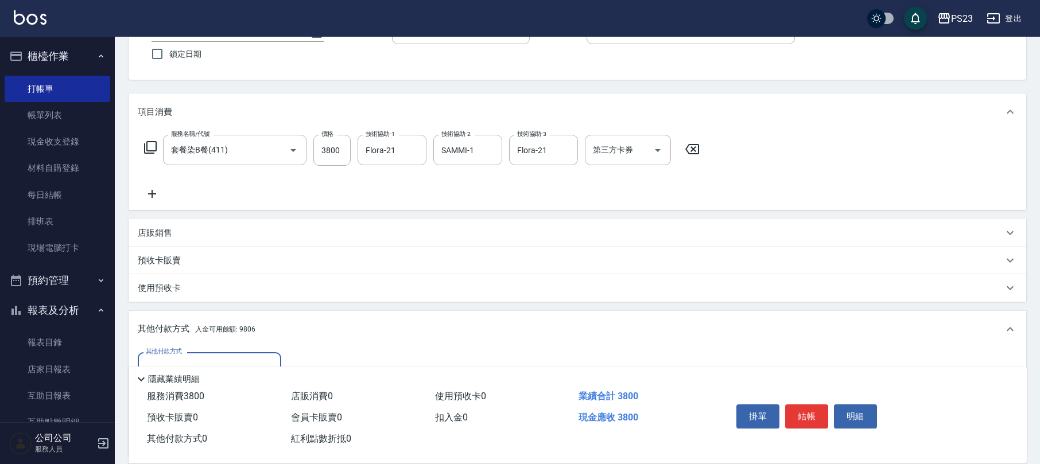
scroll to position [228, 0]
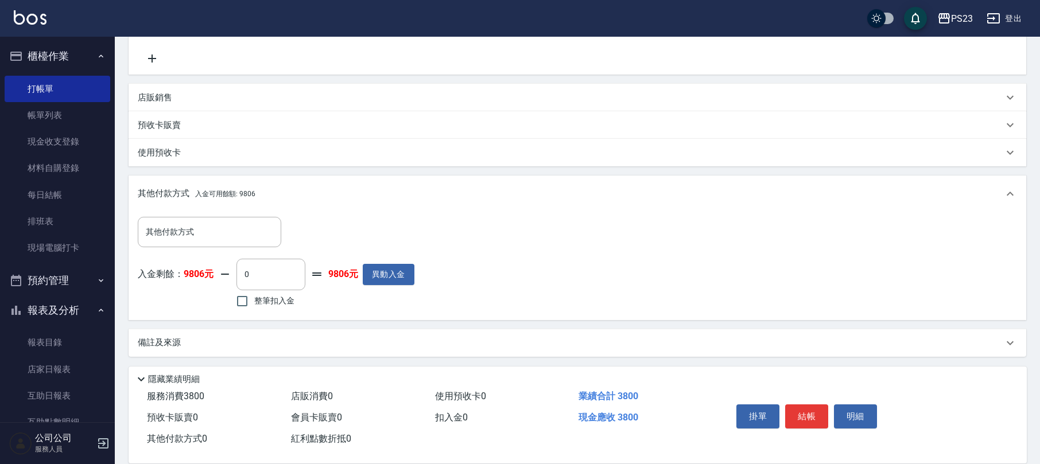
click at [281, 301] on span "整筆扣入金" at bounding box center [274, 301] width 40 height 12
click at [254, 301] on input "整筆扣入金" at bounding box center [242, 301] width 24 height 24
checkbox input "true"
type input "3800"
click at [191, 337] on div "備註及來源" at bounding box center [571, 343] width 866 height 12
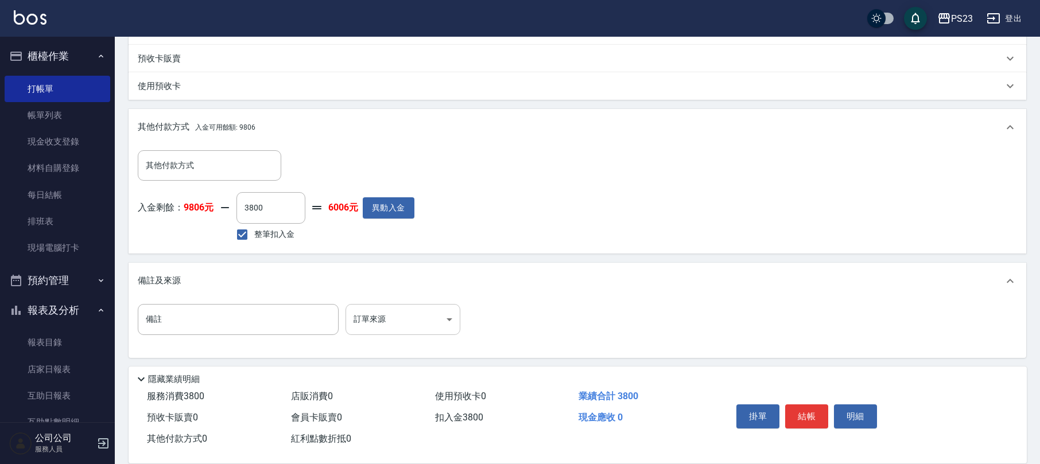
scroll to position [295, 0]
click at [400, 320] on body "PS23 登出 櫃檯作業 打帳單 帳單列表 現金收支登錄 材料自購登錄 每日結帳 排班表 現場電腦打卡 預約管理 預約管理 單日預約紀錄 單週預約紀錄 報表及…" at bounding box center [520, 85] width 1040 height 760
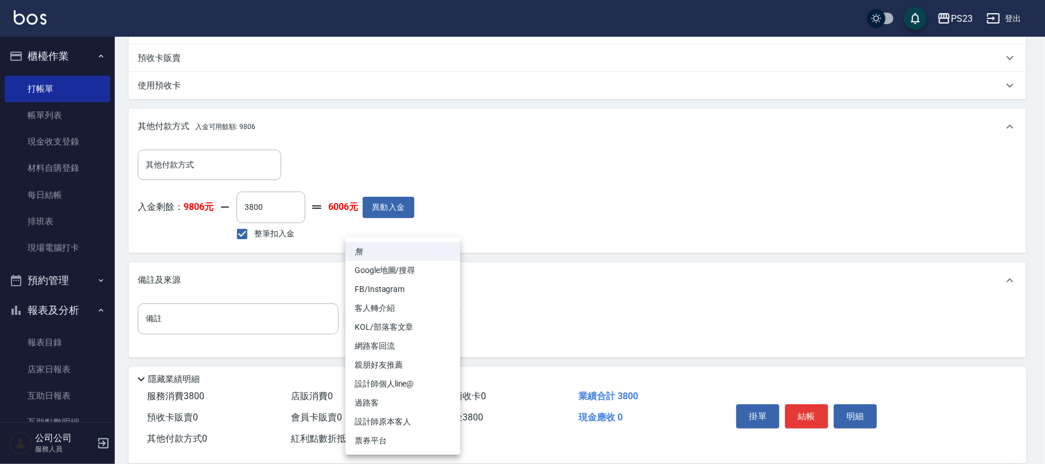
click at [400, 418] on li "設計師原本客人" at bounding box center [403, 422] width 115 height 19
type input "設計師原本客人"
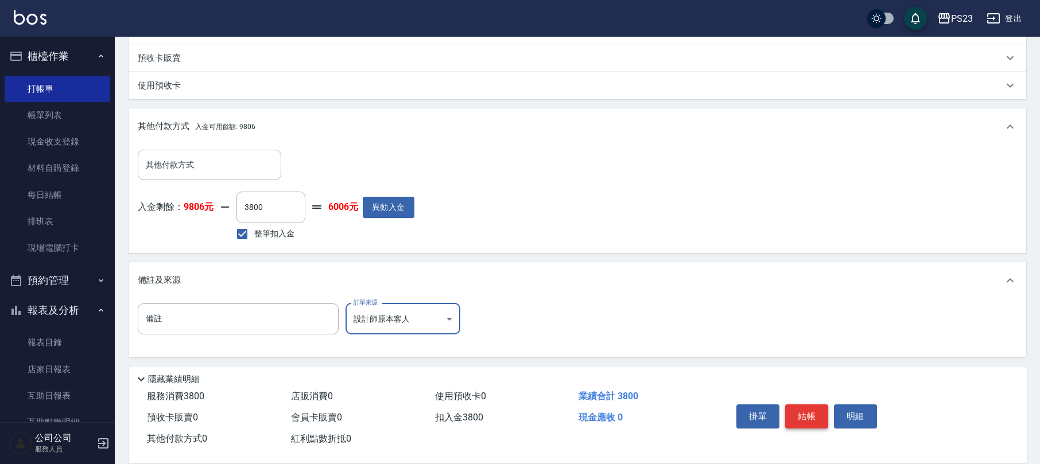
click at [801, 417] on button "結帳" at bounding box center [806, 417] width 43 height 24
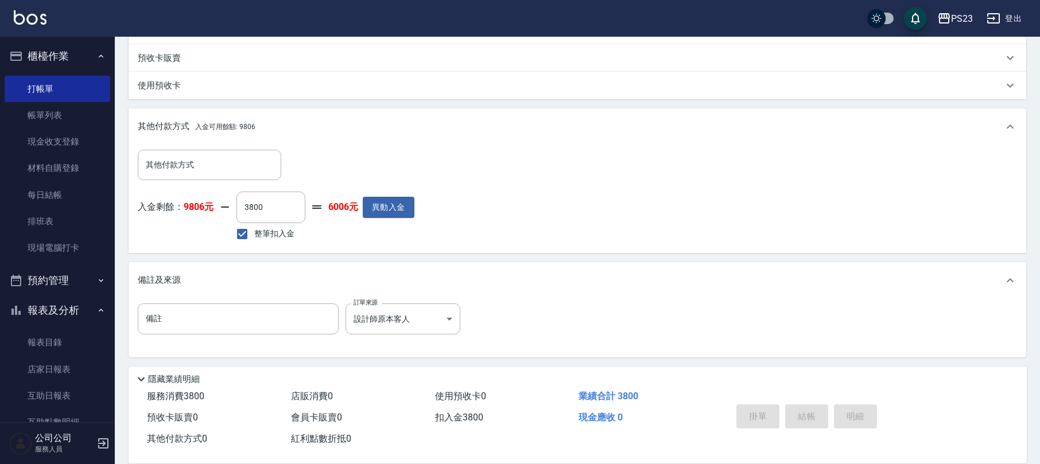
type input "[DATE] 17:06"
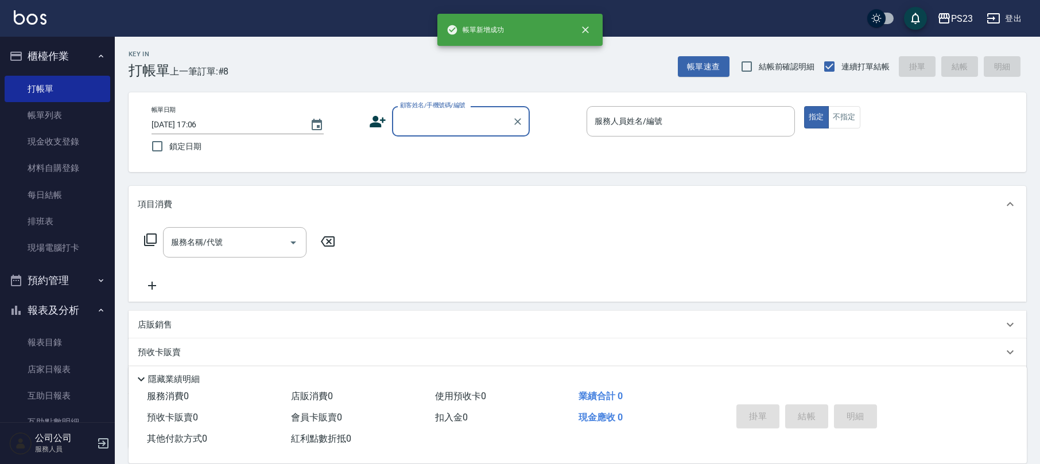
scroll to position [0, 0]
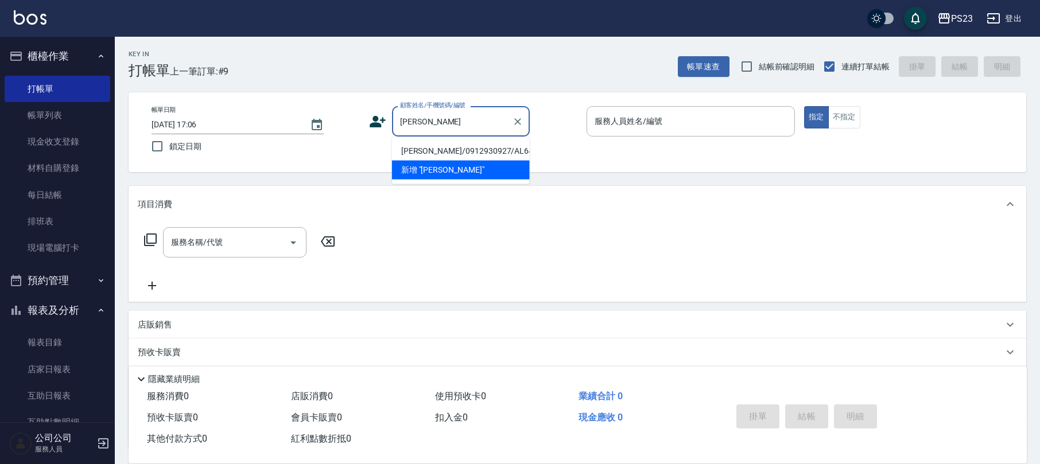
click at [451, 149] on li "[PERSON_NAME]/0912930927/AL640112" at bounding box center [461, 151] width 138 height 19
type input "[PERSON_NAME]/0912930927/AL640112"
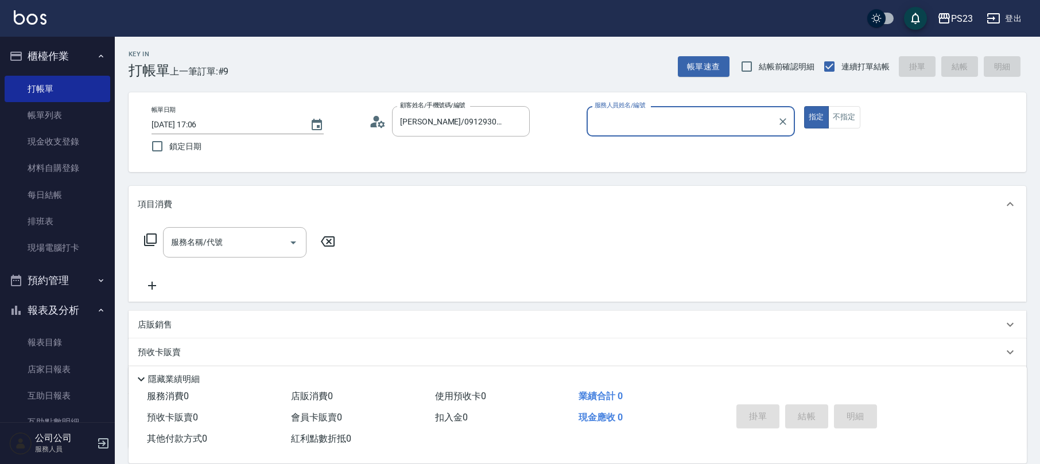
type input "ALin-8"
click at [240, 235] on input "服務名稱/代號" at bounding box center [226, 242] width 116 height 20
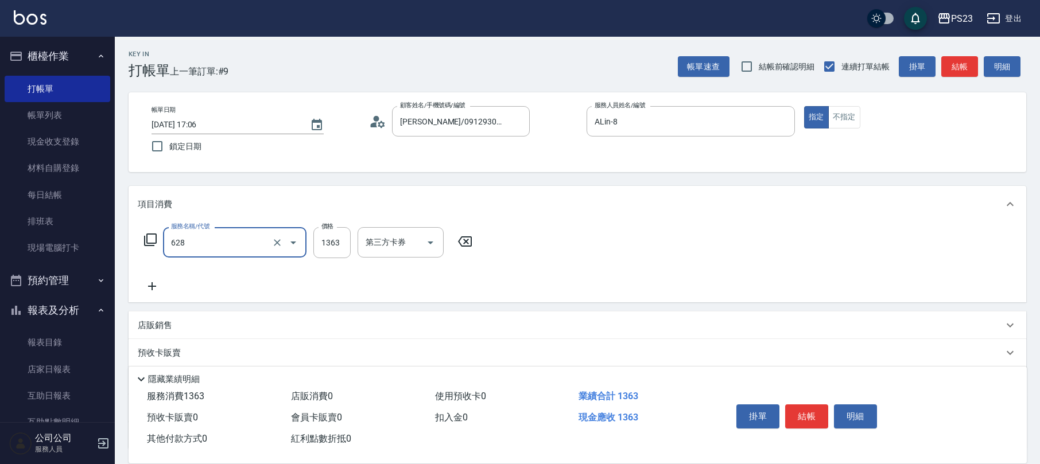
type input "中草藥2000(628)"
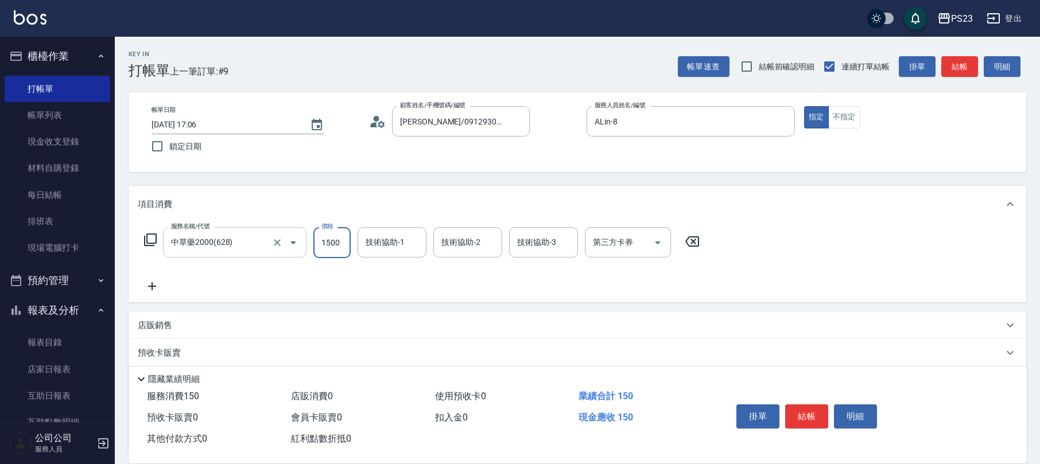
type input "1500"
type input "ALin-8"
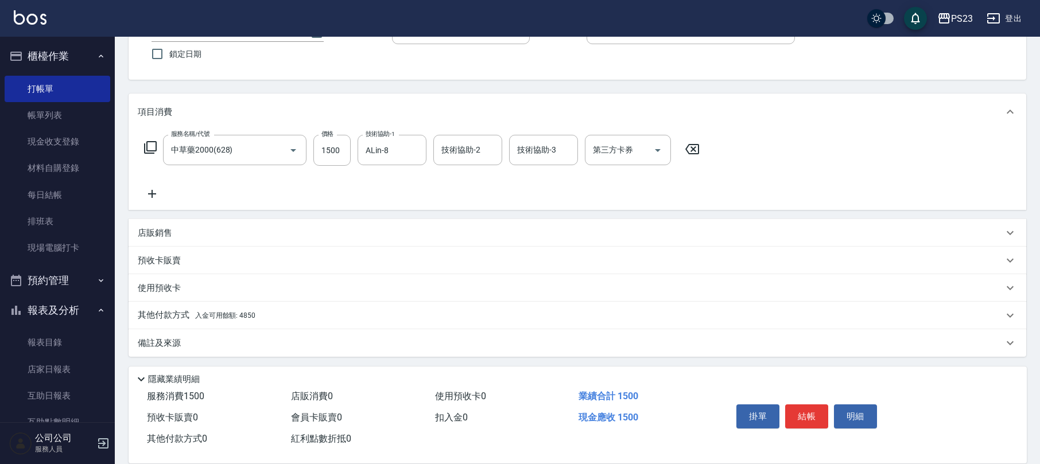
click at [194, 224] on div "店販銷售" at bounding box center [578, 233] width 898 height 28
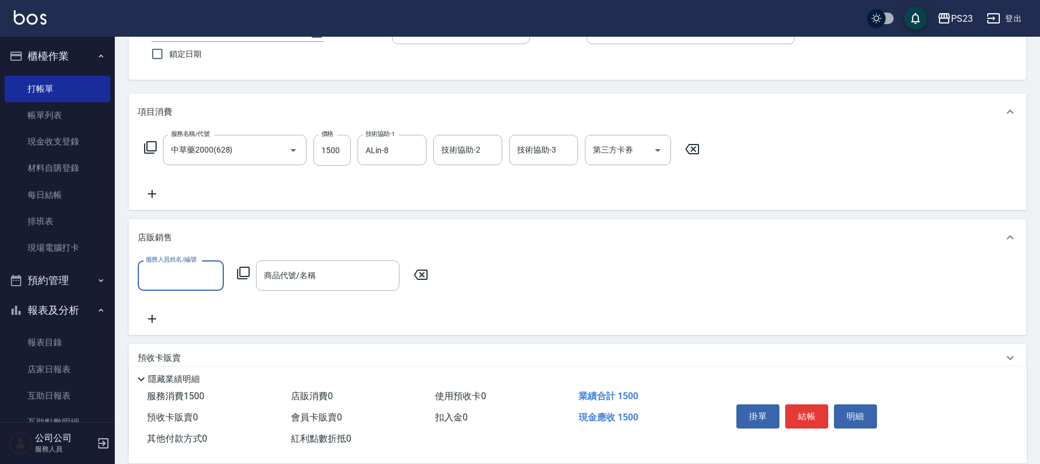
scroll to position [0, 0]
type input "ALin-8"
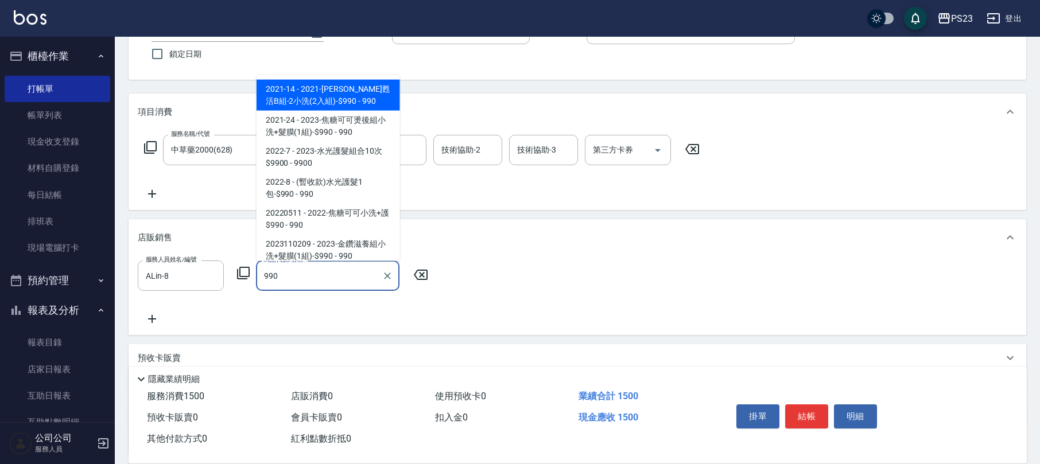
scroll to position [98, 0]
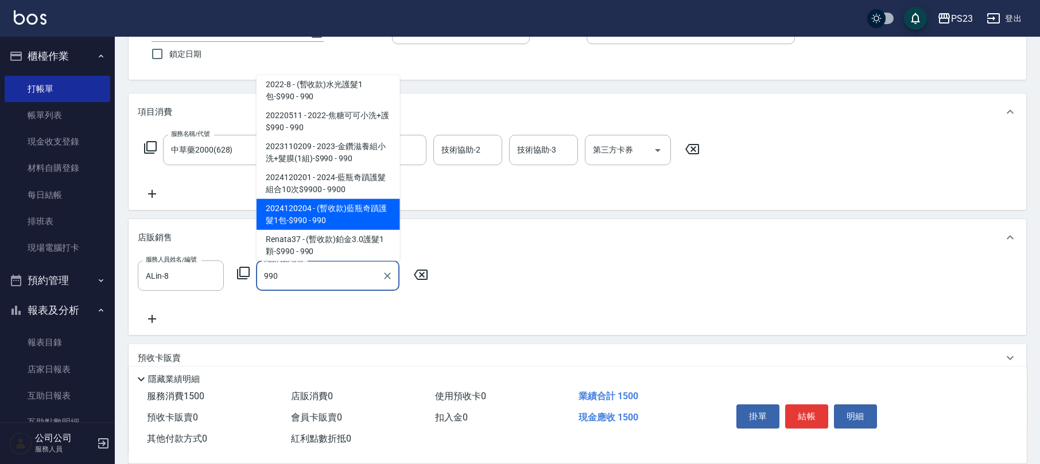
type input "(暫收款)藍瓶奇蹟護髮1包-$990"
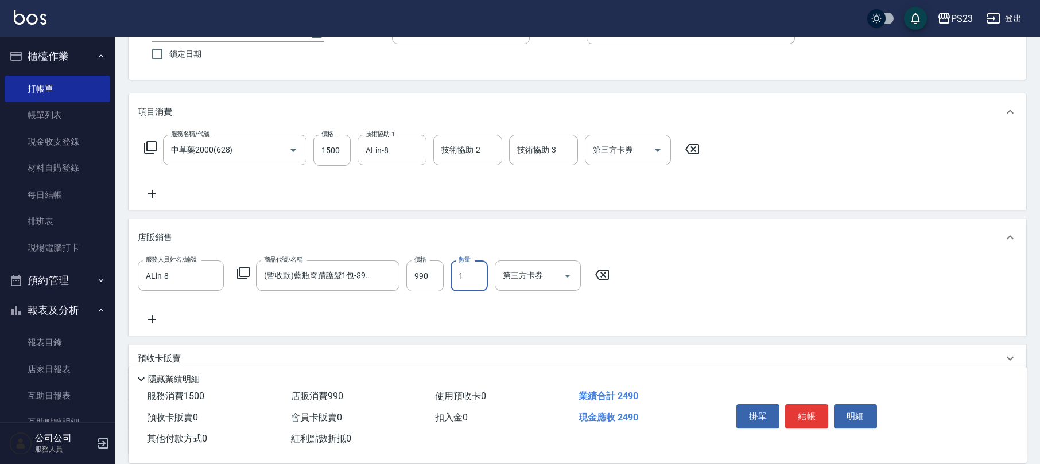
scroll to position [191, 0]
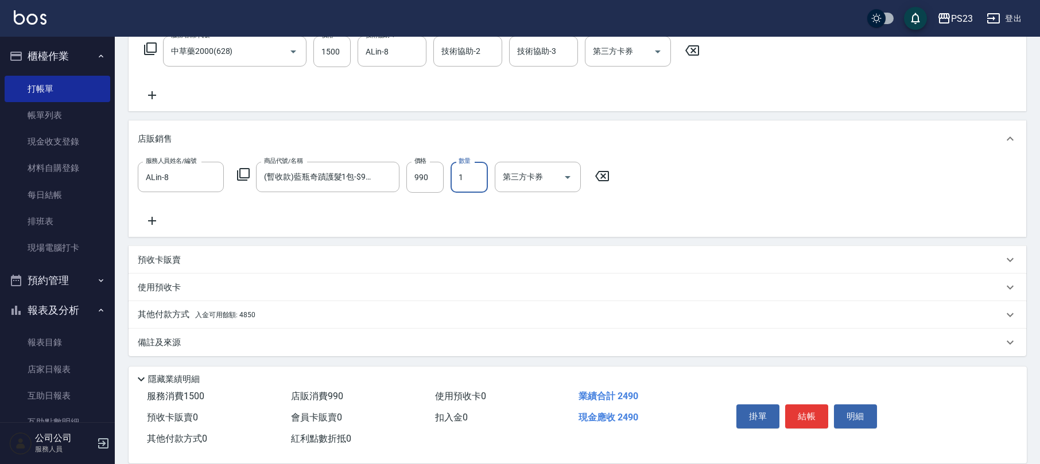
click at [180, 340] on p "備註及來源" at bounding box center [159, 343] width 43 height 12
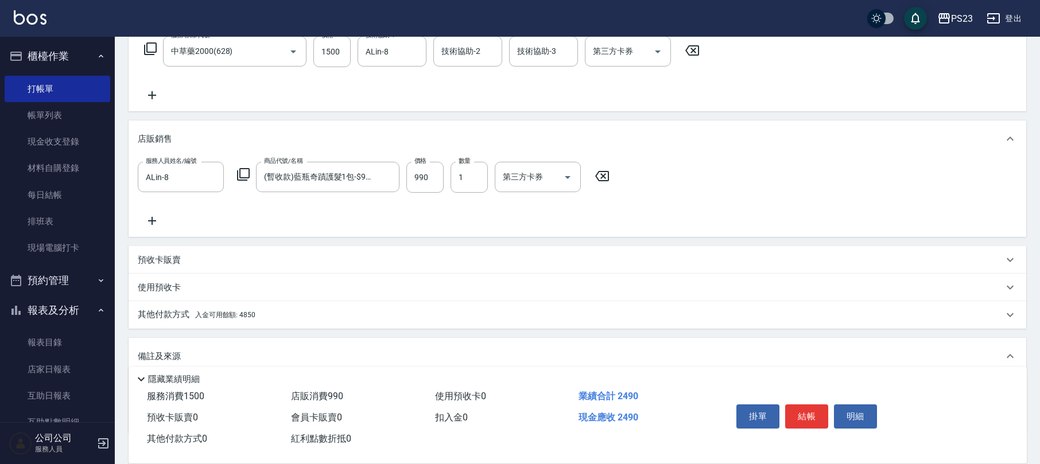
scroll to position [267, 0]
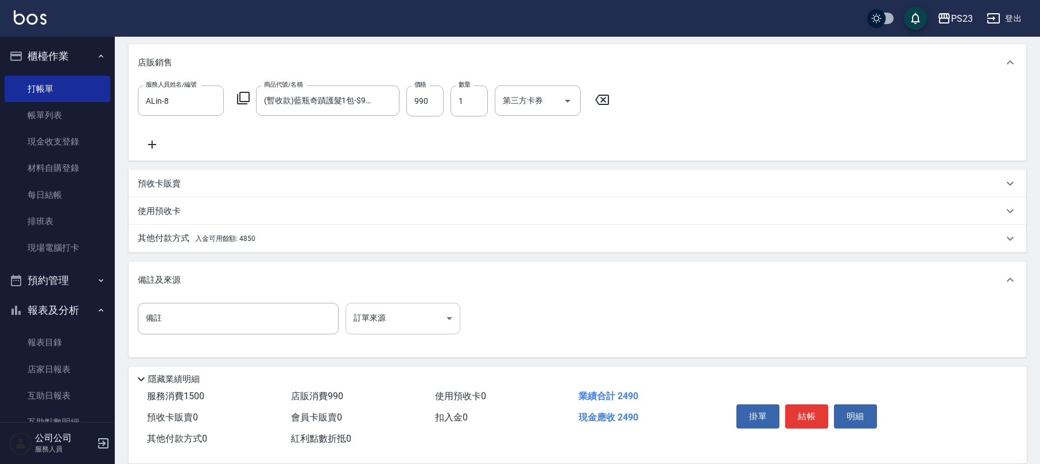
click at [414, 323] on body "PS23 登出 櫃檯作業 打帳單 帳單列表 現金收支登錄 材料自購登錄 每日結帳 排班表 現場電腦打卡 預約管理 預約管理 單日預約紀錄 單週預約紀錄 報表及…" at bounding box center [520, 99] width 1040 height 733
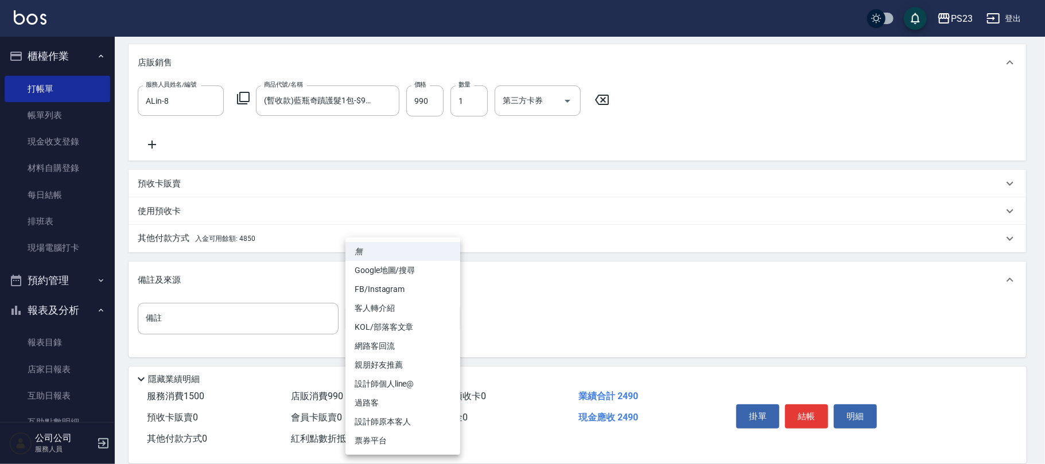
click at [389, 422] on li "設計師原本客人" at bounding box center [403, 422] width 115 height 19
type input "設計師原本客人"
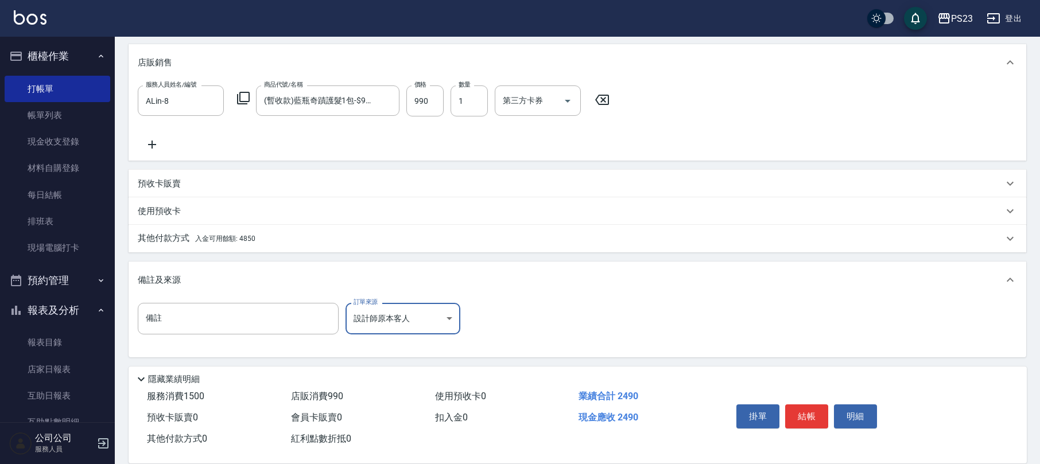
click at [255, 236] on div "其他付款方式 入金可用餘額: 4850" at bounding box center [571, 238] width 866 height 13
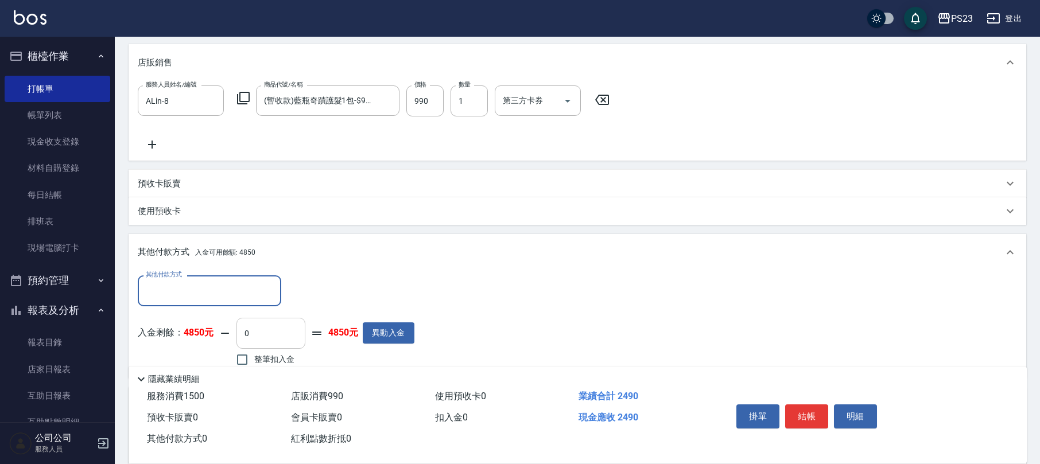
scroll to position [394, 0]
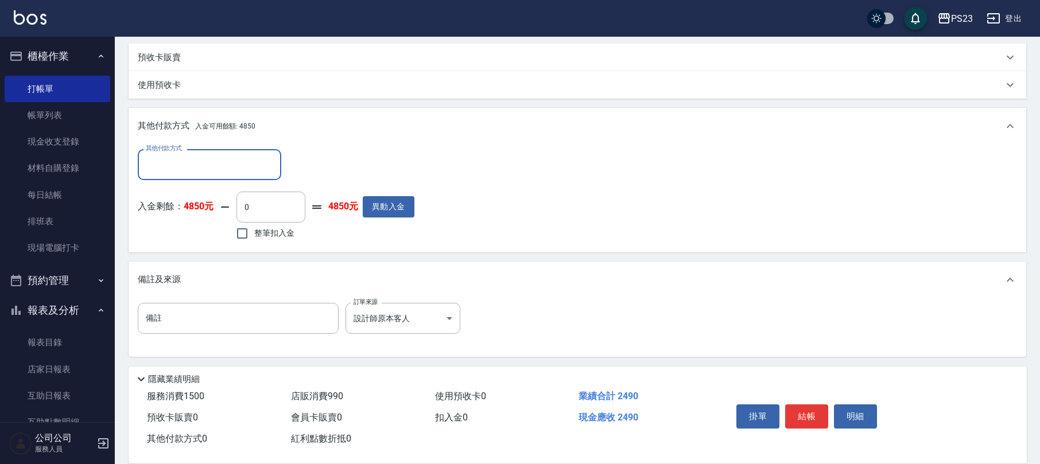
click at [273, 238] on span "整筆扣入金" at bounding box center [274, 233] width 40 height 12
click at [254, 238] on input "整筆扣入金" at bounding box center [242, 234] width 24 height 24
checkbox input "true"
type input "2490"
click at [278, 230] on span "整筆扣入金" at bounding box center [274, 233] width 40 height 12
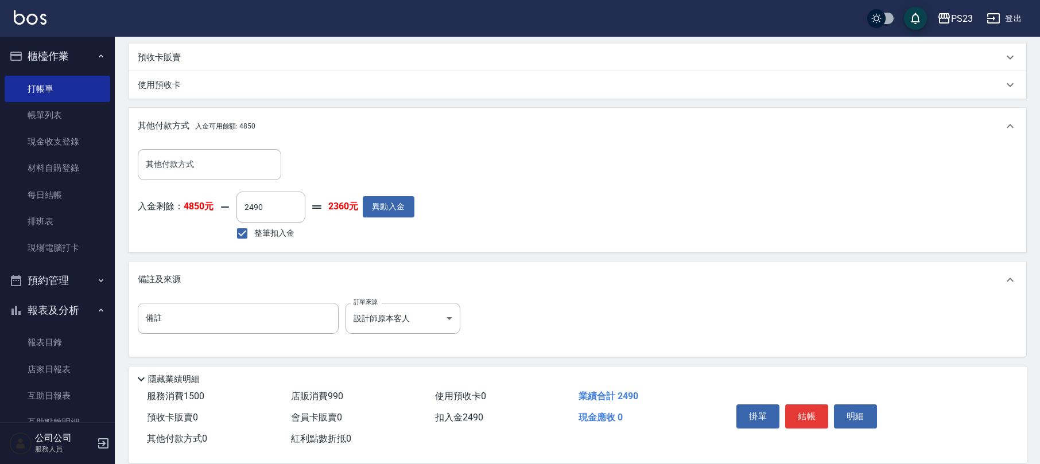
click at [254, 230] on input "整筆扣入金" at bounding box center [242, 234] width 24 height 24
checkbox input "false"
type input "0"
click at [226, 157] on input "其他付款方式" at bounding box center [209, 164] width 133 height 20
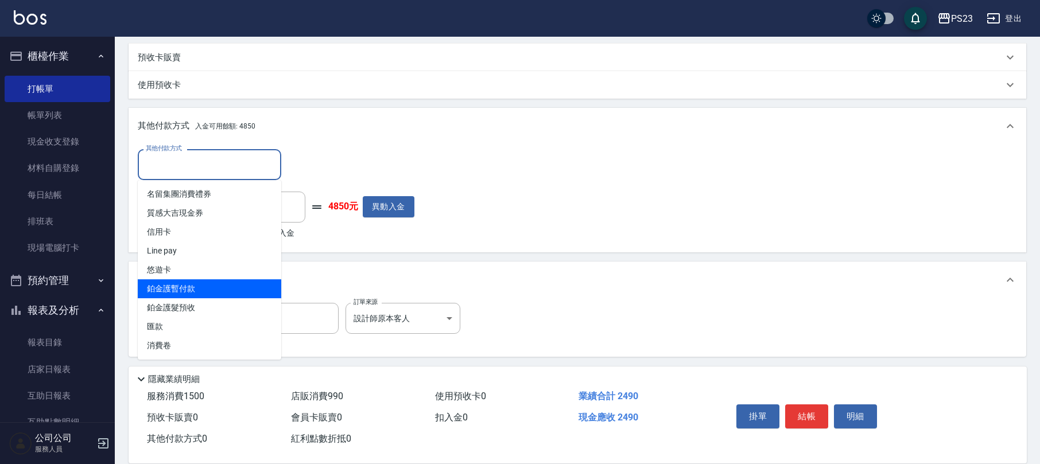
click at [187, 284] on span "鉑金護暫付款" at bounding box center [209, 289] width 143 height 19
type input "鉑金護暫付款"
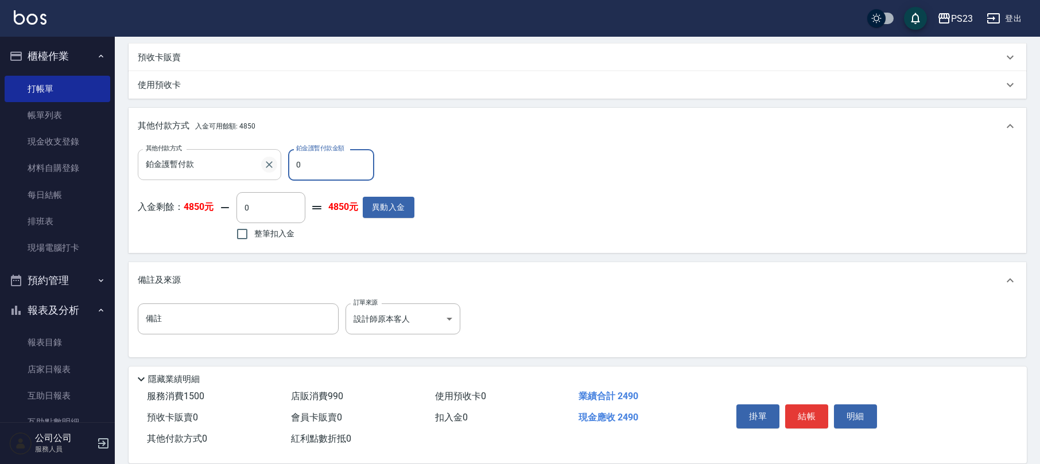
drag, startPoint x: 317, startPoint y: 168, endPoint x: 272, endPoint y: 164, distance: 44.9
click at [272, 164] on div "其他付款方式 鉑金護暫付款 其他付款方式 鉑金護暫付款金額 0 鉑金護暫付款金額" at bounding box center [276, 164] width 277 height 31
type input "990"
click at [241, 231] on input "整筆扣入金" at bounding box center [242, 234] width 24 height 24
checkbox input "true"
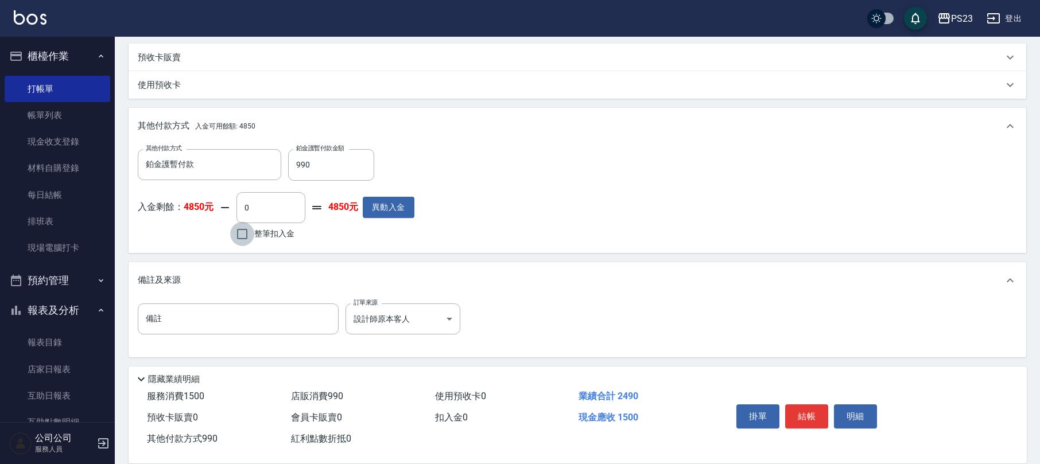
type input "1500"
click at [801, 411] on button "結帳" at bounding box center [806, 417] width 43 height 24
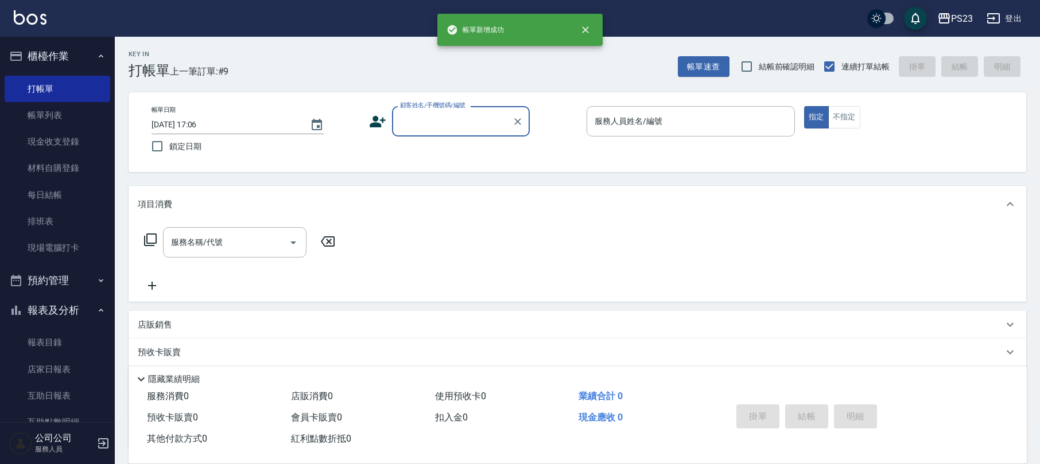
scroll to position [0, 0]
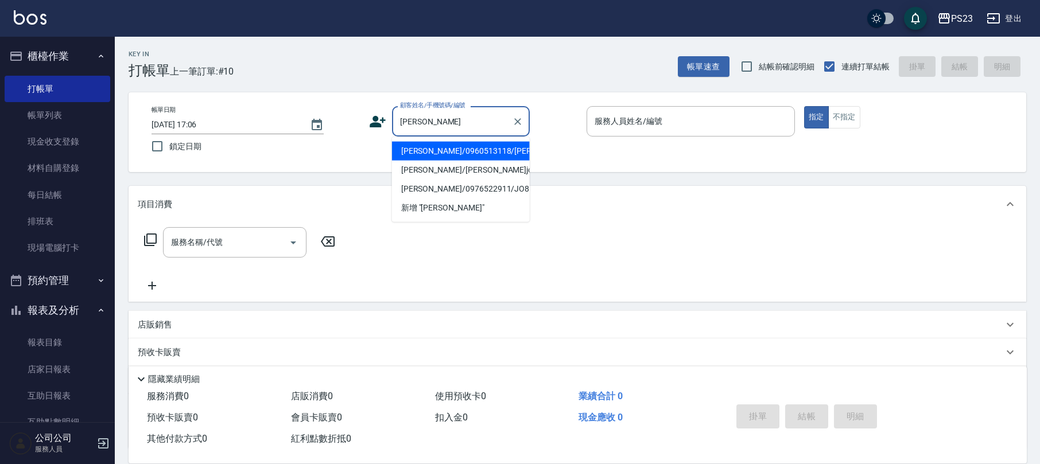
click at [483, 145] on li "[PERSON_NAME]/0960513118/[PERSON_NAME]" at bounding box center [461, 151] width 138 height 19
type input "[PERSON_NAME]/0960513118/[PERSON_NAME]"
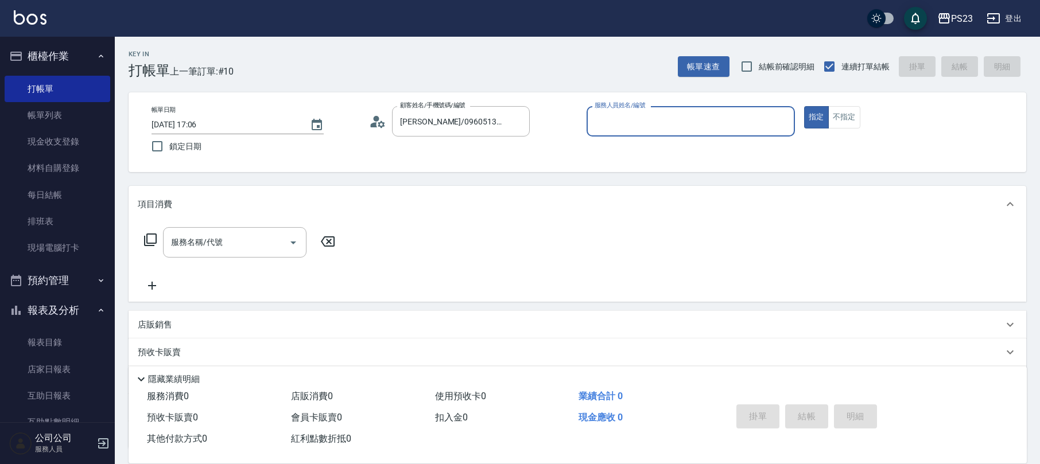
type input "Donna-75"
click at [371, 121] on icon at bounding box center [377, 121] width 17 height 17
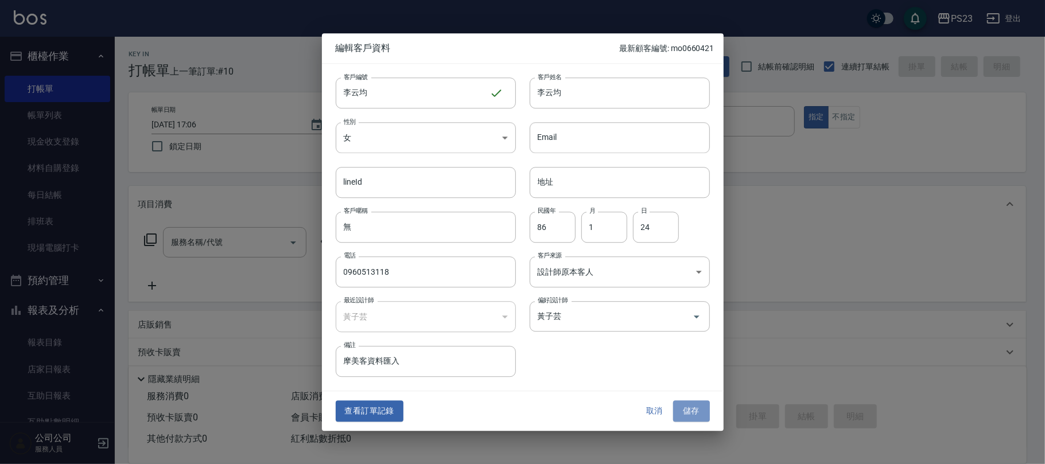
drag, startPoint x: 699, startPoint y: 406, endPoint x: 696, endPoint y: 397, distance: 9.8
click at [700, 406] on button "儲存" at bounding box center [691, 411] width 37 height 21
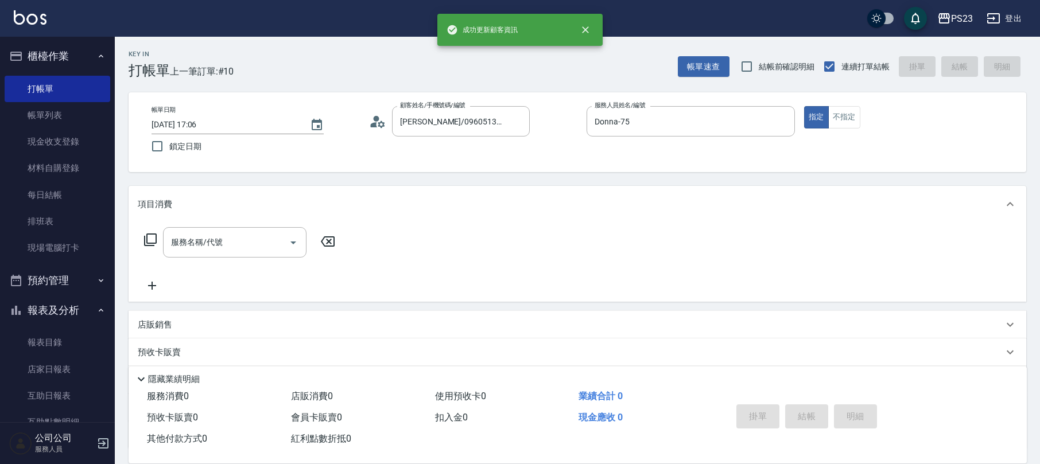
click at [379, 126] on icon at bounding box center [381, 124] width 7 height 7
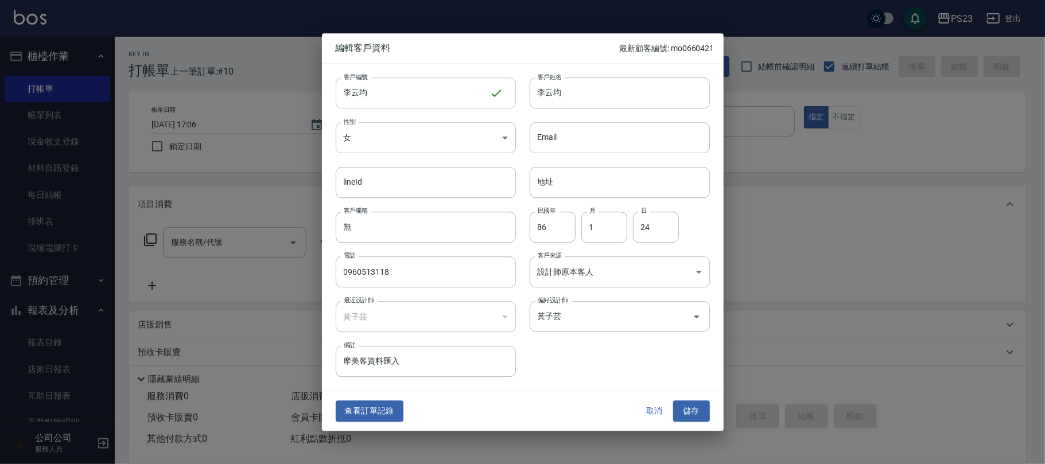
click at [378, 92] on input "李云均" at bounding box center [413, 92] width 154 height 31
type input "DO0124"
click at [698, 410] on button "儲存" at bounding box center [691, 411] width 37 height 21
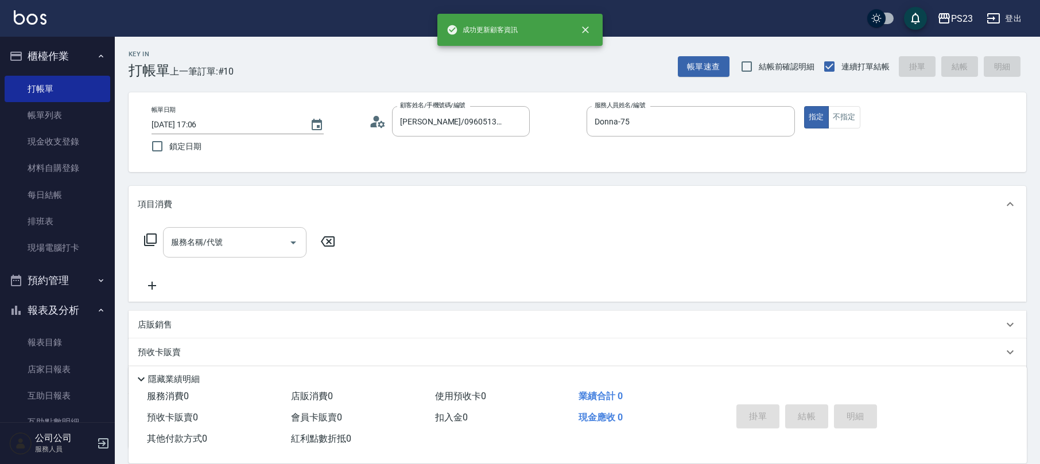
click at [227, 239] on input "服務名稱/代號" at bounding box center [226, 242] width 116 height 20
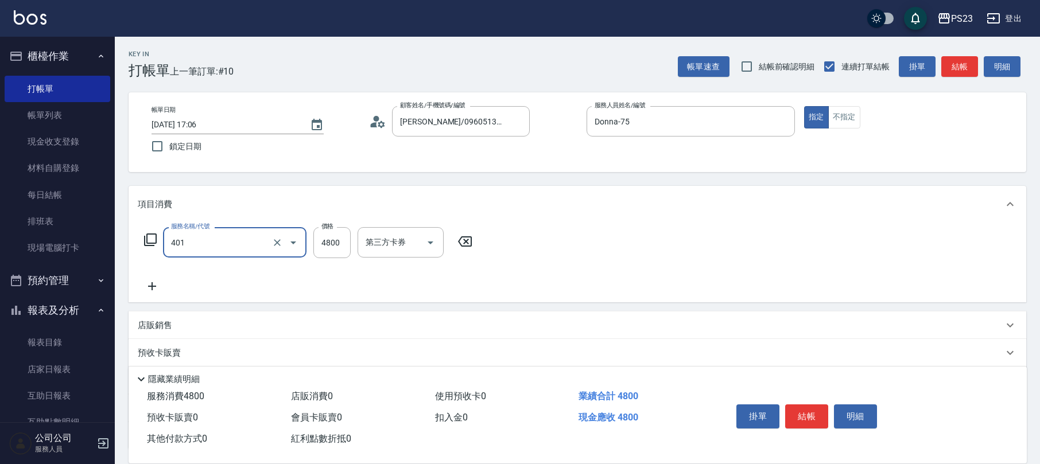
type input "染(401)"
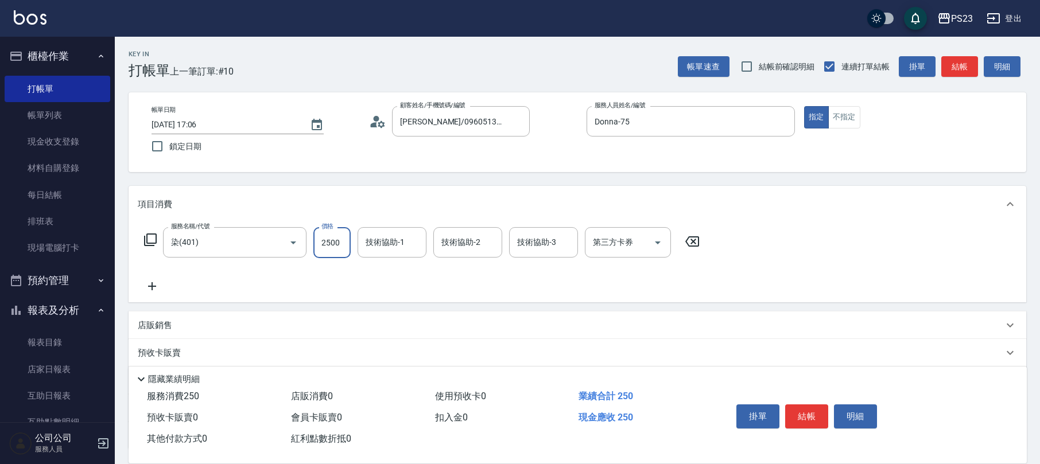
type input "2500"
type input "Donna-75"
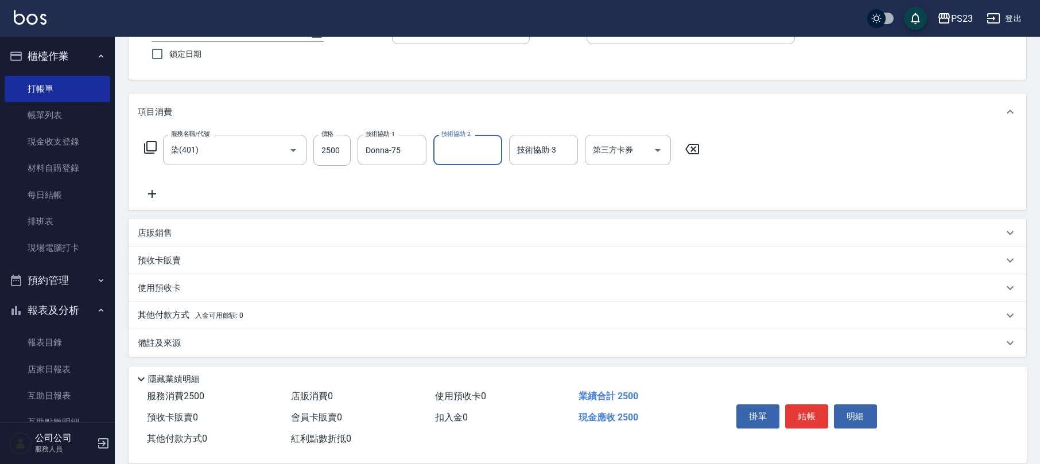
click at [170, 347] on p "備註及來源" at bounding box center [159, 343] width 43 height 12
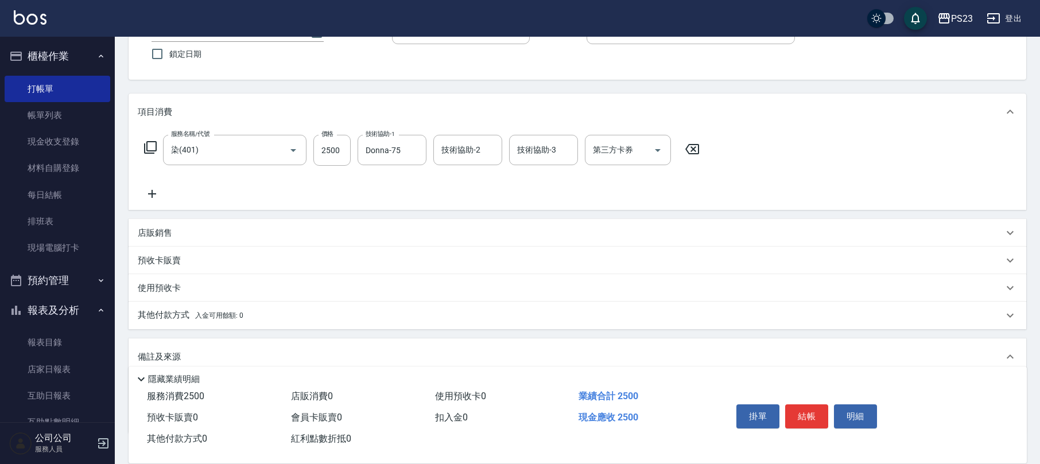
scroll to position [169, 0]
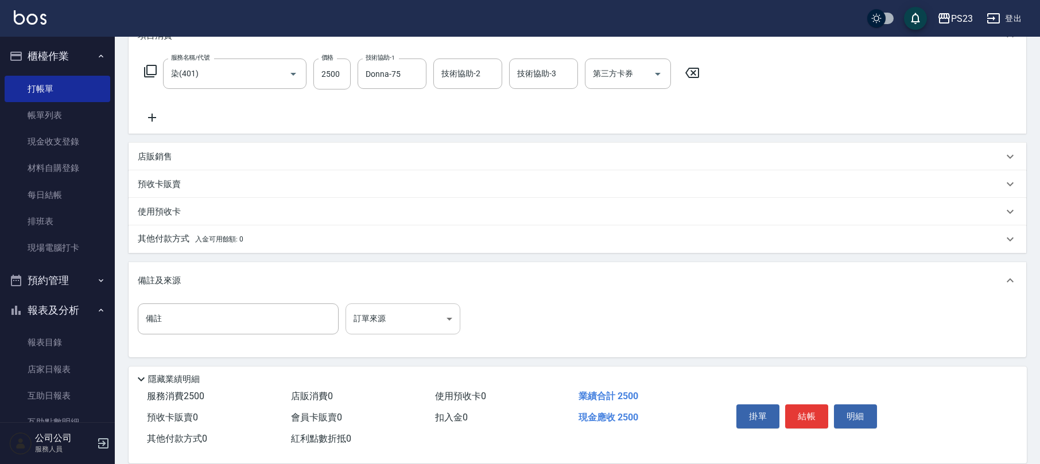
click at [366, 317] on body "PS23 登出 櫃檯作業 打帳單 帳單列表 現金收支登錄 材料自購登錄 每日結帳 排班表 現場電腦打卡 預約管理 預約管理 單日預約紀錄 單週預約紀錄 報表及…" at bounding box center [520, 148] width 1040 height 634
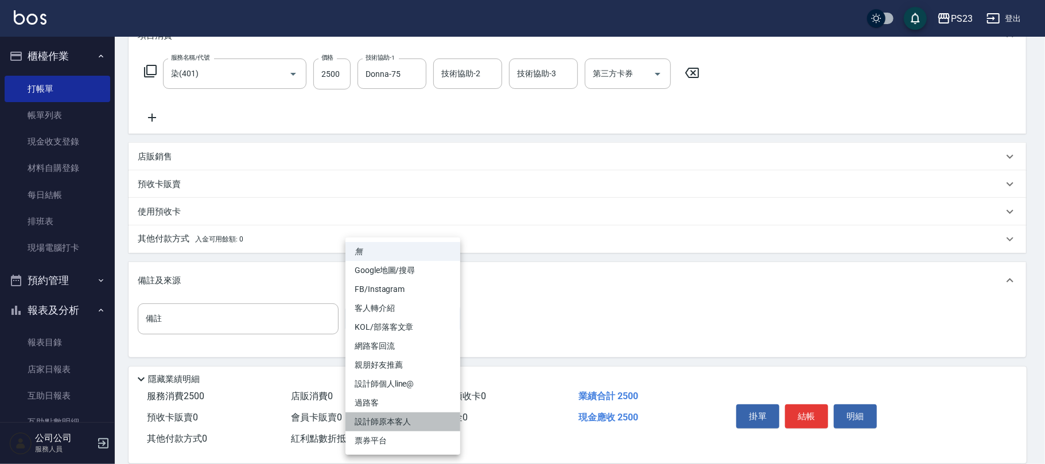
click at [398, 420] on li "設計師原本客人" at bounding box center [403, 422] width 115 height 19
type input "設計師原本客人"
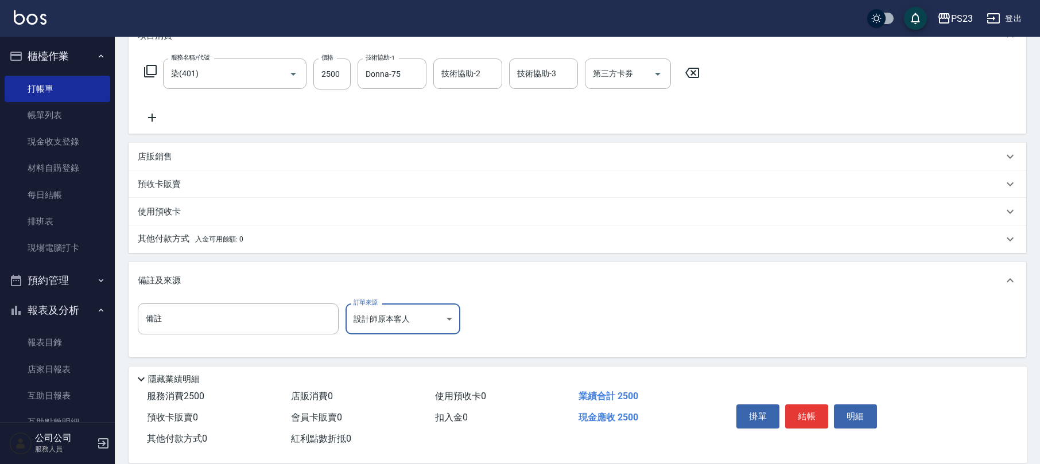
click at [200, 235] on span "入金可用餘額: 0" at bounding box center [219, 239] width 49 height 8
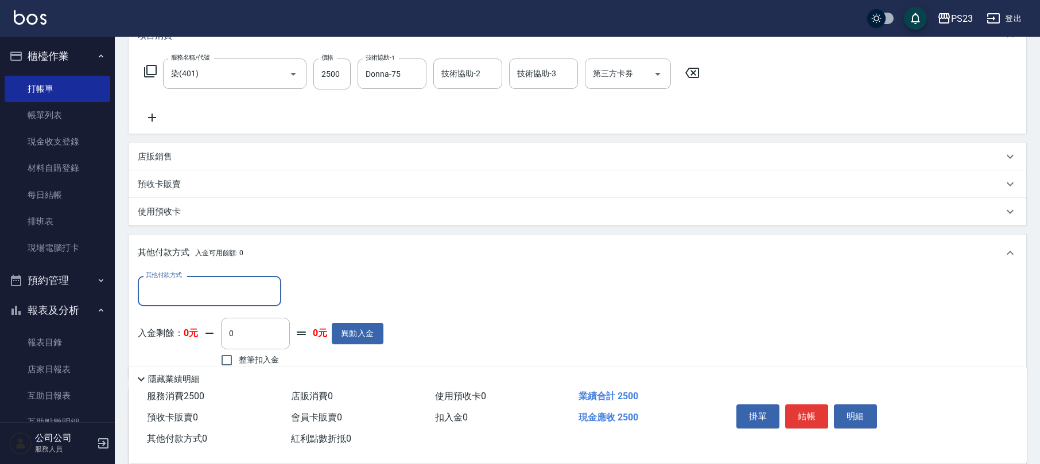
scroll to position [0, 0]
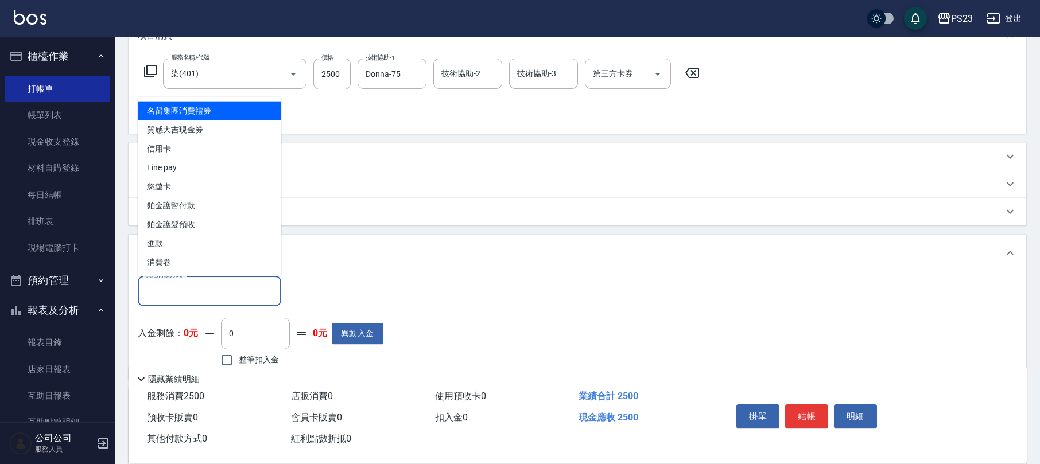
click at [193, 290] on input "其他付款方式" at bounding box center [209, 291] width 133 height 20
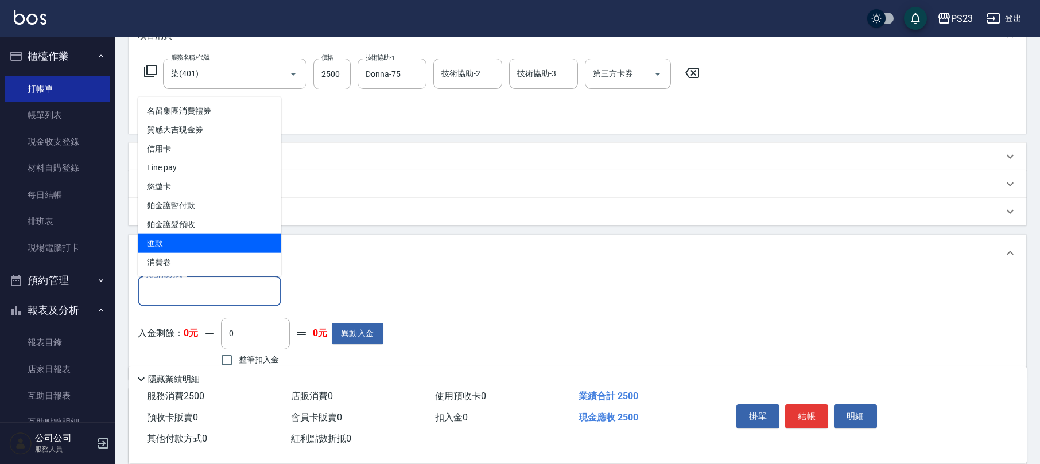
click at [199, 241] on span "匯款" at bounding box center [209, 243] width 143 height 19
type input "匯款"
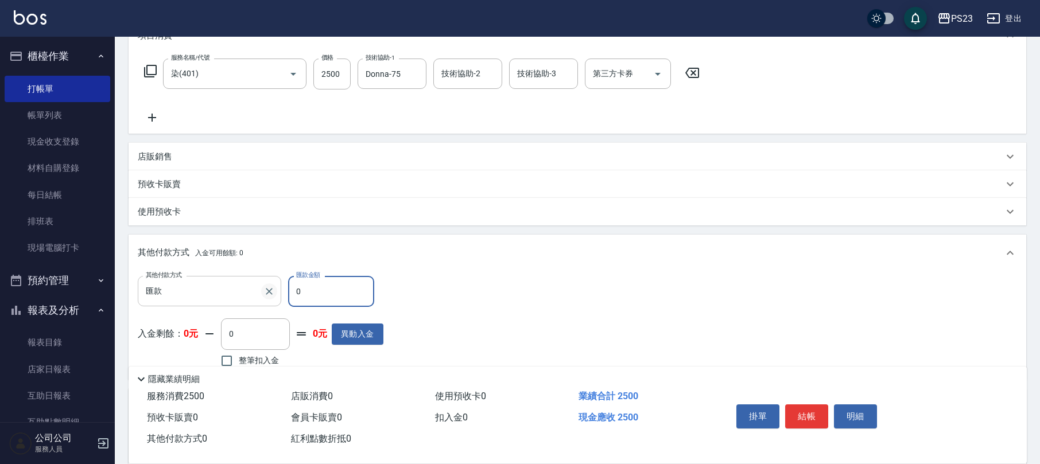
drag, startPoint x: 343, startPoint y: 288, endPoint x: 275, endPoint y: 294, distance: 68.0
click at [275, 294] on div "其他付款方式 匯款 其他付款方式 匯款金額 0 匯款金額" at bounding box center [261, 291] width 246 height 31
type input "2500"
click at [817, 420] on button "結帳" at bounding box center [806, 417] width 43 height 24
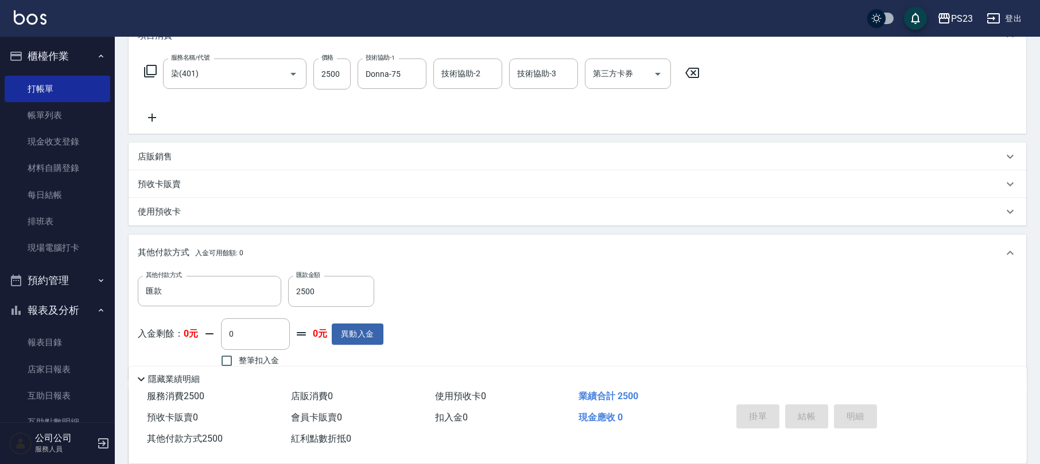
type input "[DATE] 17:07"
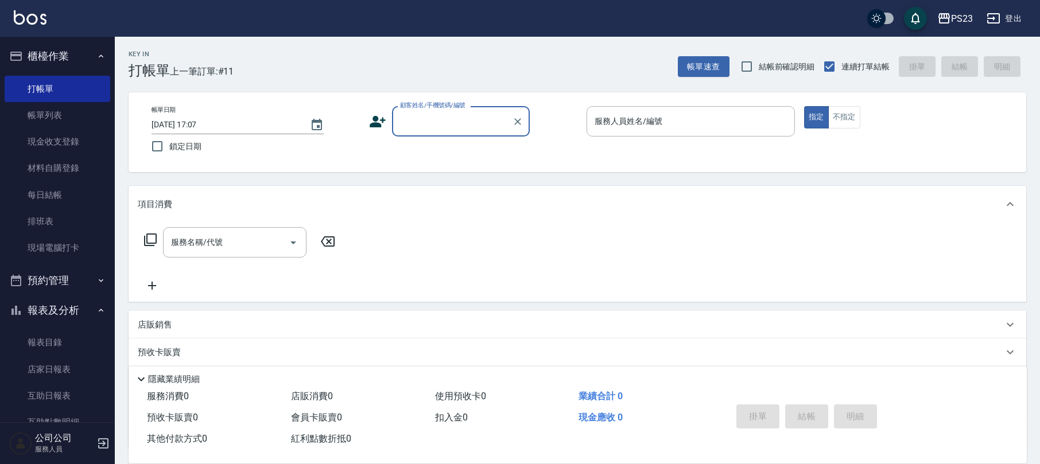
drag, startPoint x: 538, startPoint y: 455, endPoint x: 529, endPoint y: 267, distance: 187.9
click at [538, 455] on div "服務消費 0 店販消費 0 使用預收卡 0 業績合計 0 預收卡販賣 0 會員卡販賣 0 扣入金 0 現金應收 0 其他付款方式 0 紅利點數折抵 0 掛單 …" at bounding box center [578, 424] width 898 height 77
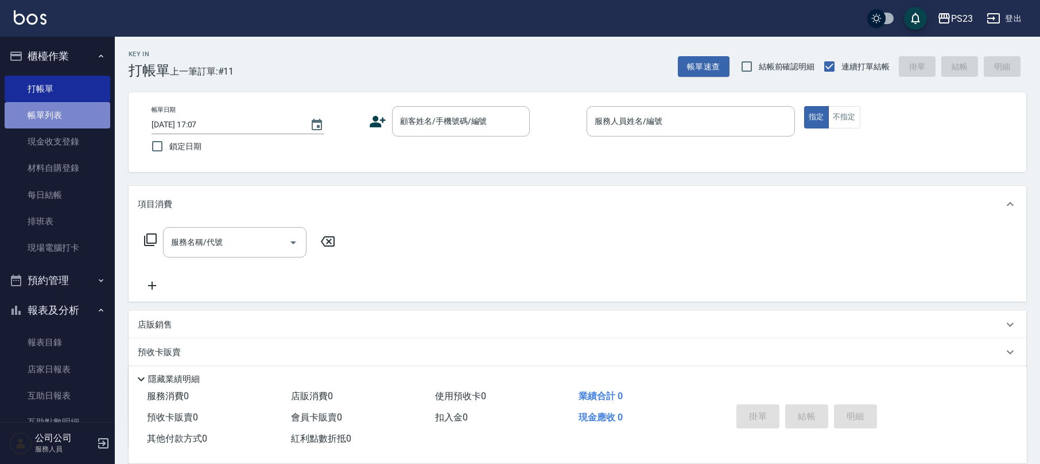
click at [73, 127] on link "帳單列表" at bounding box center [58, 115] width 106 height 26
